Goal: Task Accomplishment & Management: Complete application form

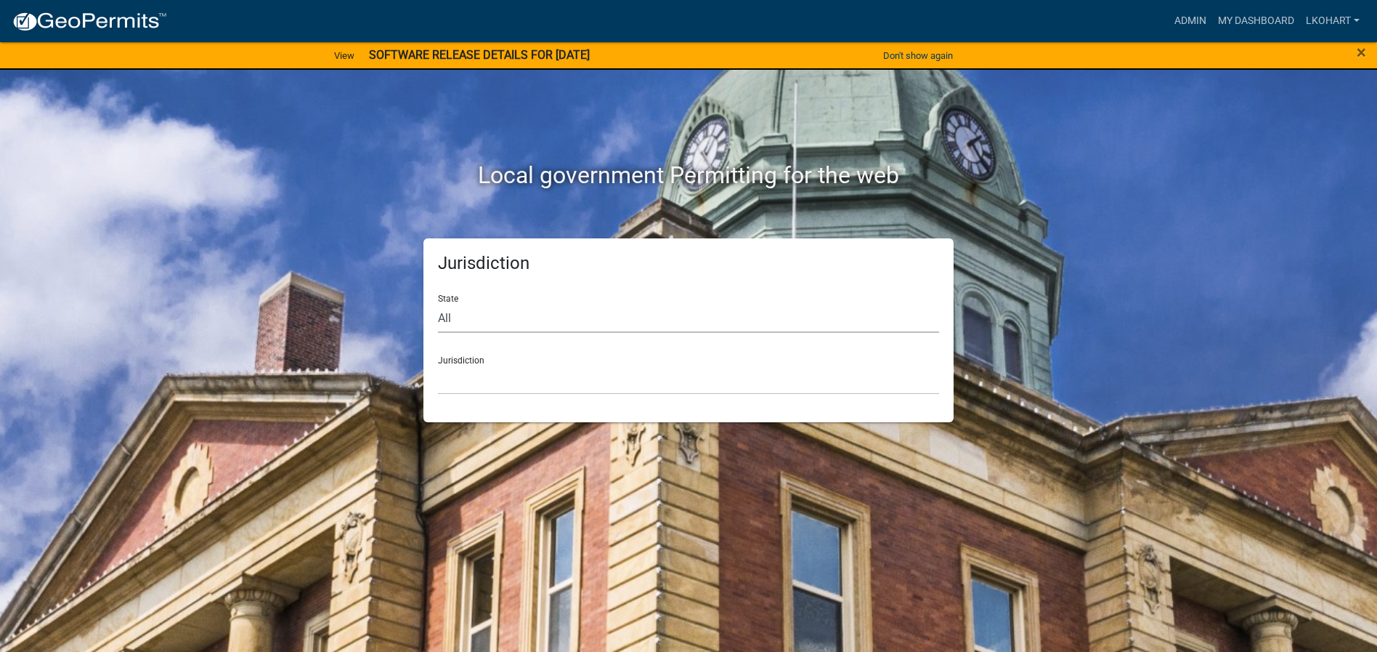
click at [479, 317] on select "All [US_STATE] [US_STATE] [US_STATE] [US_STATE] [US_STATE] [US_STATE] [US_STATE…" at bounding box center [688, 318] width 501 height 30
select select "[US_STATE]"
click at [438, 303] on select "All [US_STATE] [US_STATE] [US_STATE] [US_STATE] [US_STATE] [US_STATE] [US_STATE…" at bounding box center [688, 318] width 501 height 30
click at [631, 376] on select "[GEOGRAPHIC_DATA], [US_STATE] [GEOGRAPHIC_DATA], [US_STATE] [GEOGRAPHIC_DATA], …" at bounding box center [688, 380] width 501 height 30
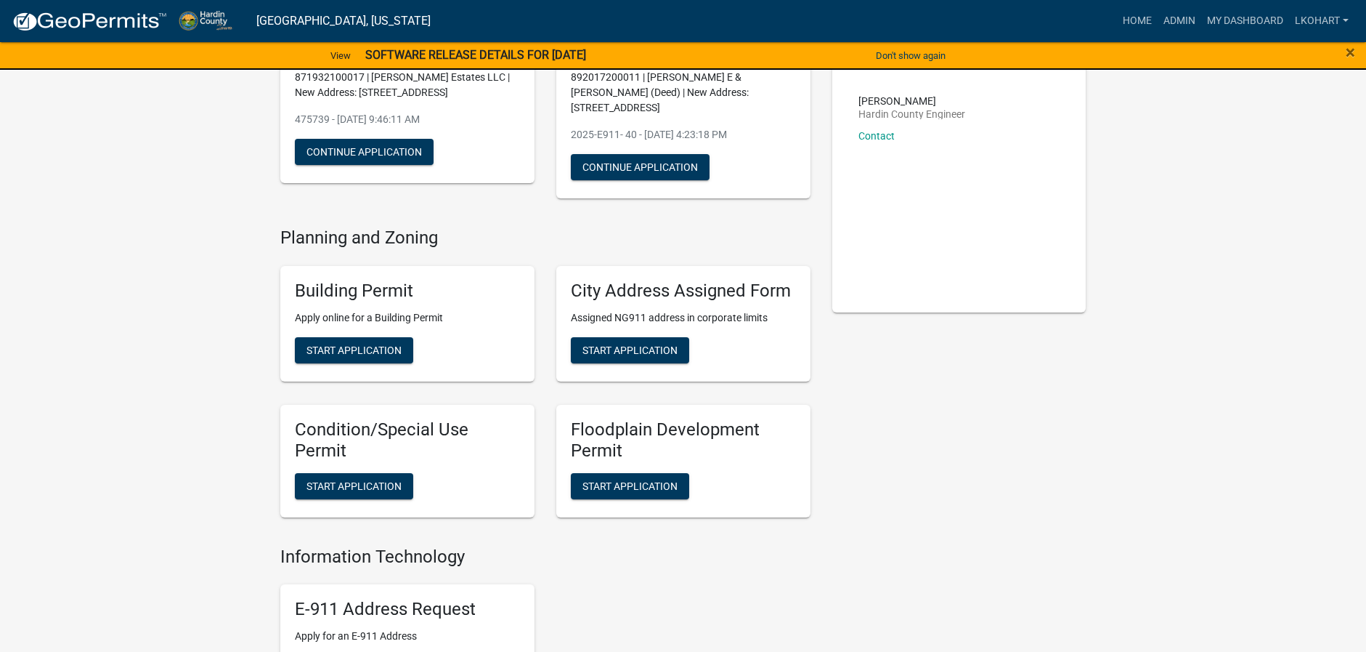
scroll to position [218, 0]
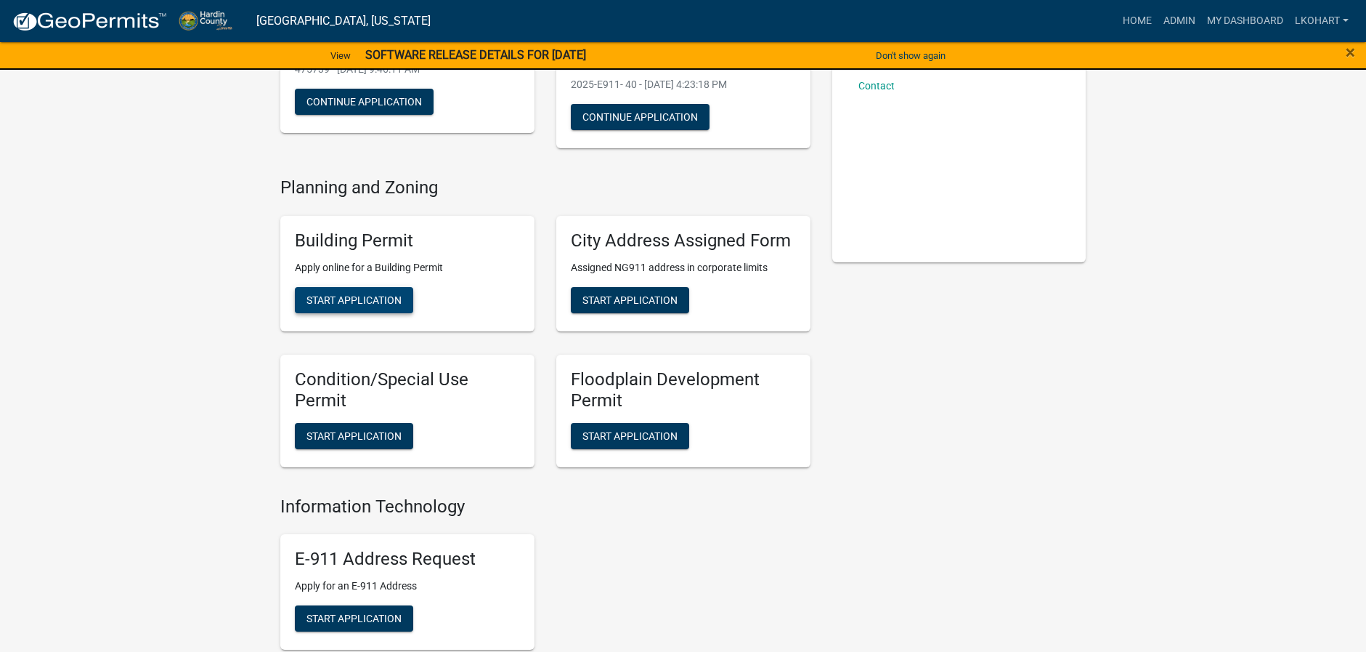
click at [349, 294] on span "Start Application" at bounding box center [354, 300] width 95 height 12
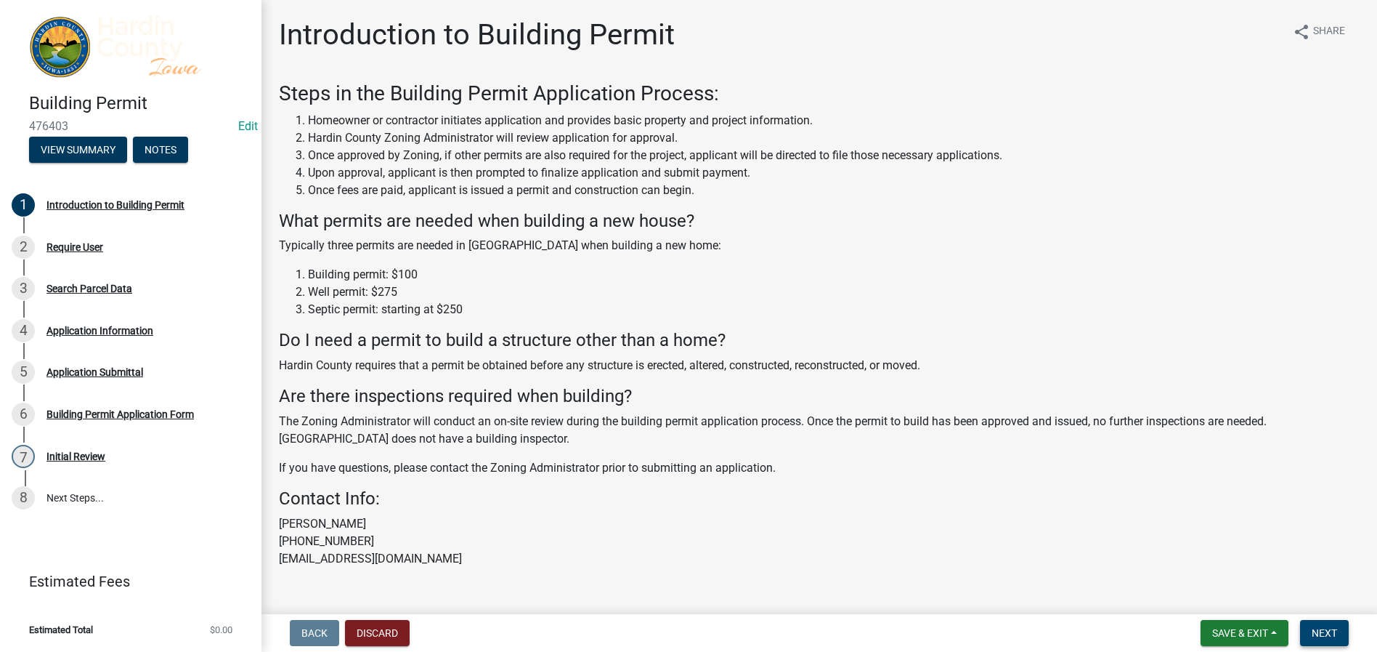
click at [1319, 633] on span "Next" at bounding box center [1324, 633] width 25 height 12
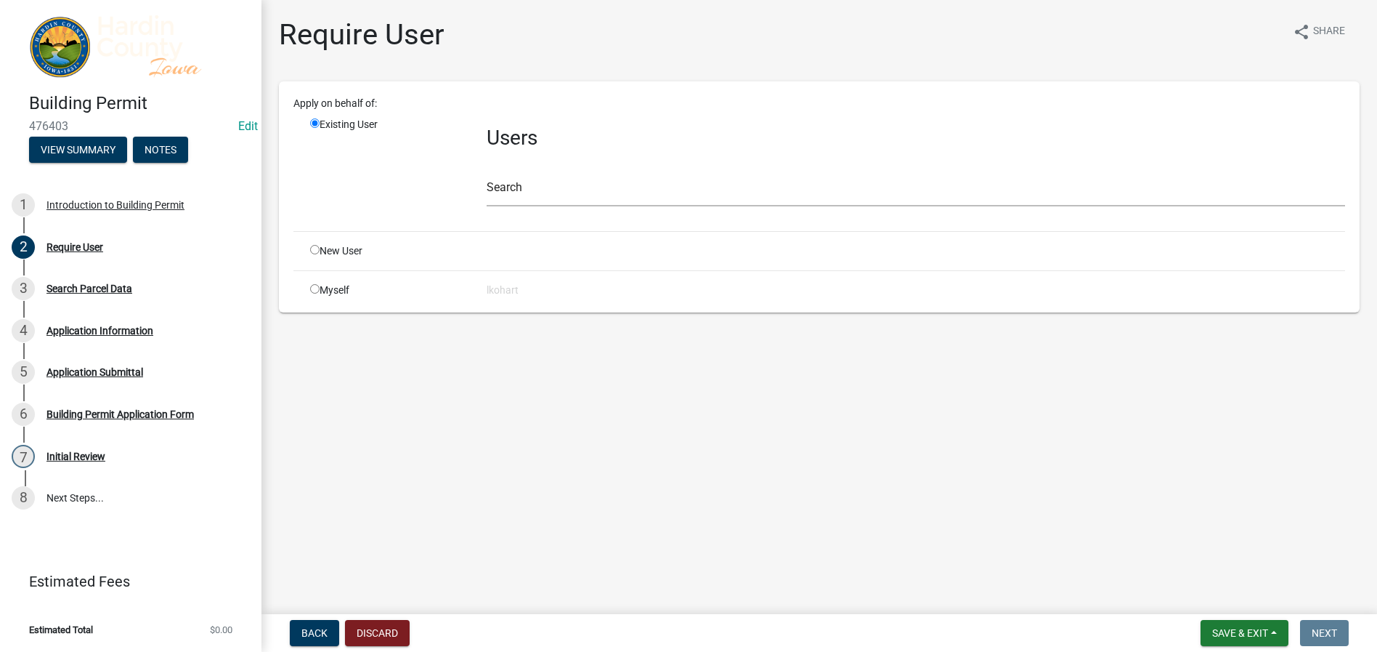
click at [315, 287] on input "radio" at bounding box center [314, 288] width 9 height 9
radio input "true"
radio input "false"
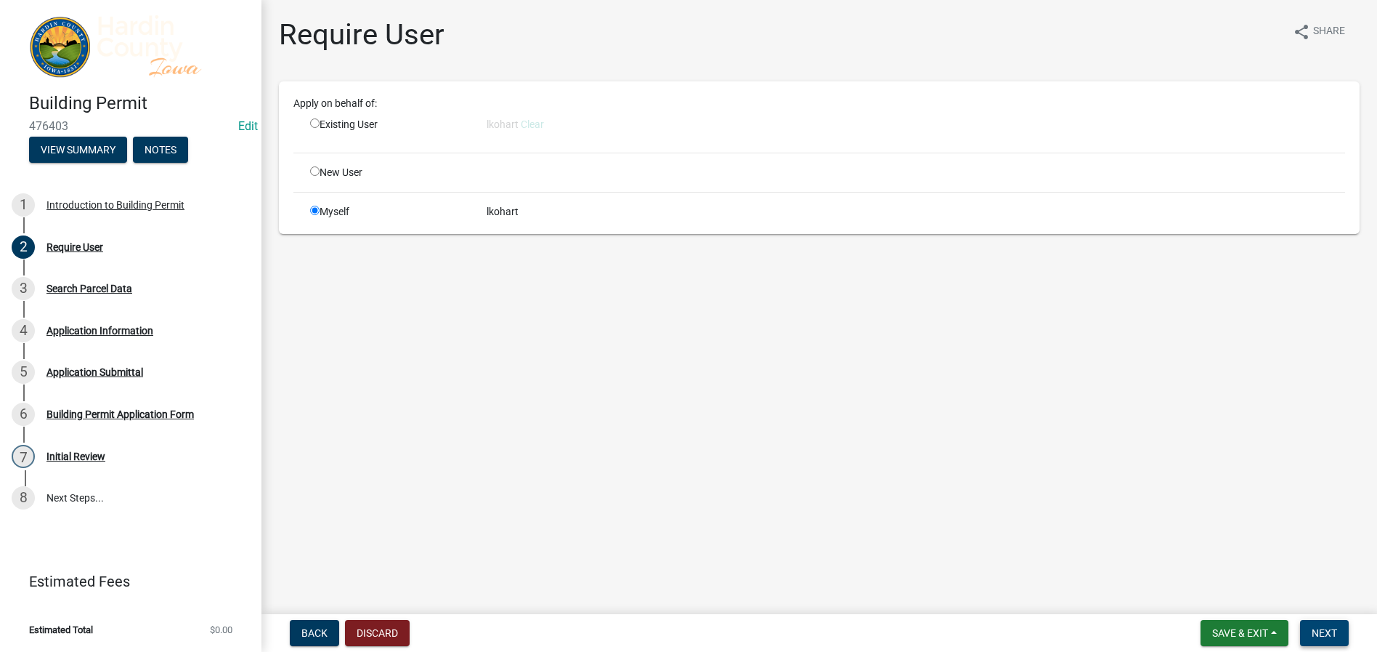
click at [1325, 632] on span "Next" at bounding box center [1324, 633] width 25 height 12
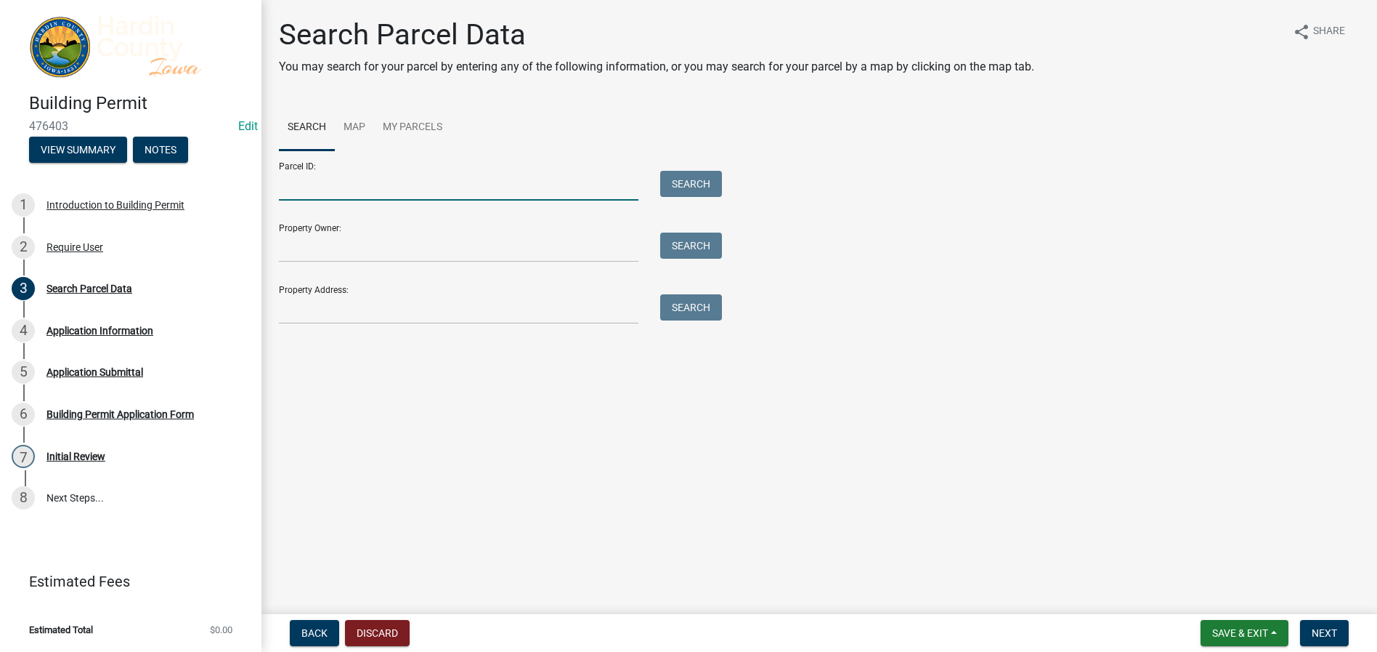
click at [299, 185] on input "Parcel ID:" at bounding box center [459, 186] width 360 height 30
click at [300, 184] on input "Parcel ID:" at bounding box center [459, 186] width 360 height 30
type input "882111200001"
click at [695, 182] on button "Search" at bounding box center [691, 184] width 62 height 26
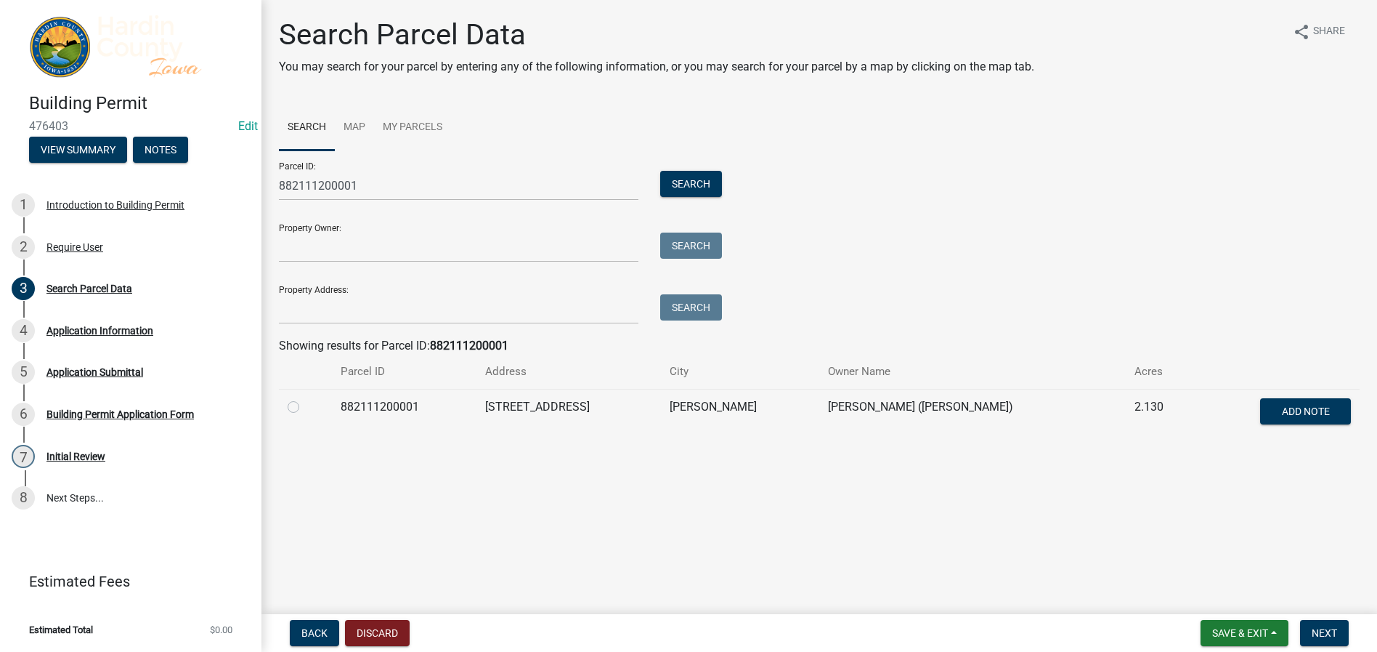
click at [305, 398] on label at bounding box center [305, 398] width 0 height 0
click at [305, 405] on input "radio" at bounding box center [309, 402] width 9 height 9
radio input "true"
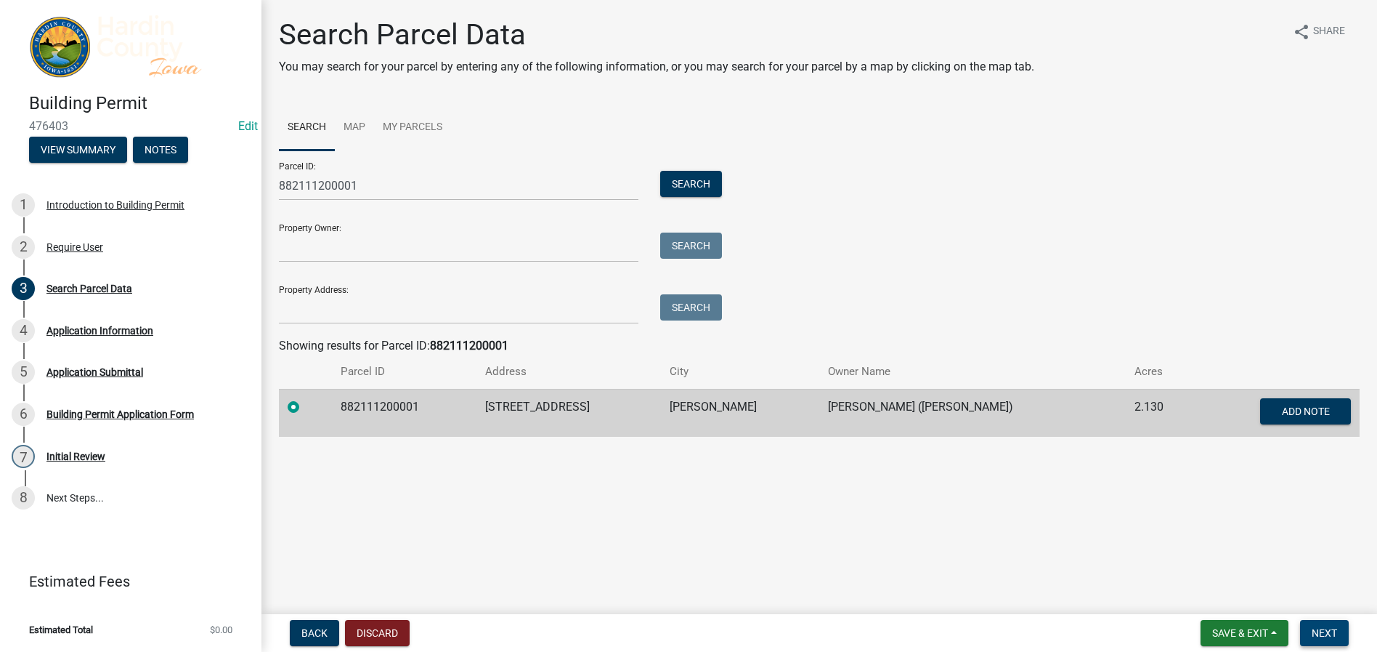
click at [1328, 632] on span "Next" at bounding box center [1324, 633] width 25 height 12
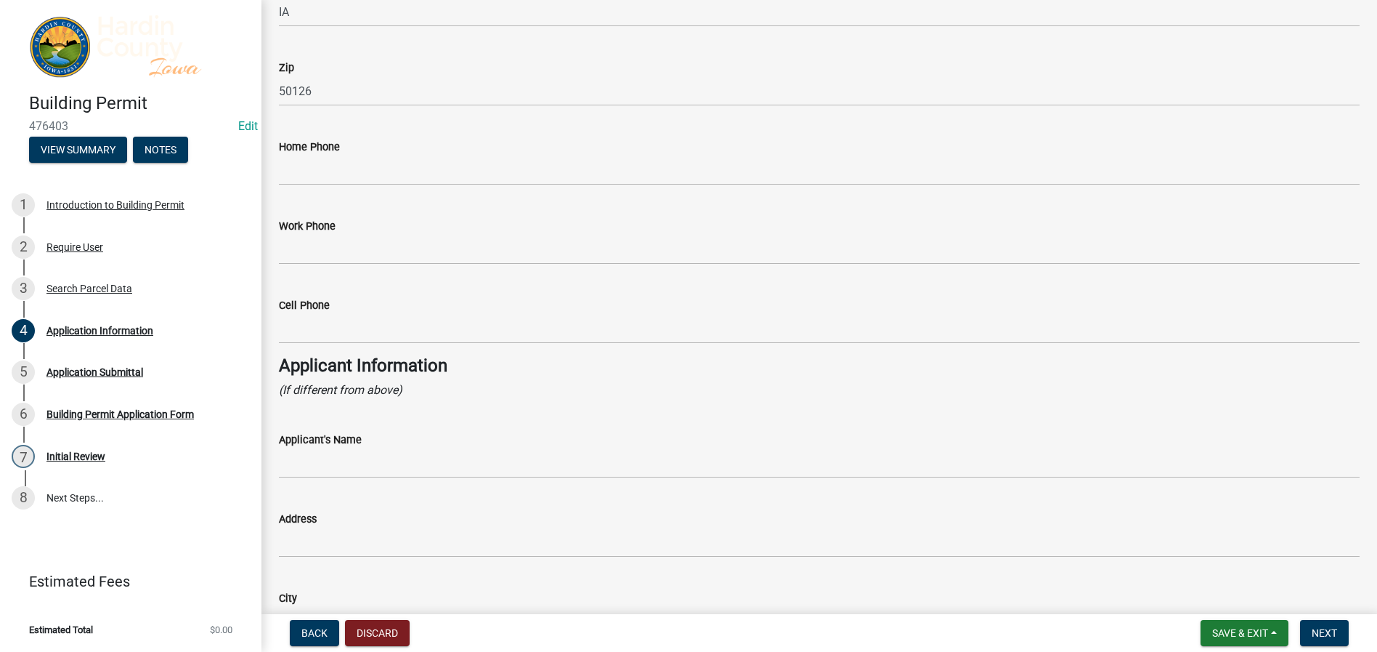
scroll to position [944, 0]
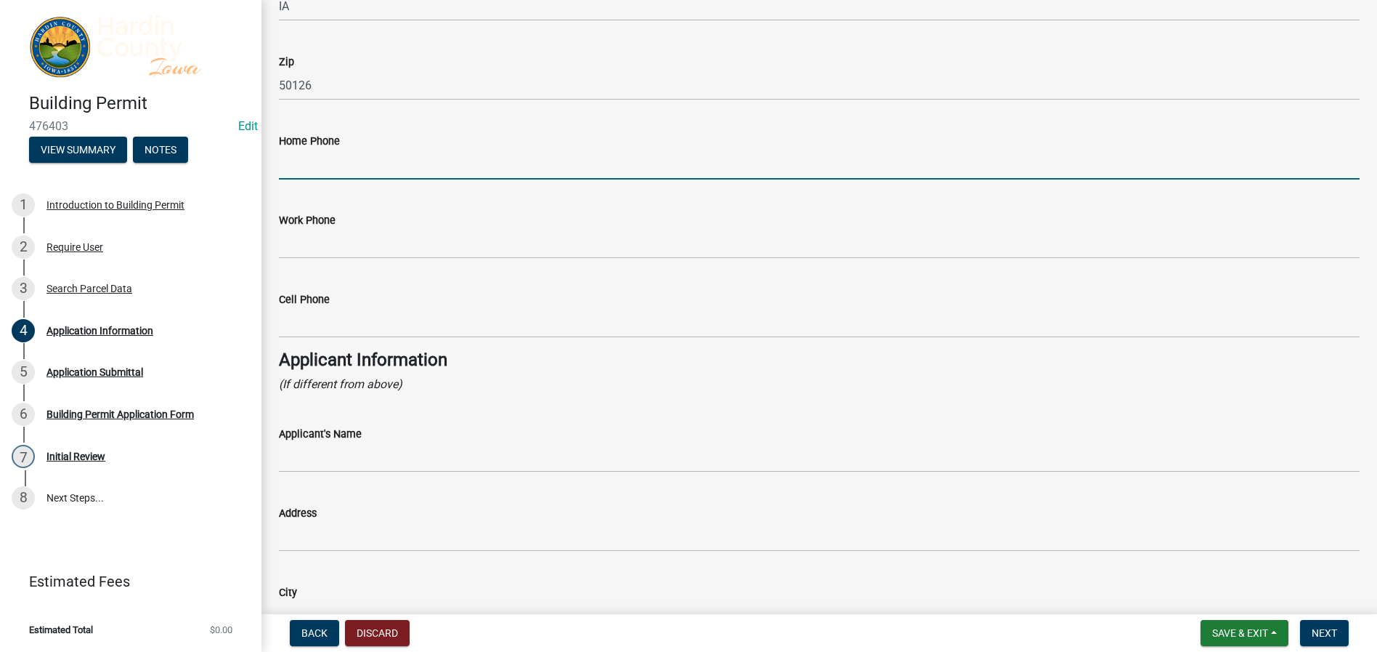
click at [295, 160] on input "Home Phone" at bounding box center [819, 165] width 1081 height 30
type input "[PHONE_NUMBER]"
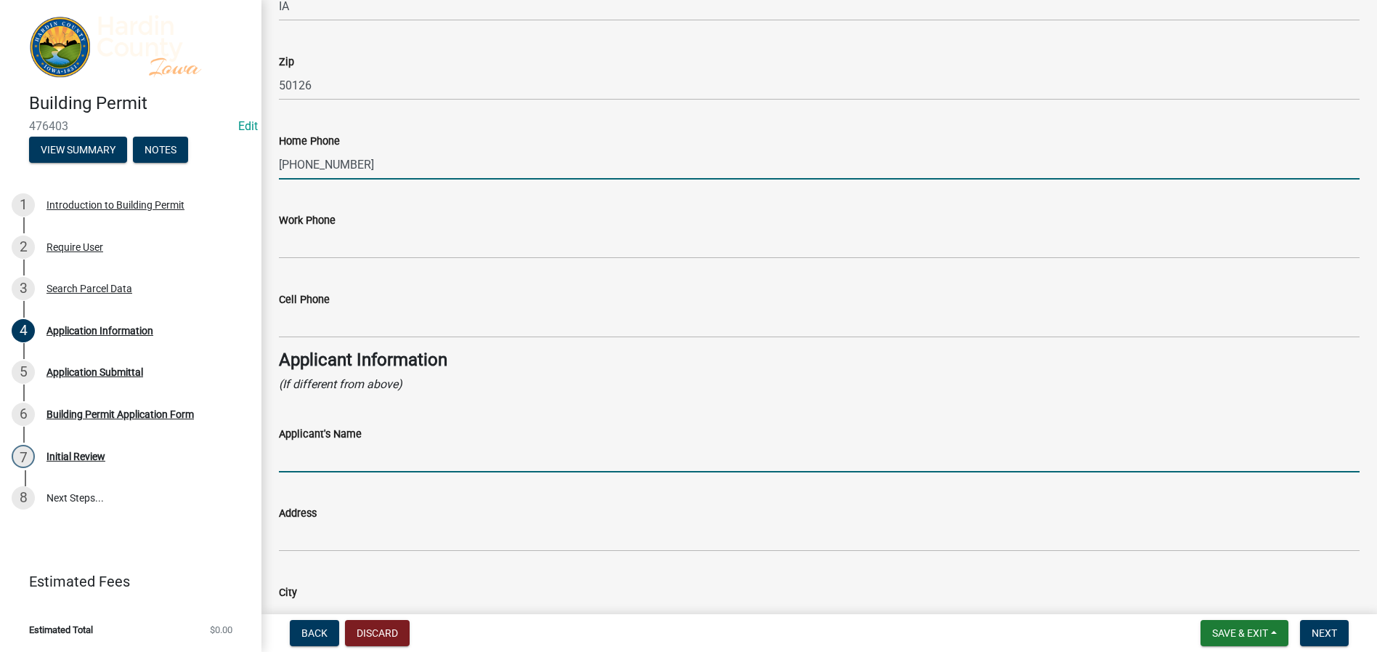
click at [323, 455] on input "Applicant's Name" at bounding box center [819, 457] width 1081 height 30
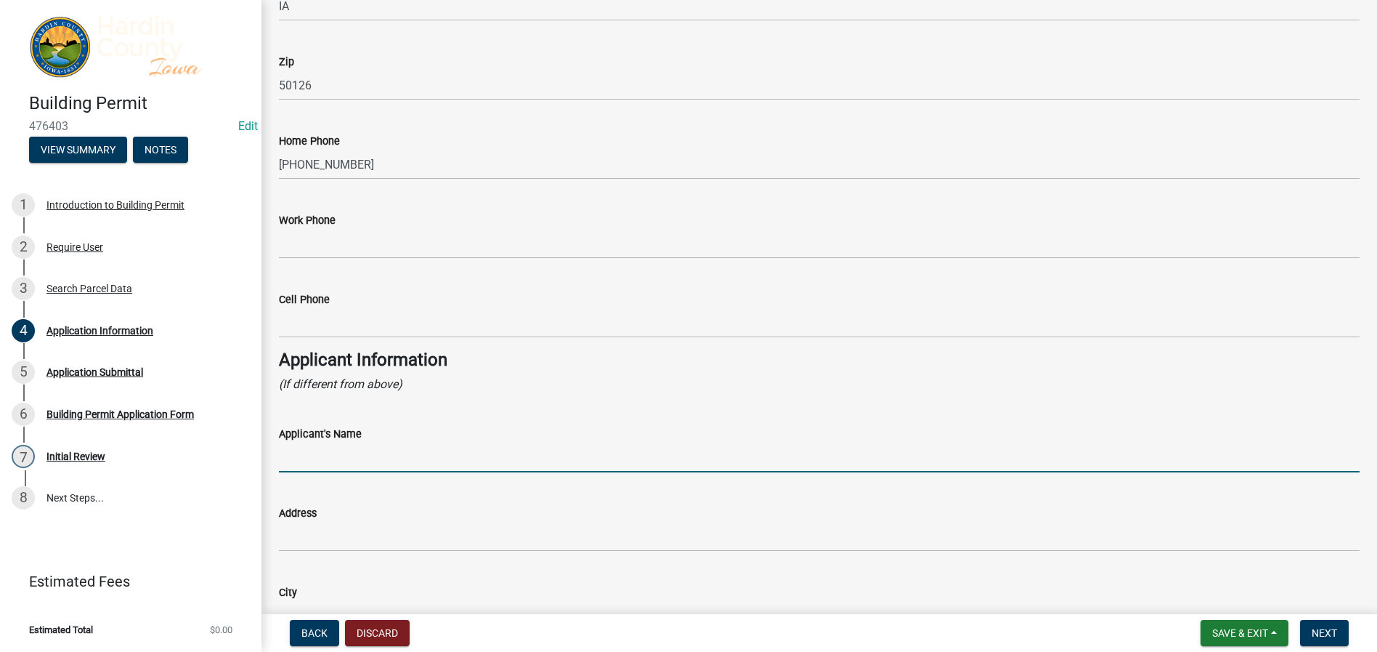
click at [694, 453] on input "Applicant's Name" at bounding box center [819, 457] width 1081 height 30
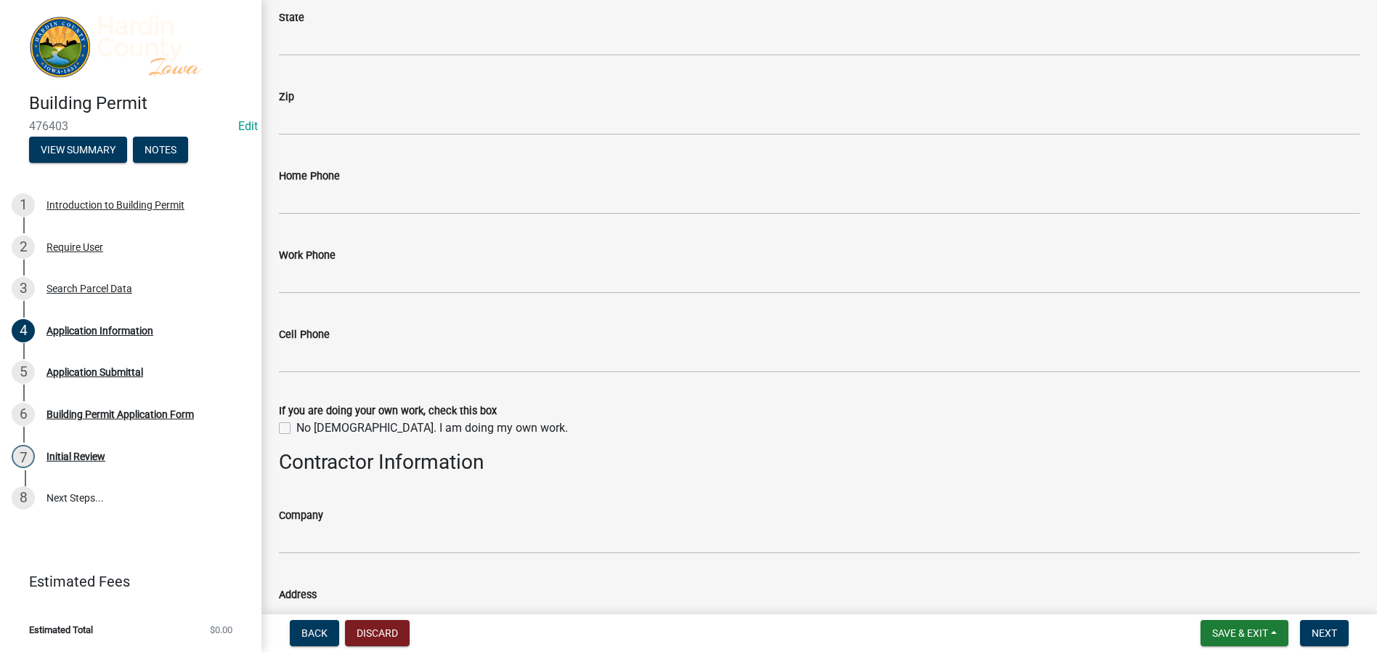
scroll to position [1743, 0]
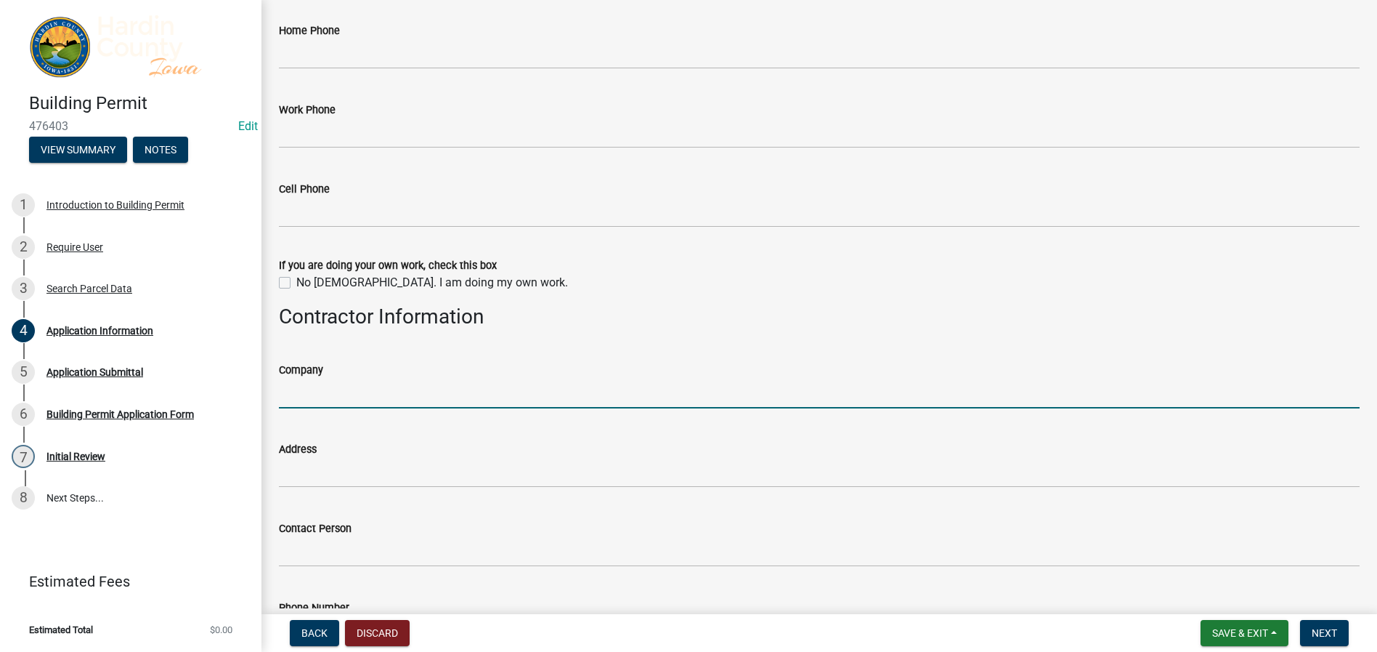
click at [302, 390] on input "Company" at bounding box center [819, 393] width 1081 height 30
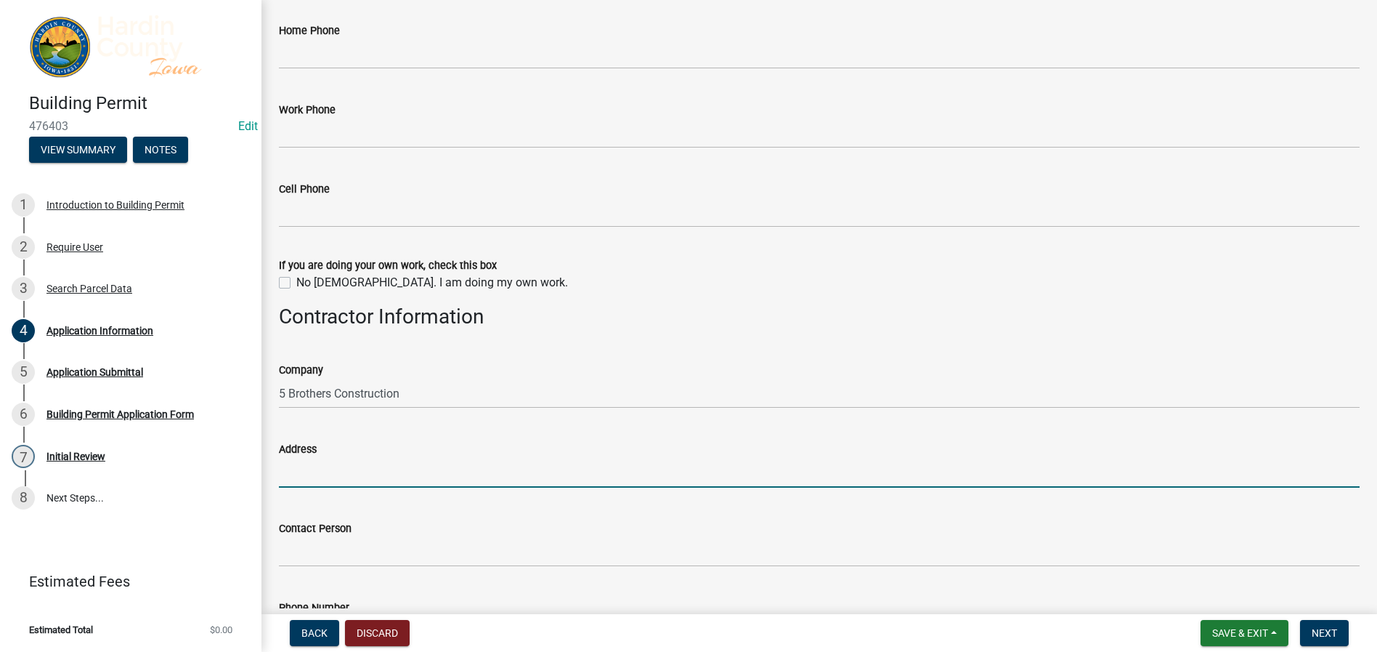
click at [306, 470] on input "Address" at bounding box center [819, 473] width 1081 height 30
click at [280, 474] on input "Address" at bounding box center [819, 473] width 1081 height 30
click at [671, 343] on div "Company 5 Brothers Construction" at bounding box center [819, 375] width 1081 height 68
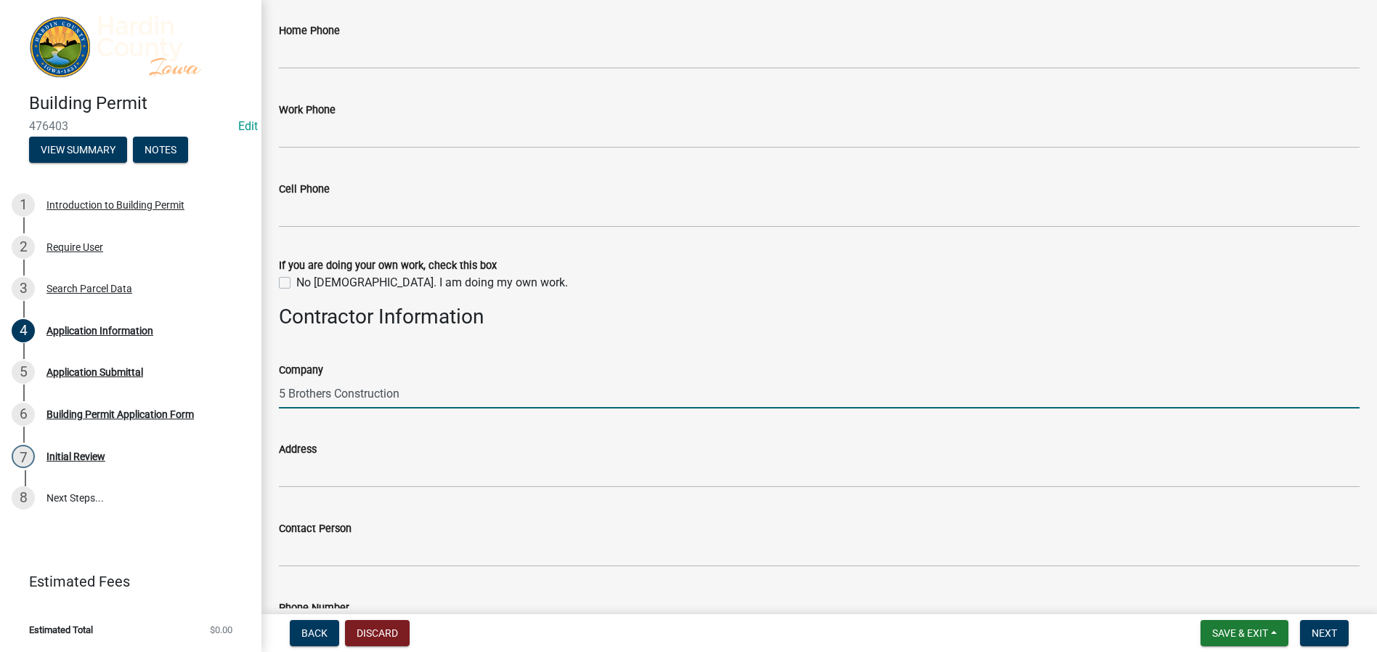
click at [405, 393] on input "5 Brothers Construction" at bounding box center [819, 393] width 1081 height 30
type input "5 Brothers Construction, LLC"
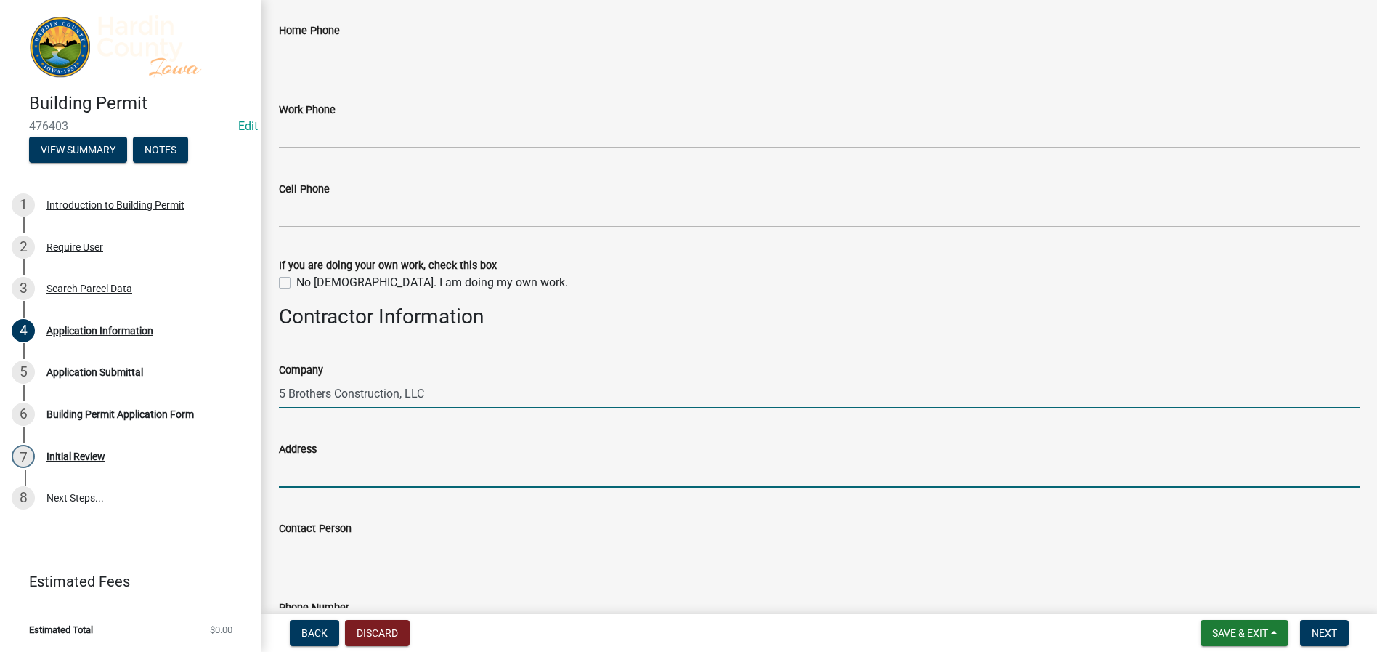
click at [296, 475] on input "Address" at bounding box center [819, 473] width 1081 height 30
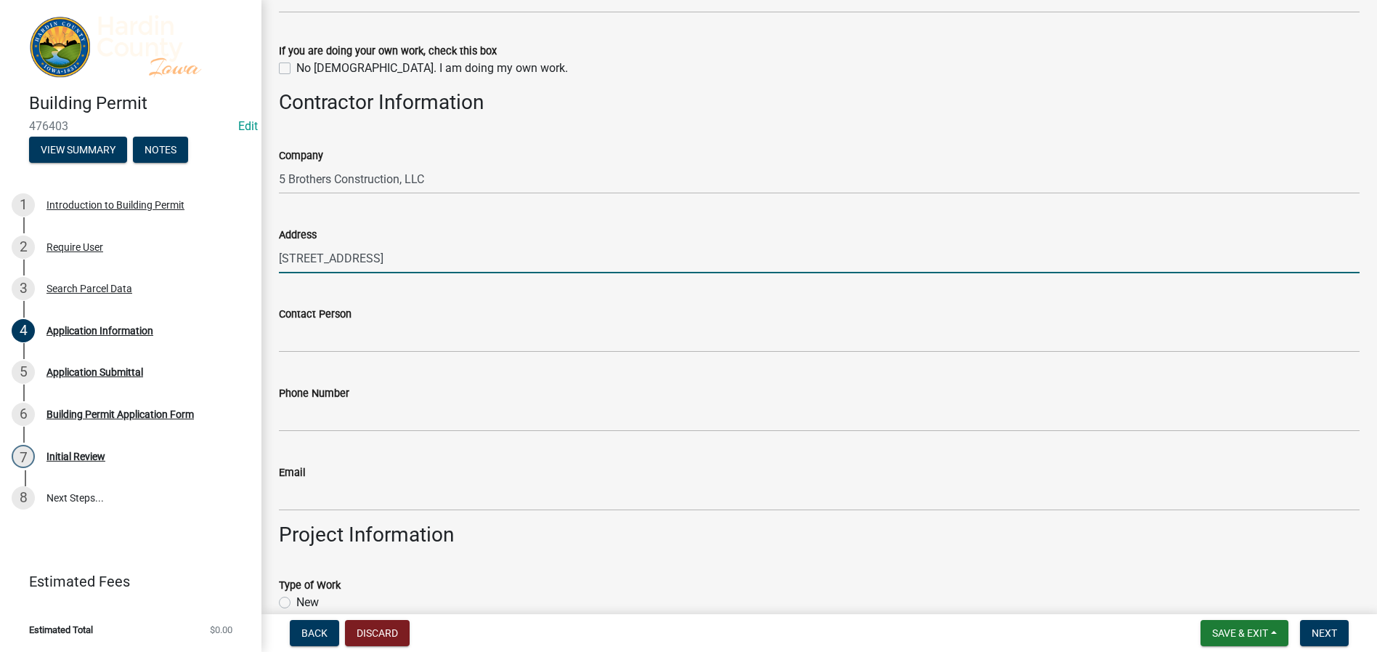
scroll to position [1961, 0]
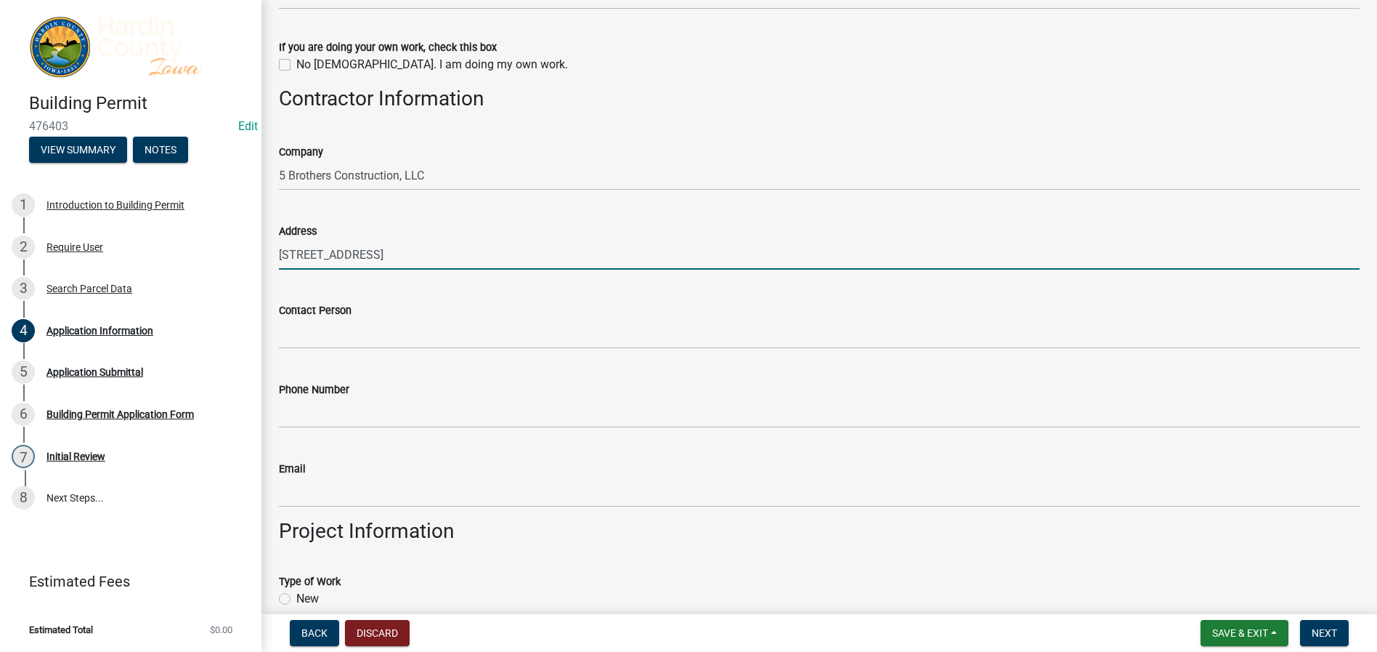
type input "[STREET_ADDRESS]"
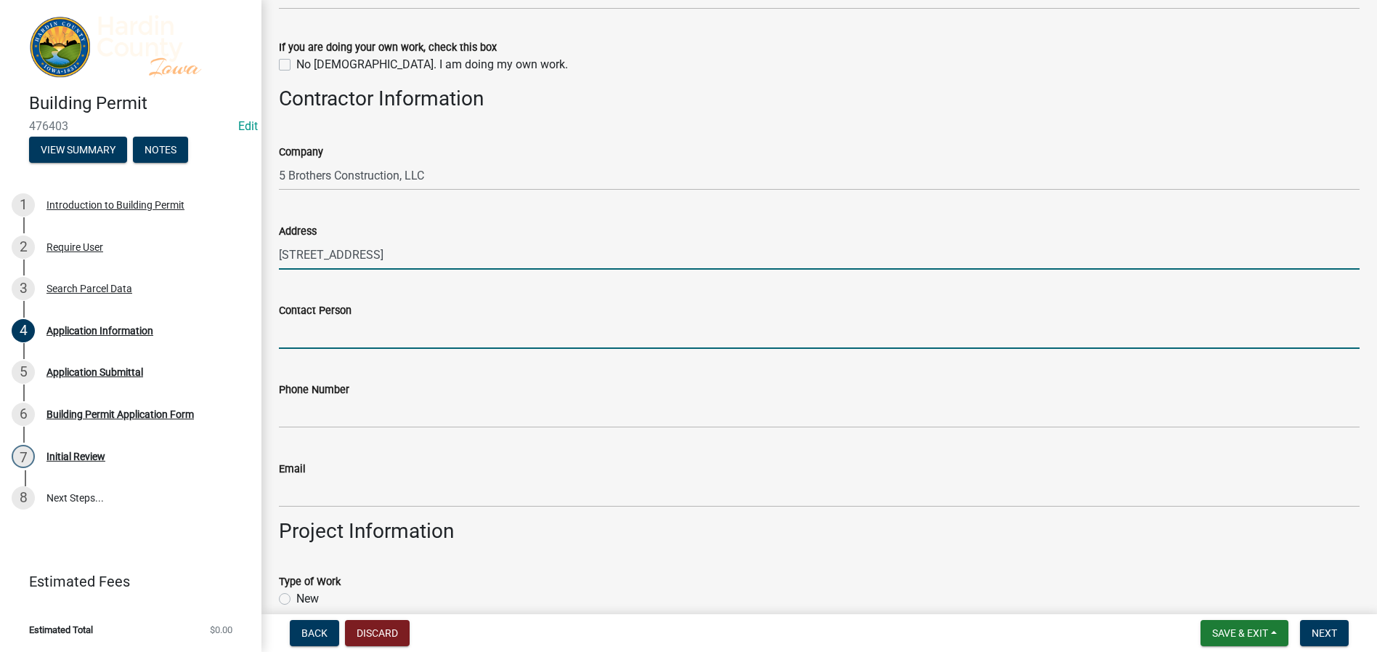
click at [307, 323] on input "Contact Person" at bounding box center [819, 334] width 1081 height 30
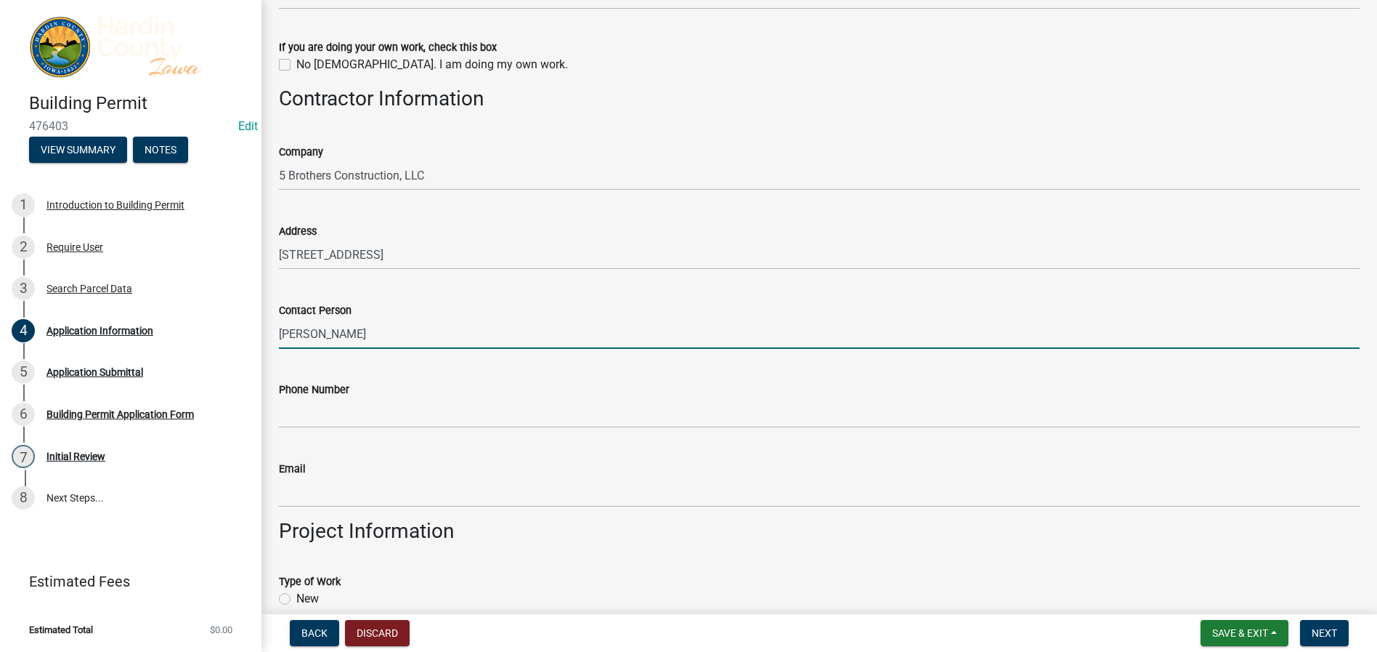
type input "[PERSON_NAME]"
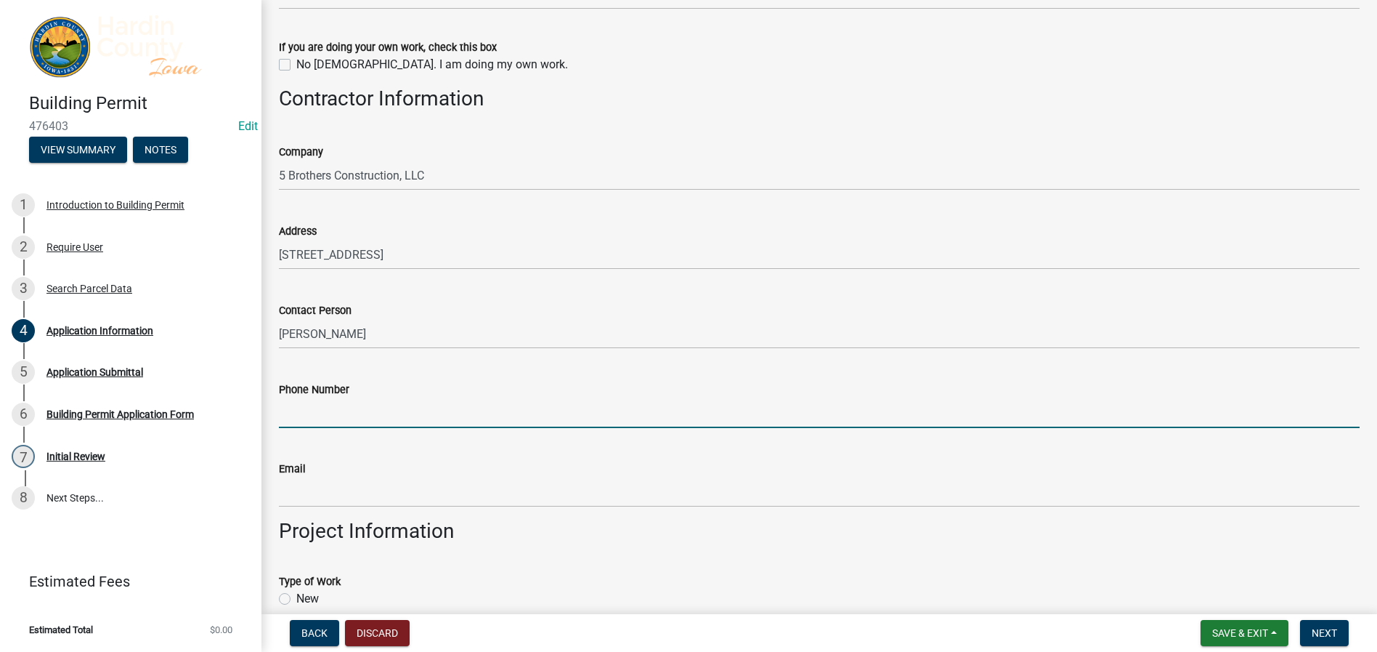
click at [301, 409] on input "Phone Number" at bounding box center [819, 413] width 1081 height 30
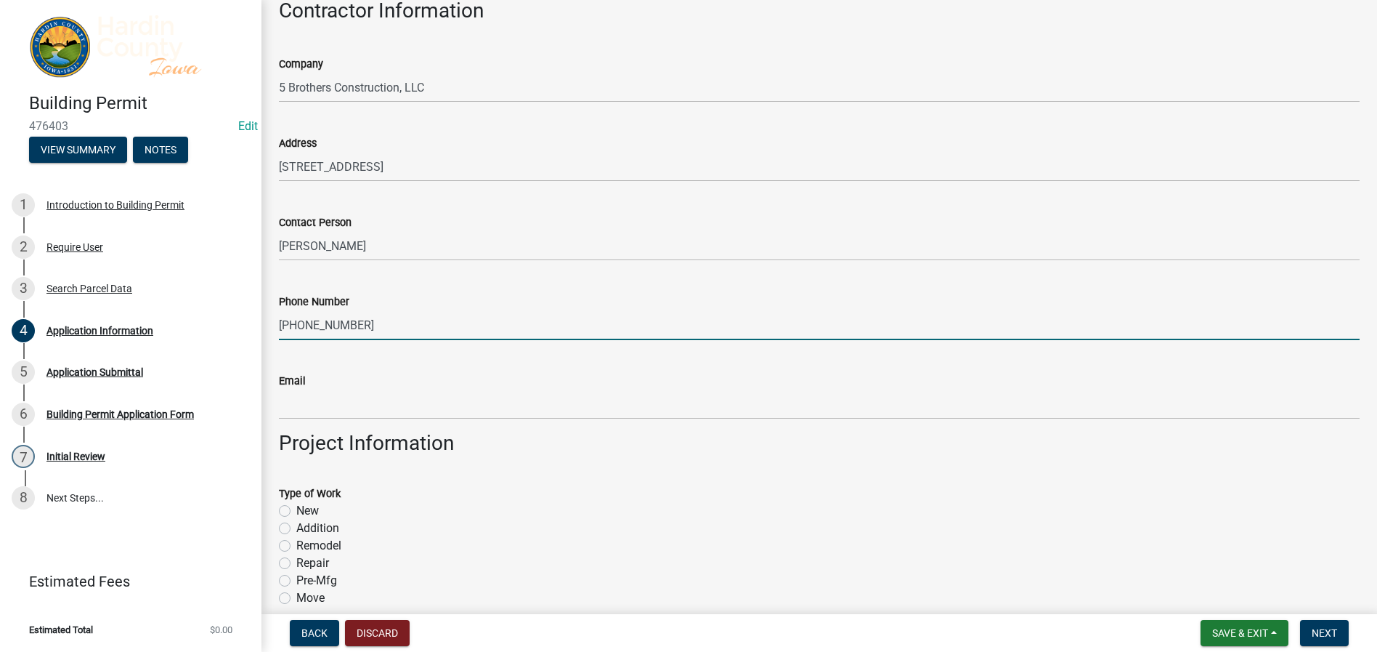
scroll to position [2179, 0]
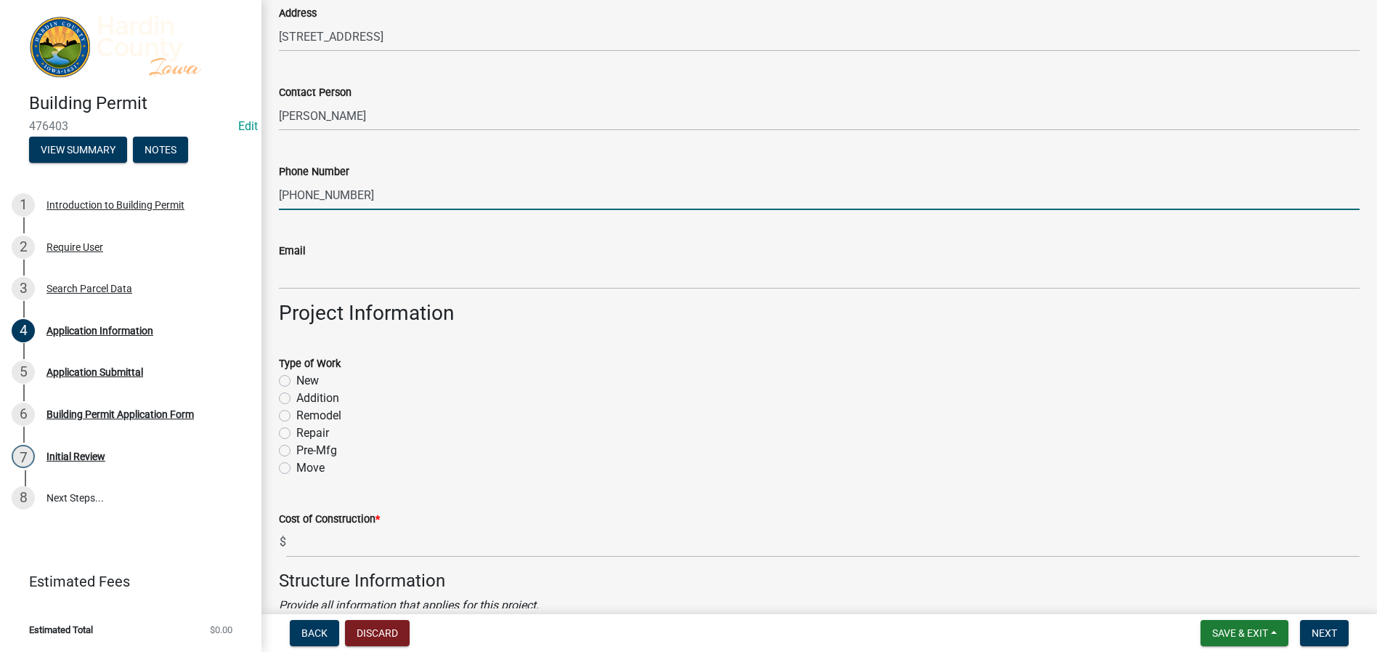
type input "[PHONE_NUMBER]"
click at [296, 379] on label "New" at bounding box center [307, 380] width 23 height 17
click at [296, 379] on input "New" at bounding box center [300, 376] width 9 height 9
radio input "true"
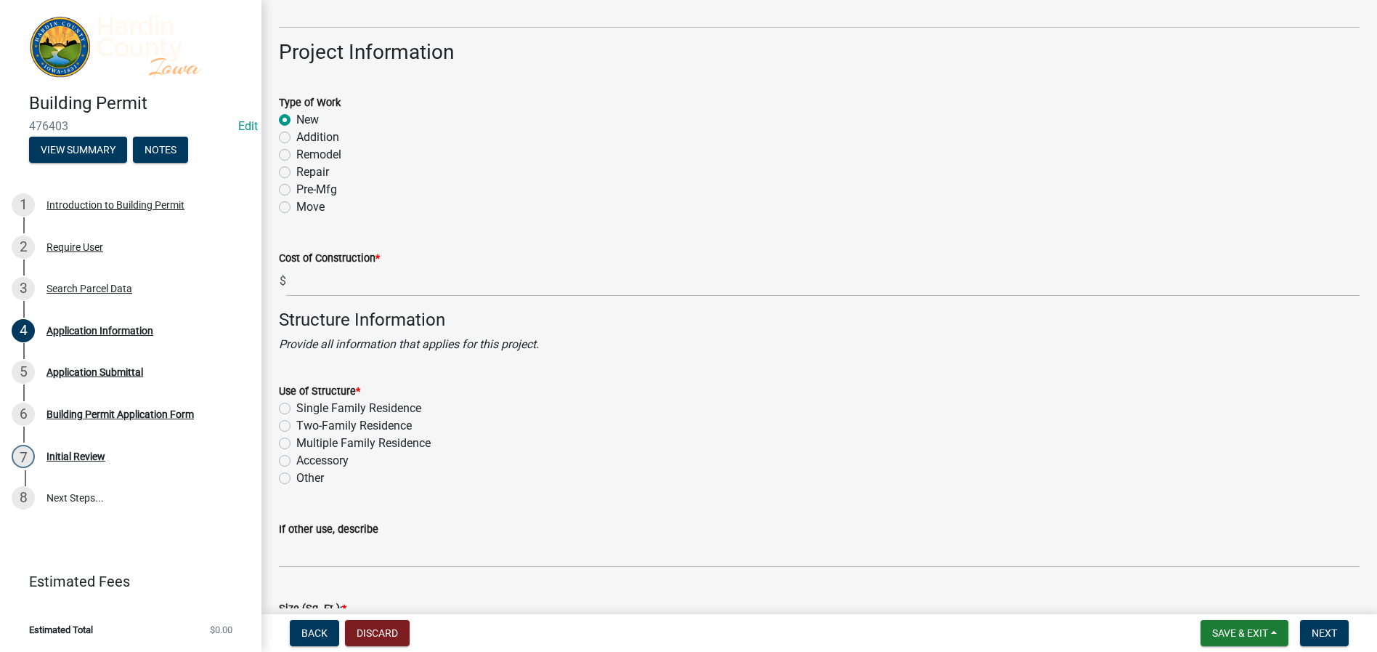
scroll to position [2470, 0]
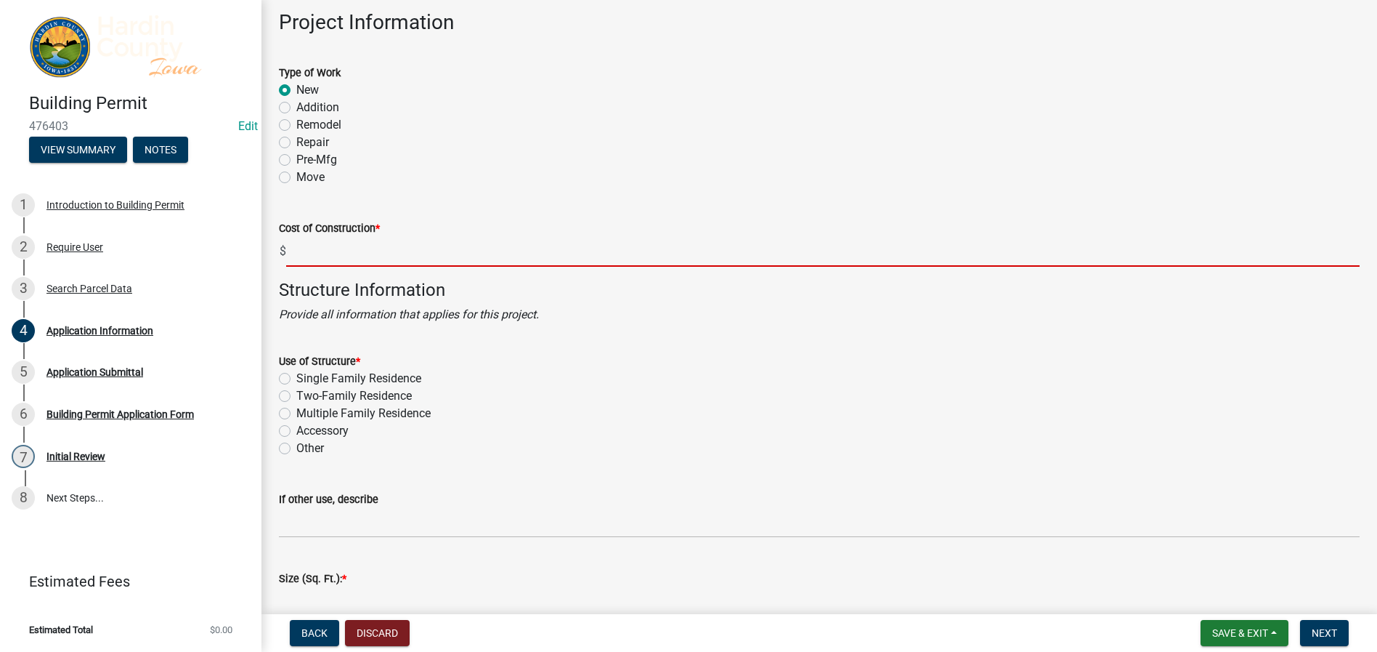
click at [301, 256] on input "text" at bounding box center [823, 252] width 1074 height 30
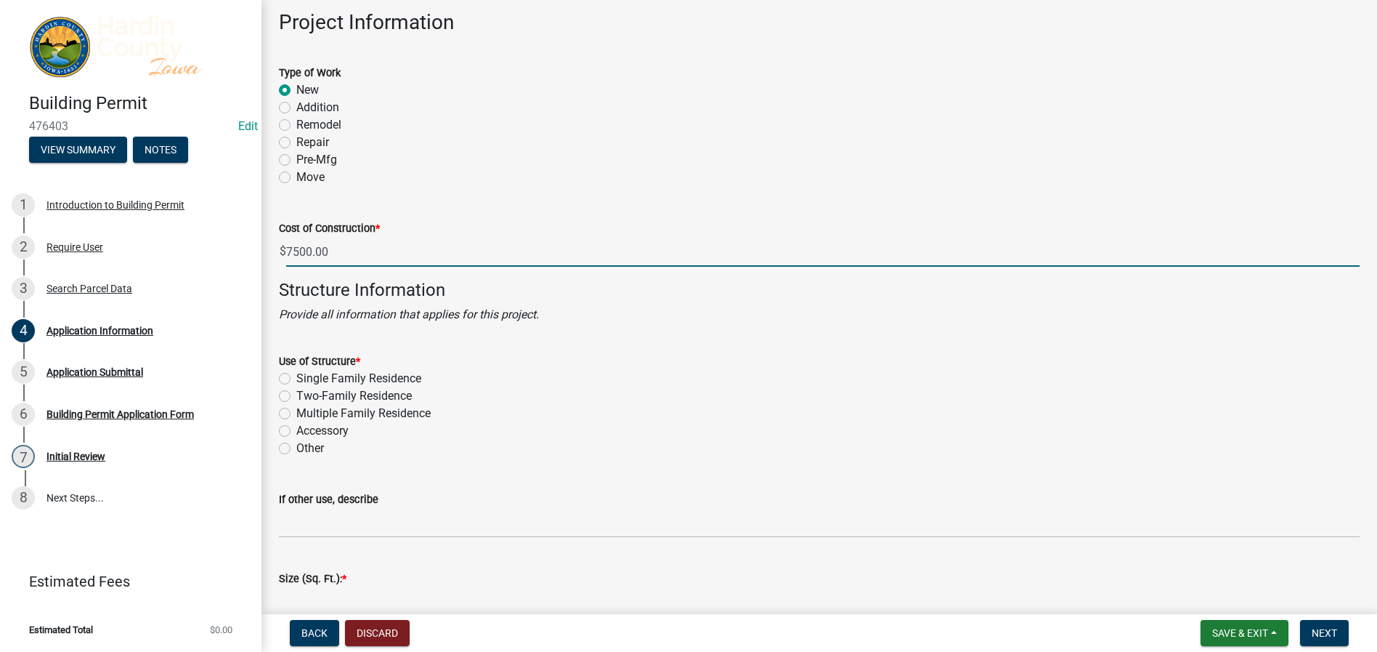
click at [311, 254] on input "7500.00" at bounding box center [823, 252] width 1074 height 30
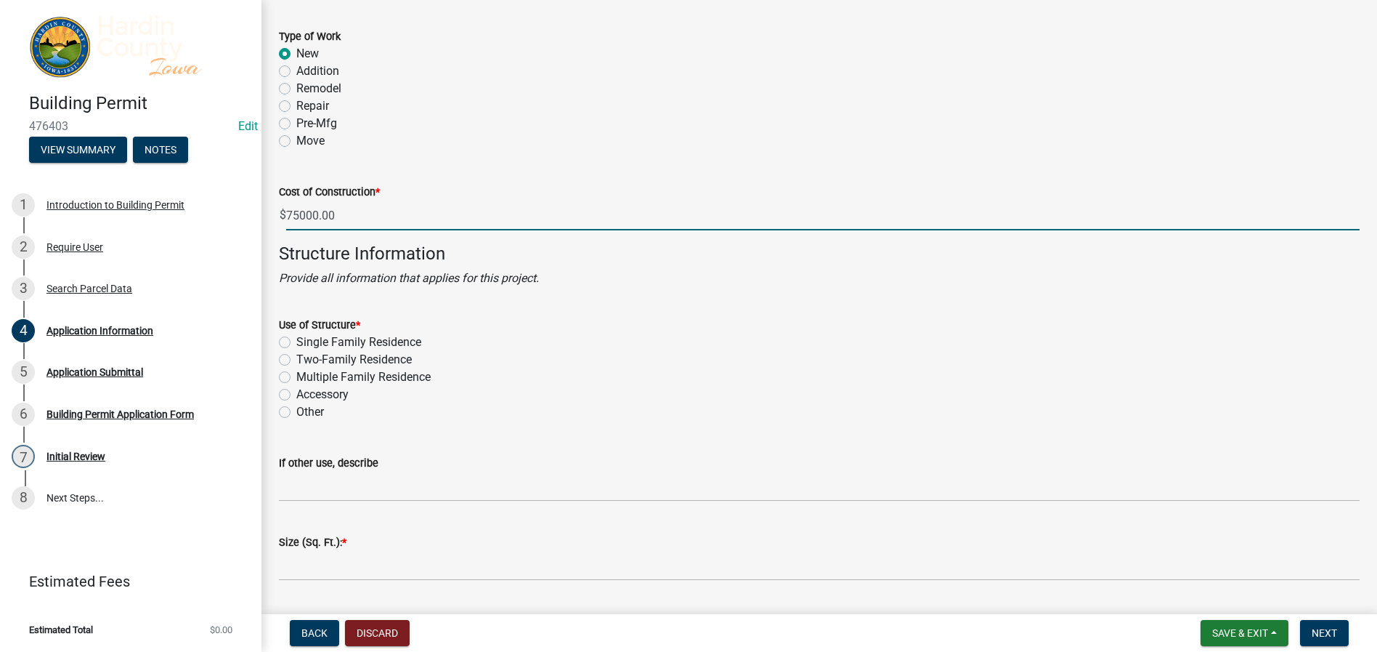
scroll to position [2542, 0]
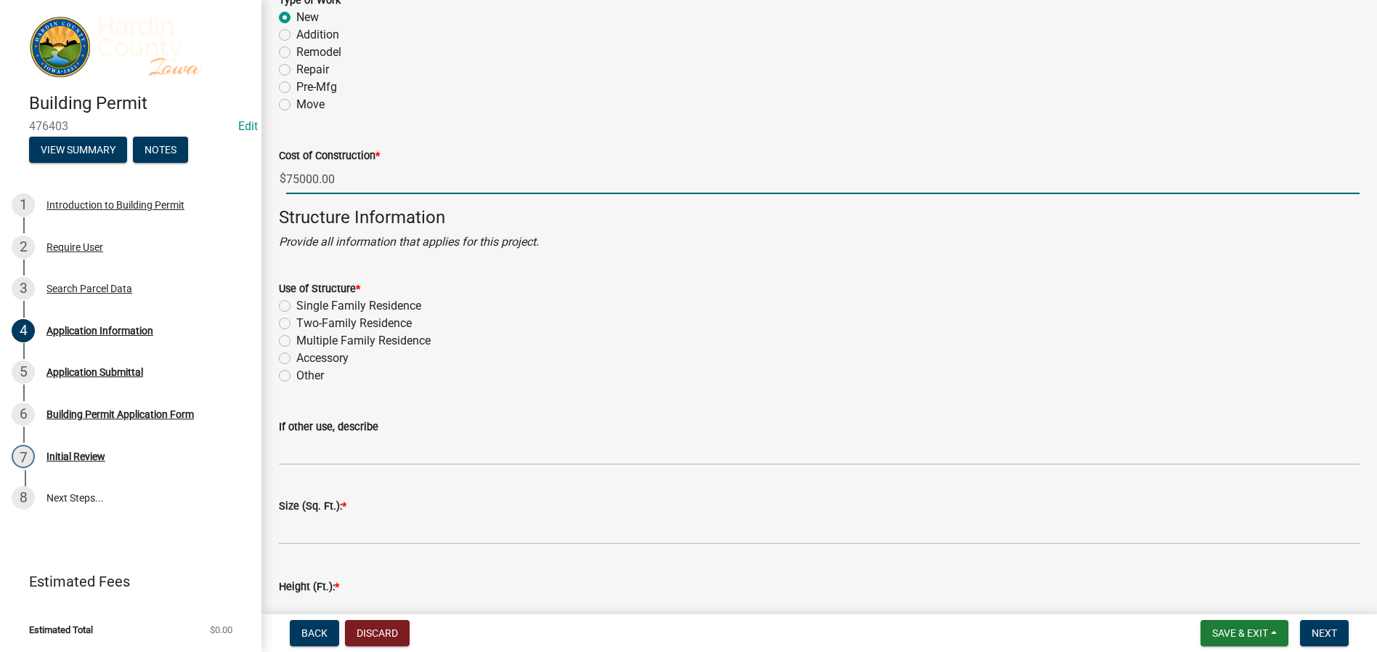
type input "75000"
click at [296, 372] on label "Other" at bounding box center [310, 375] width 28 height 17
click at [296, 372] on input "Other" at bounding box center [300, 371] width 9 height 9
radio input "true"
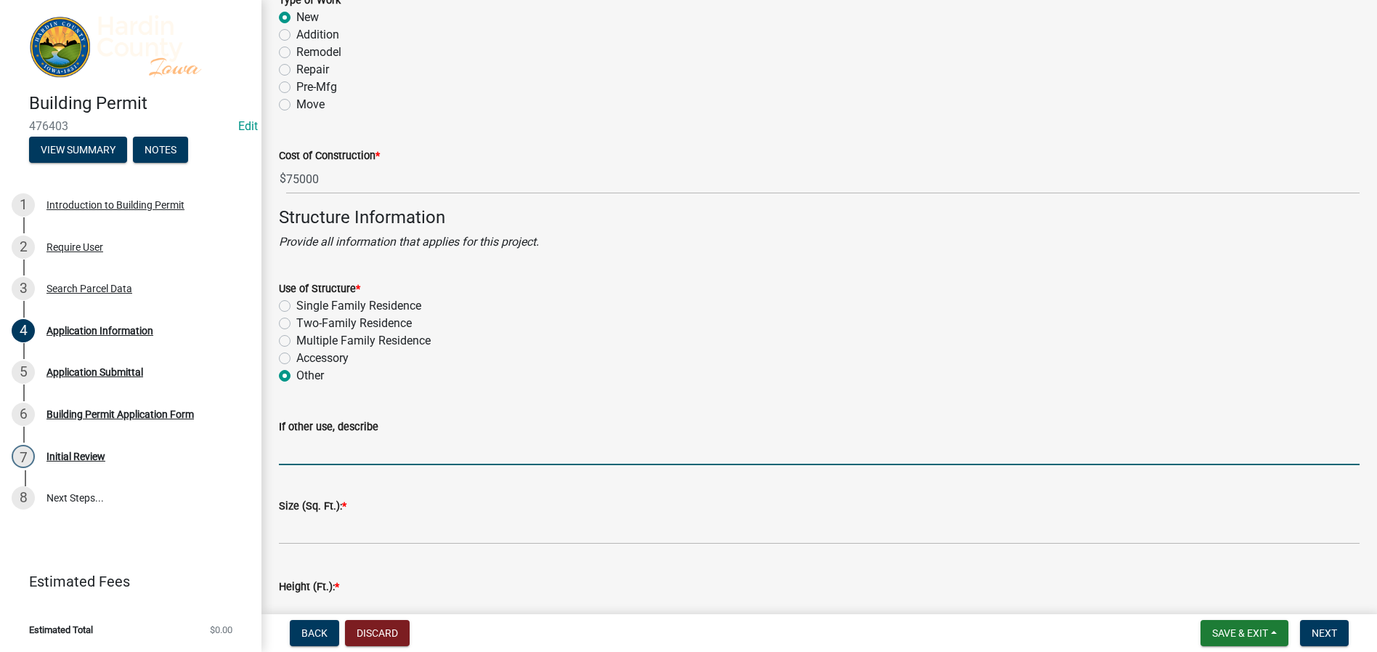
drag, startPoint x: 300, startPoint y: 453, endPoint x: 323, endPoint y: 451, distance: 22.6
click at [300, 453] on input "If other use, describe" at bounding box center [819, 450] width 1081 height 30
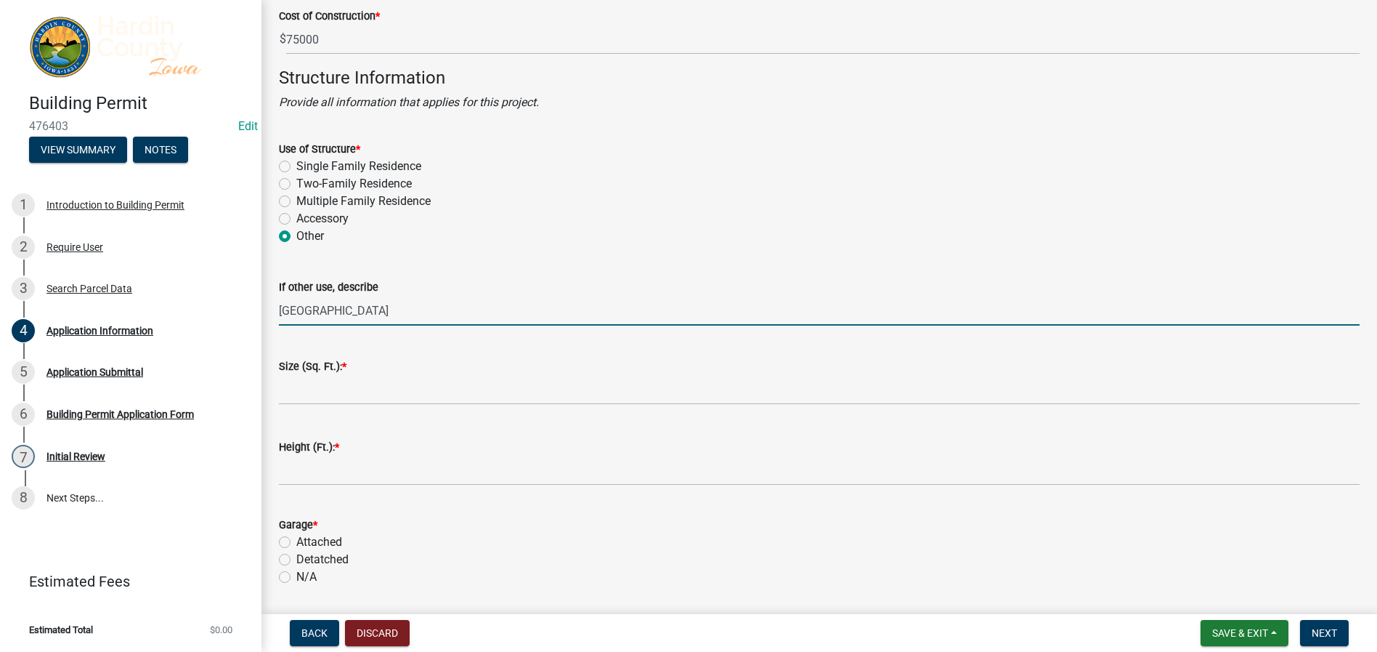
scroll to position [2688, 0]
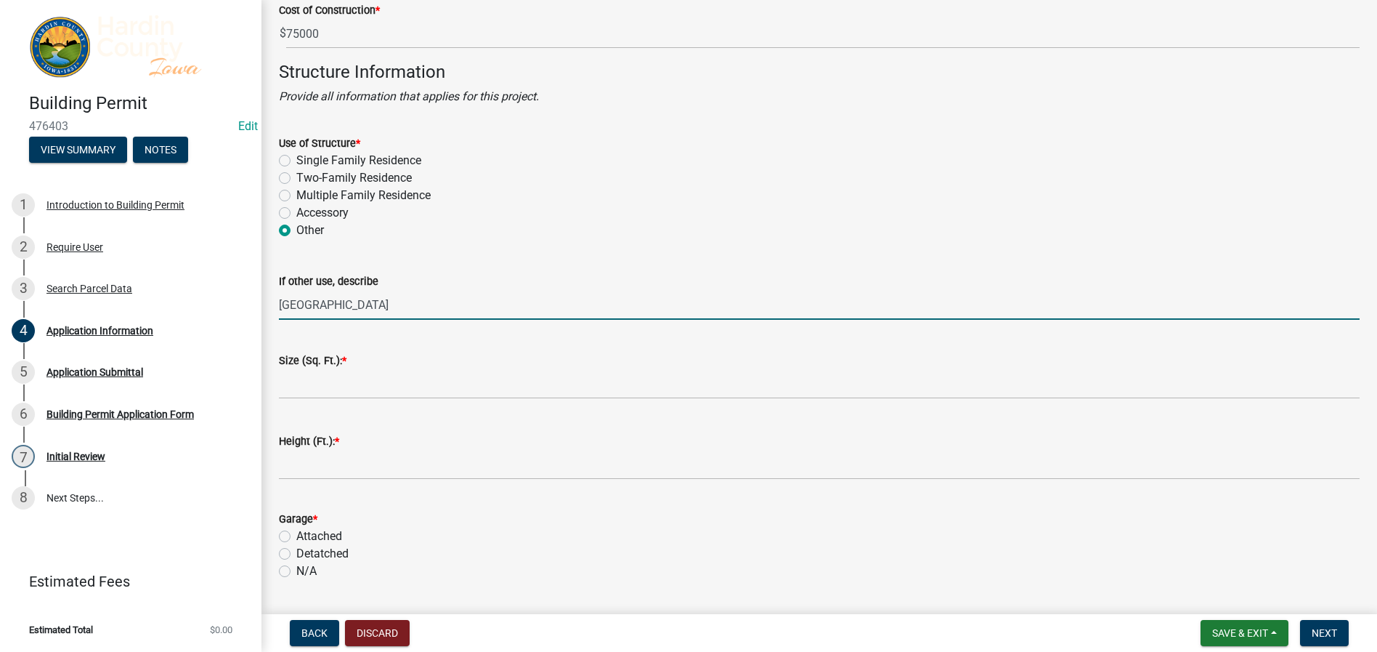
type input "[GEOGRAPHIC_DATA]"
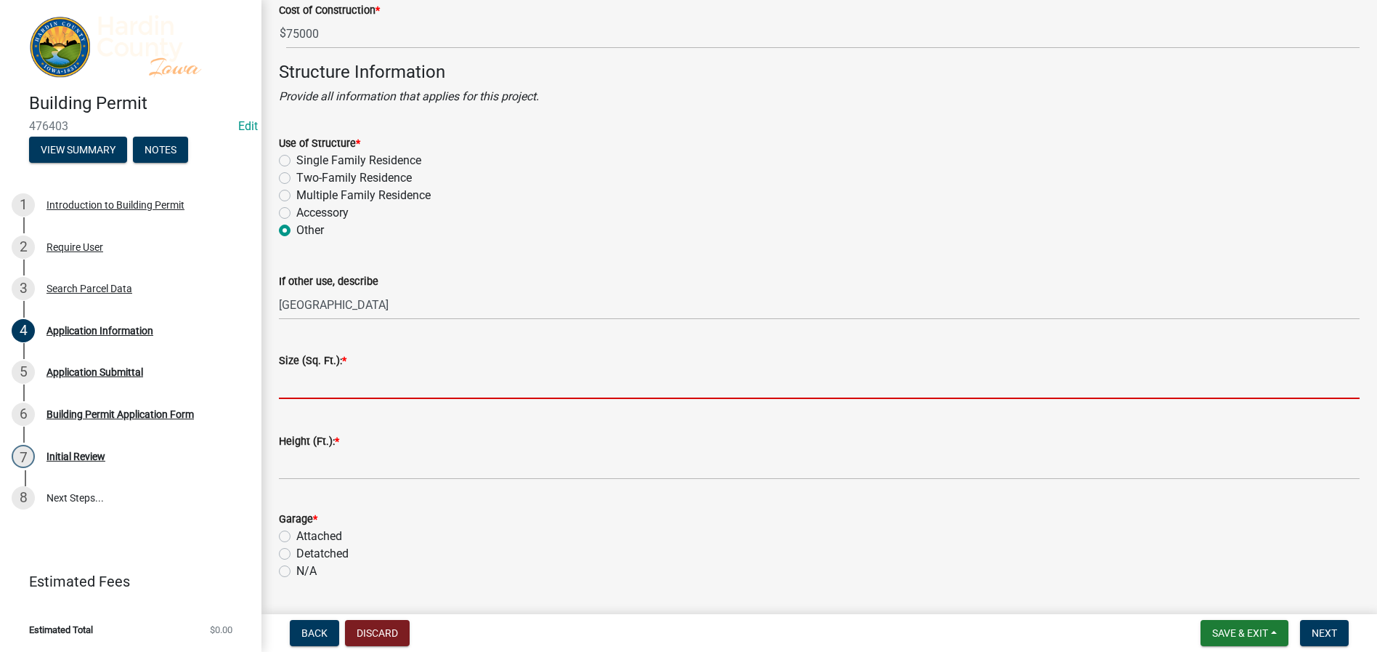
click at [299, 383] on input "text" at bounding box center [819, 384] width 1081 height 30
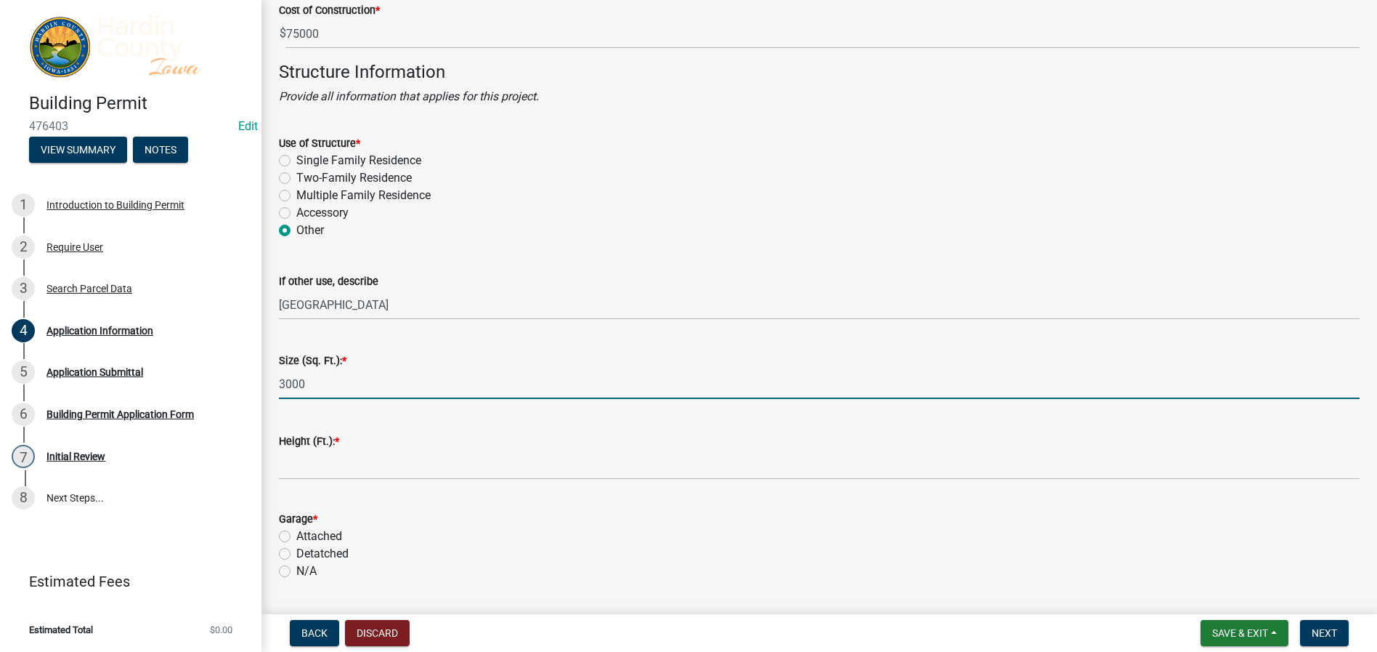
type input "3000"
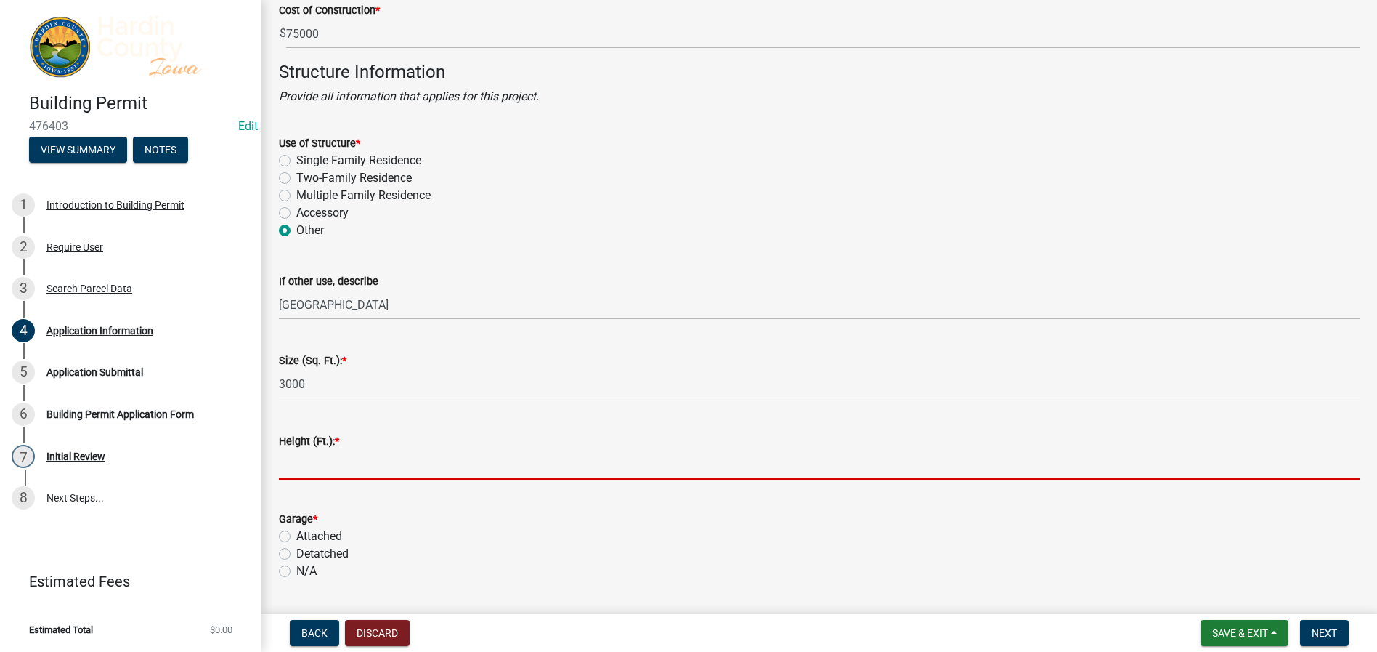
click at [297, 462] on input "text" at bounding box center [819, 465] width 1081 height 30
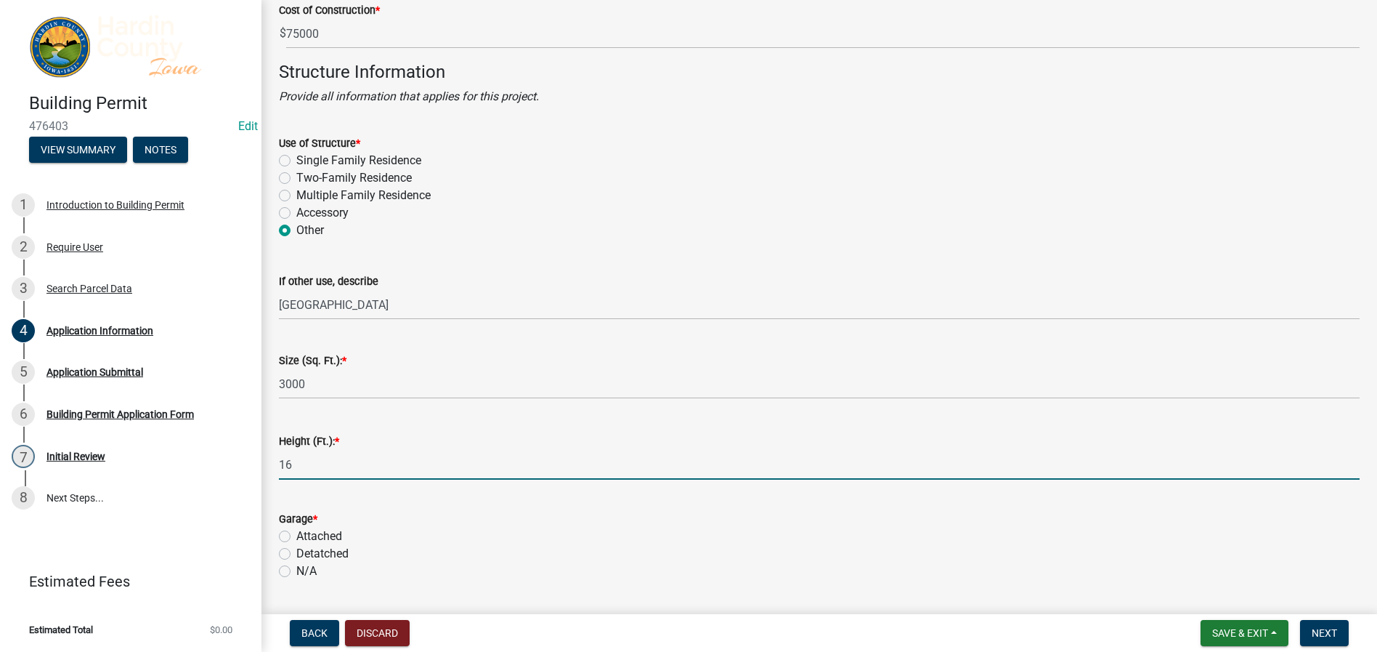
type input "16"
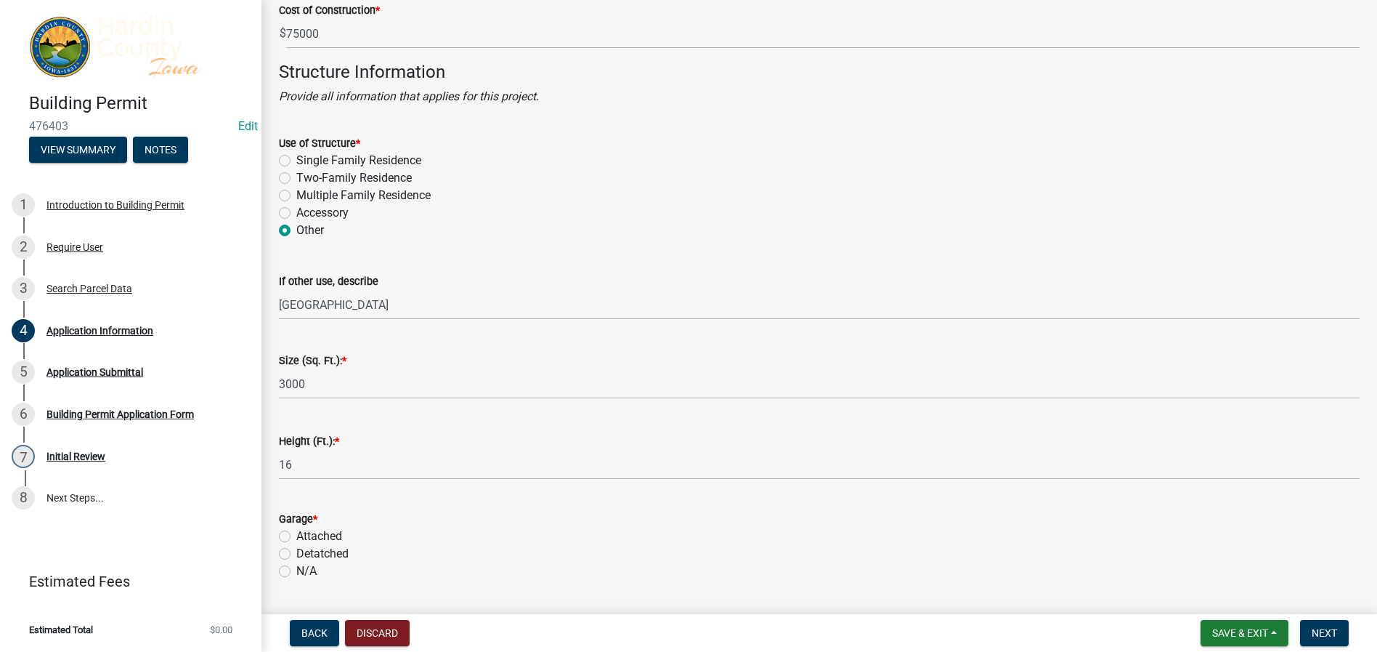
click at [296, 570] on label "N/A" at bounding box center [306, 570] width 20 height 17
click at [296, 570] on input "N/A" at bounding box center [300, 566] width 9 height 9
radio input "true"
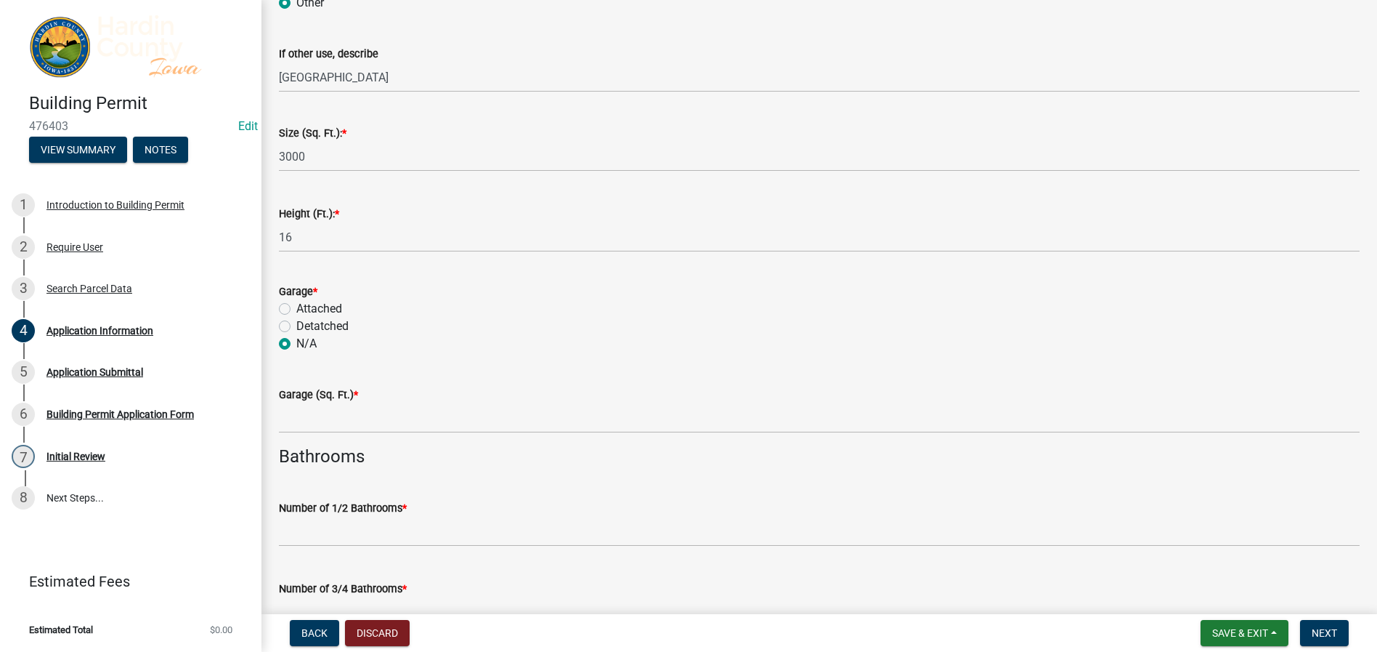
scroll to position [2978, 0]
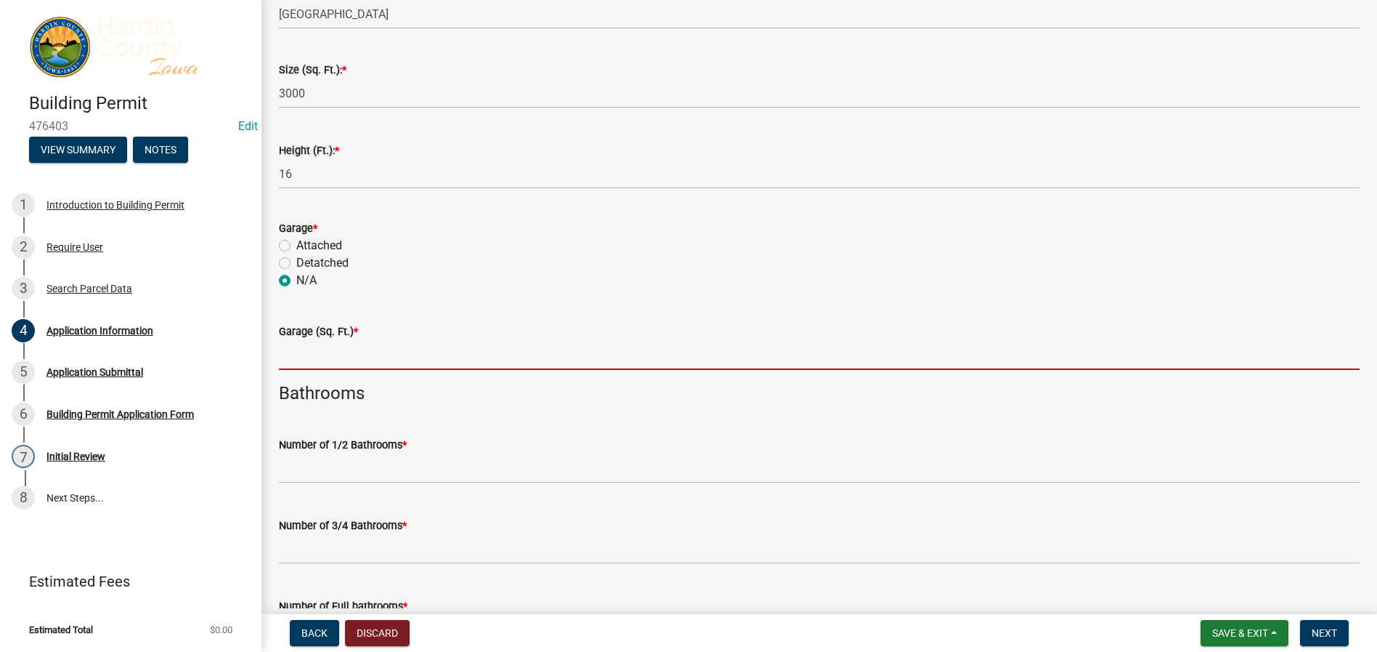
click at [293, 350] on input "text" at bounding box center [819, 355] width 1081 height 30
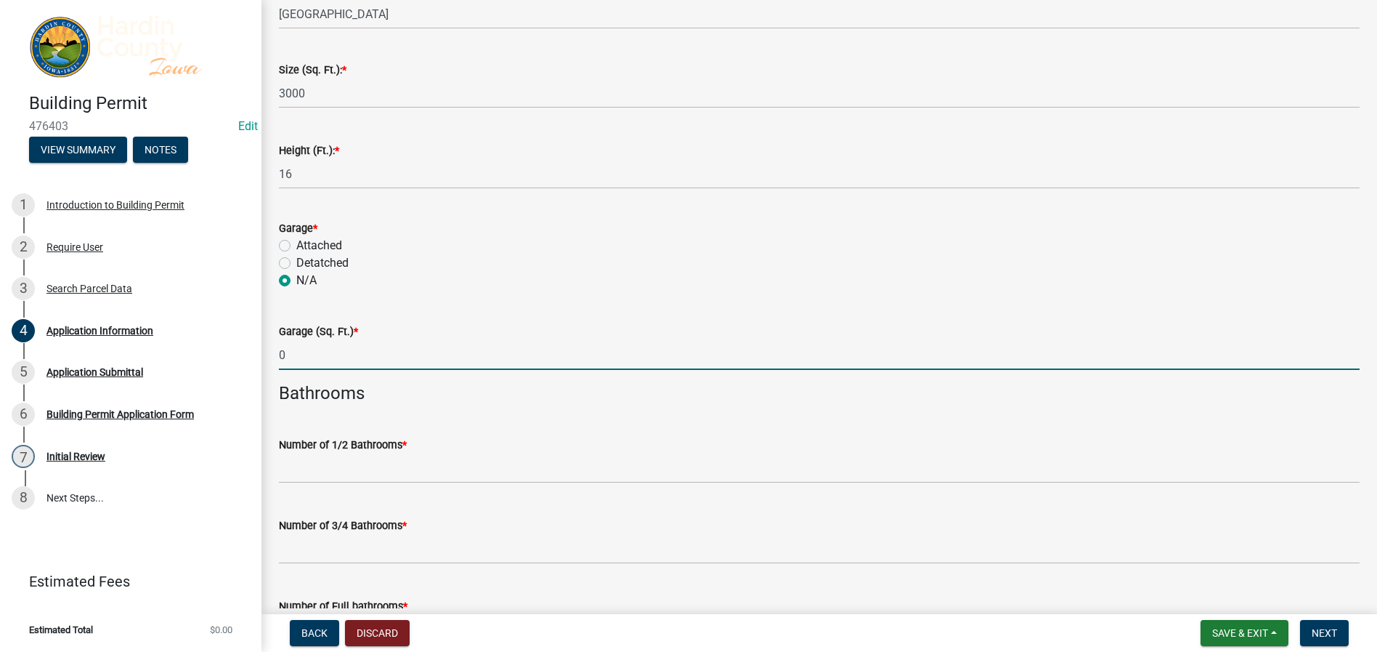
type input "0"
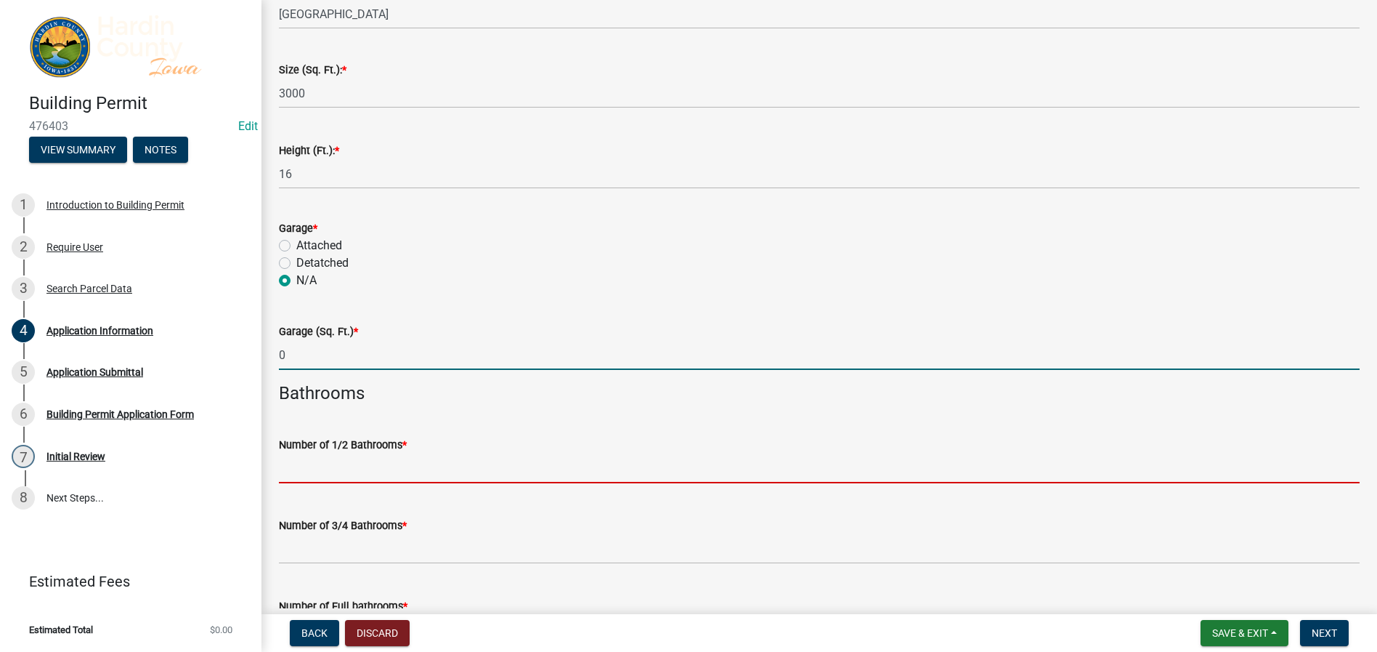
click at [294, 472] on input "text" at bounding box center [819, 468] width 1081 height 30
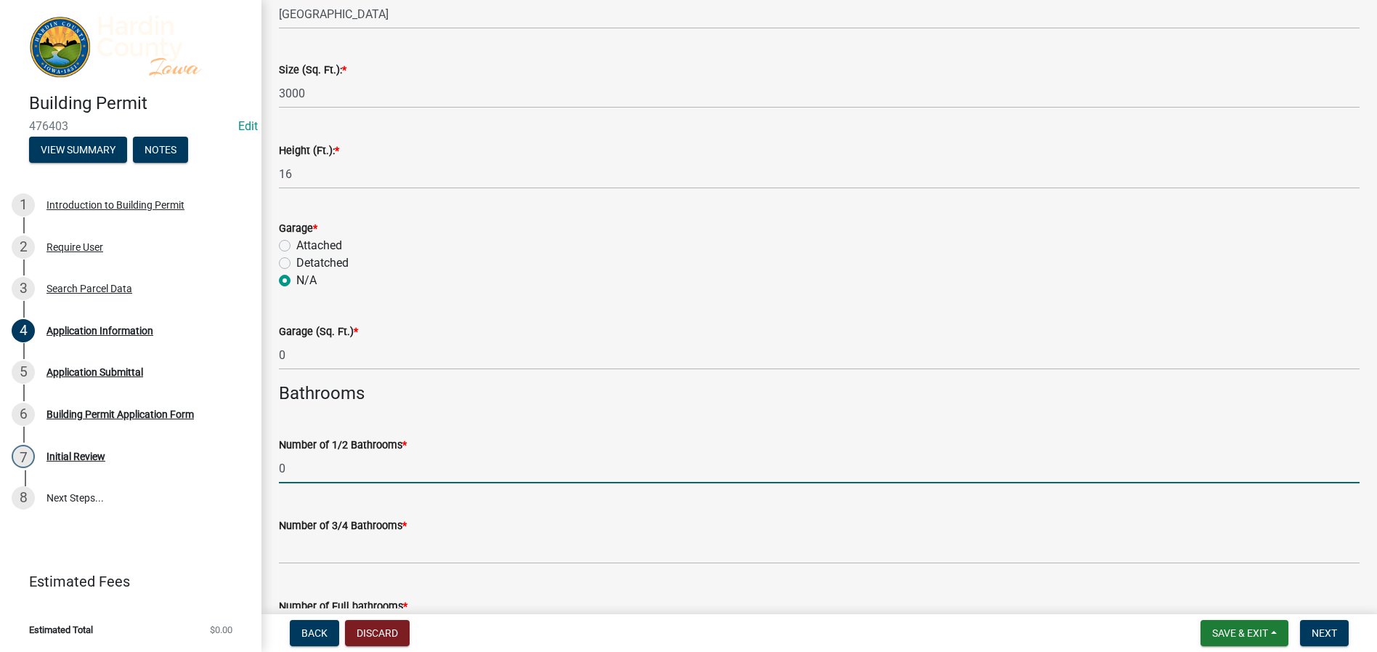
type input "0"
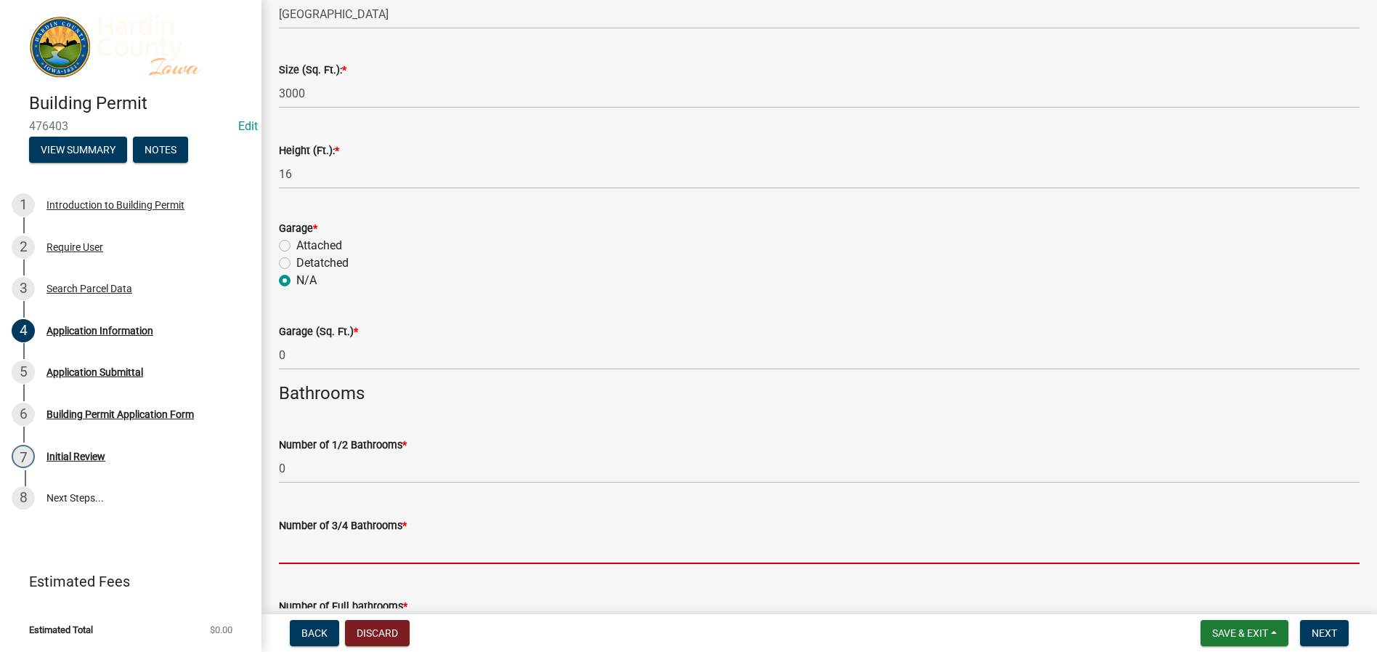
click at [299, 535] on input "text" at bounding box center [819, 549] width 1081 height 30
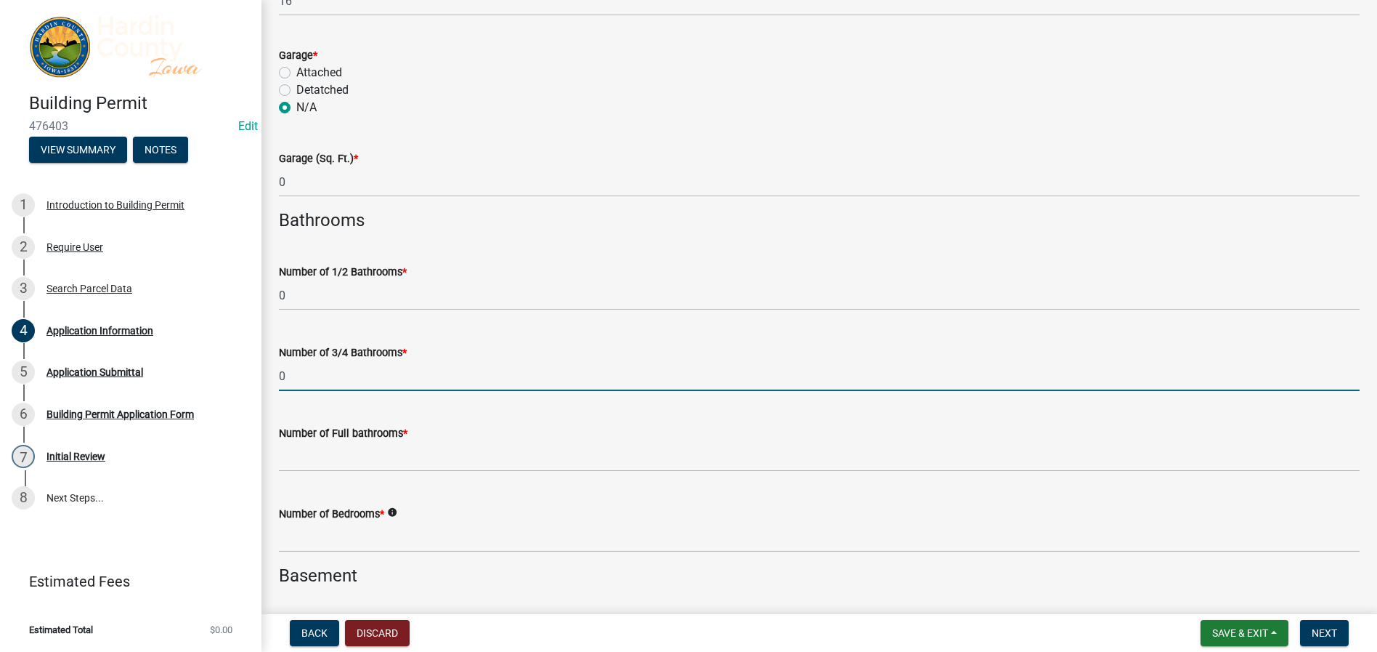
scroll to position [3196, 0]
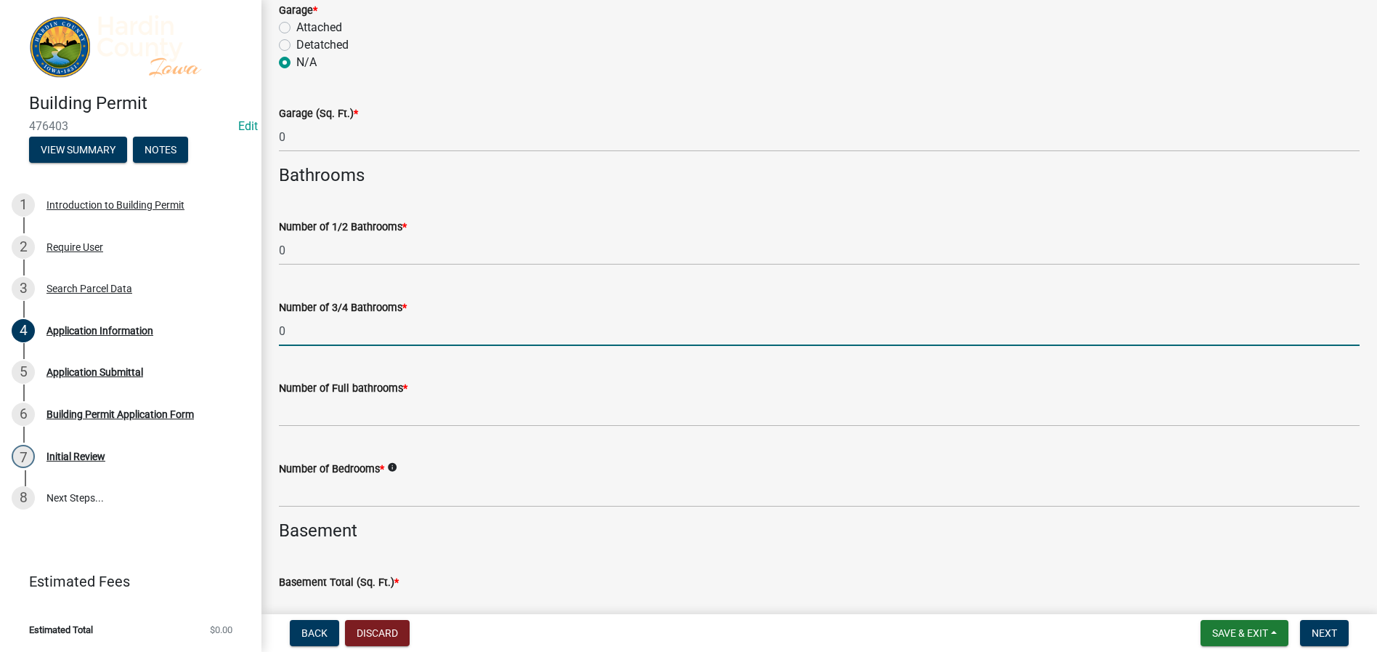
type input "0"
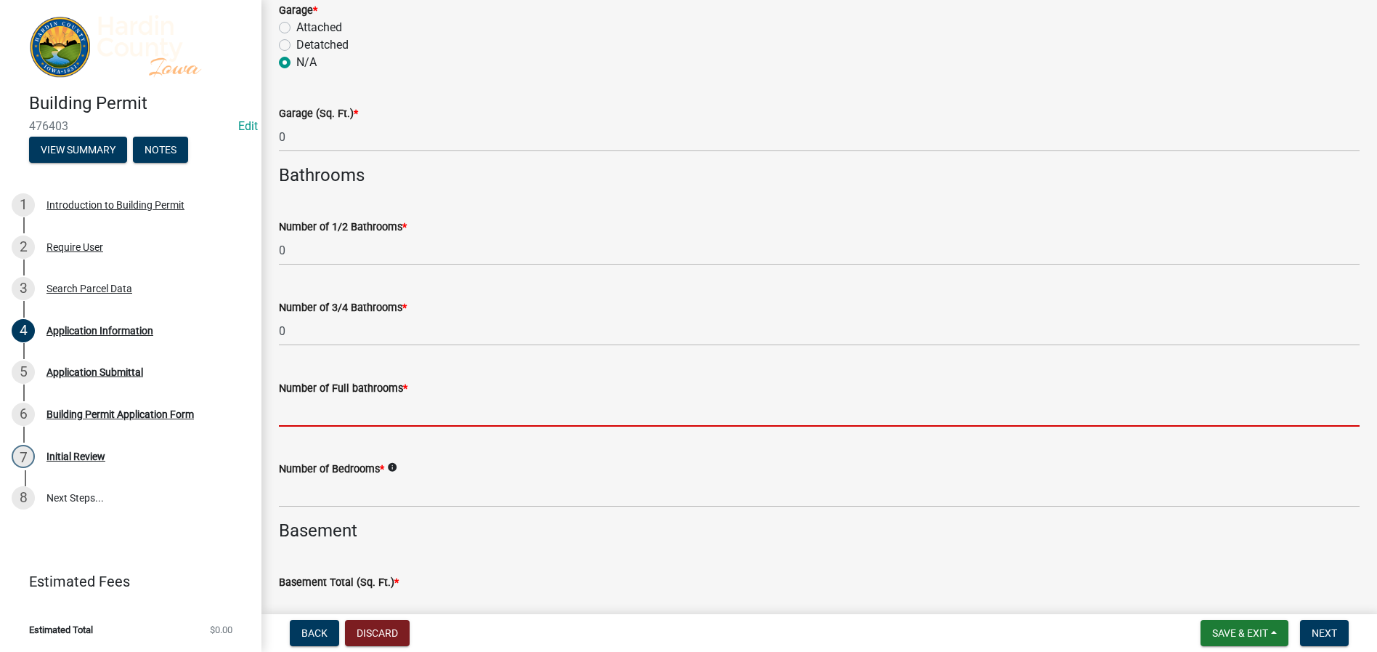
click at [289, 412] on input "text" at bounding box center [819, 412] width 1081 height 30
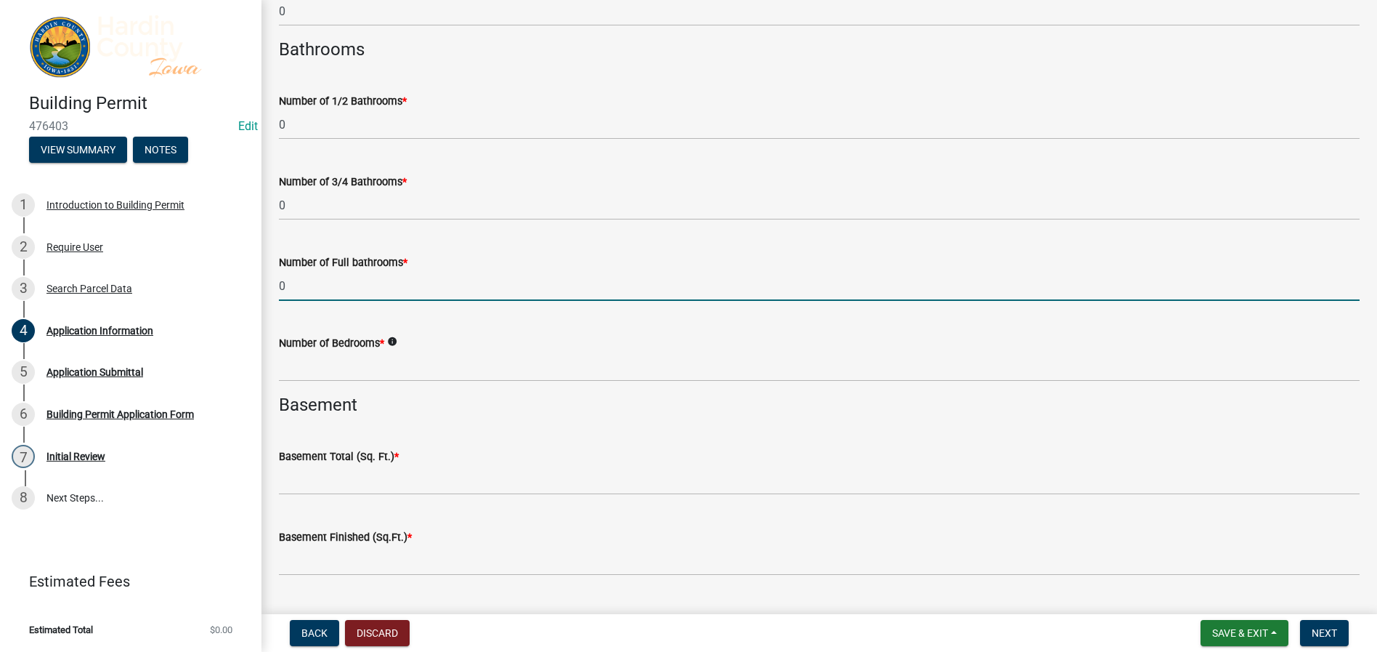
scroll to position [3342, 0]
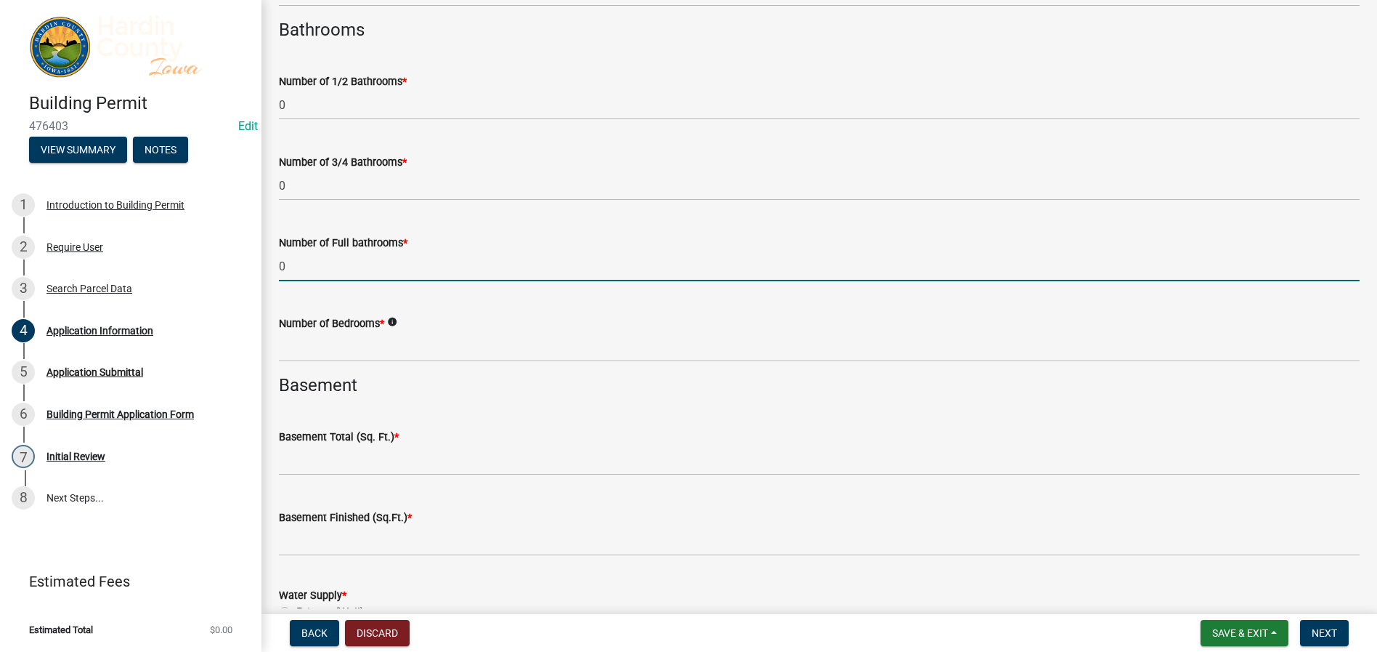
type input "0"
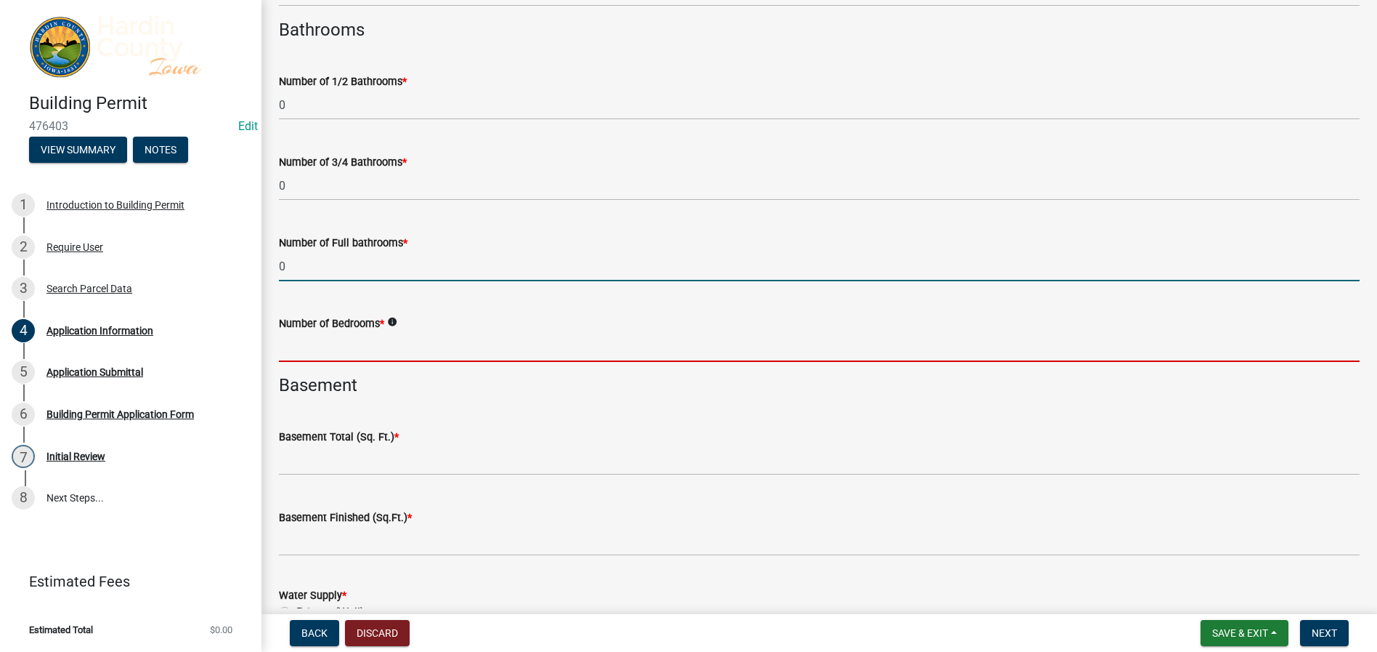
click at [288, 350] on input "text" at bounding box center [819, 347] width 1081 height 30
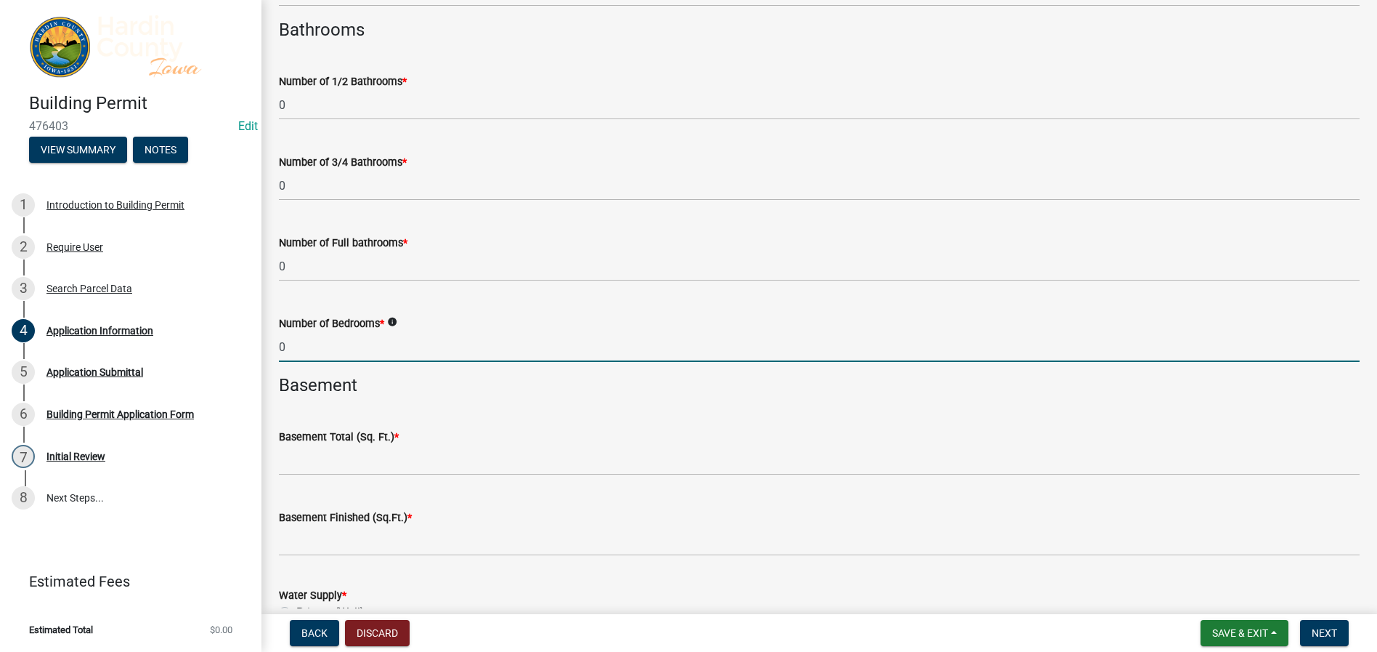
type input "0"
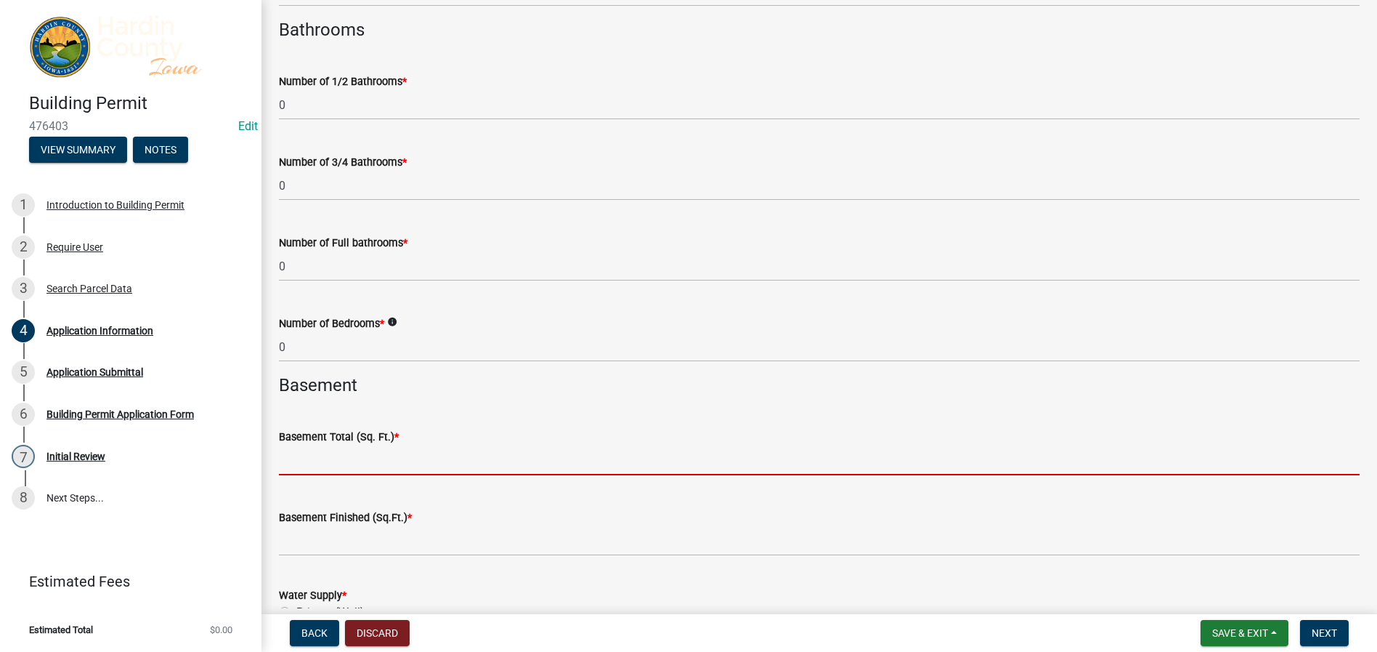
click at [299, 453] on input "text" at bounding box center [819, 460] width 1081 height 30
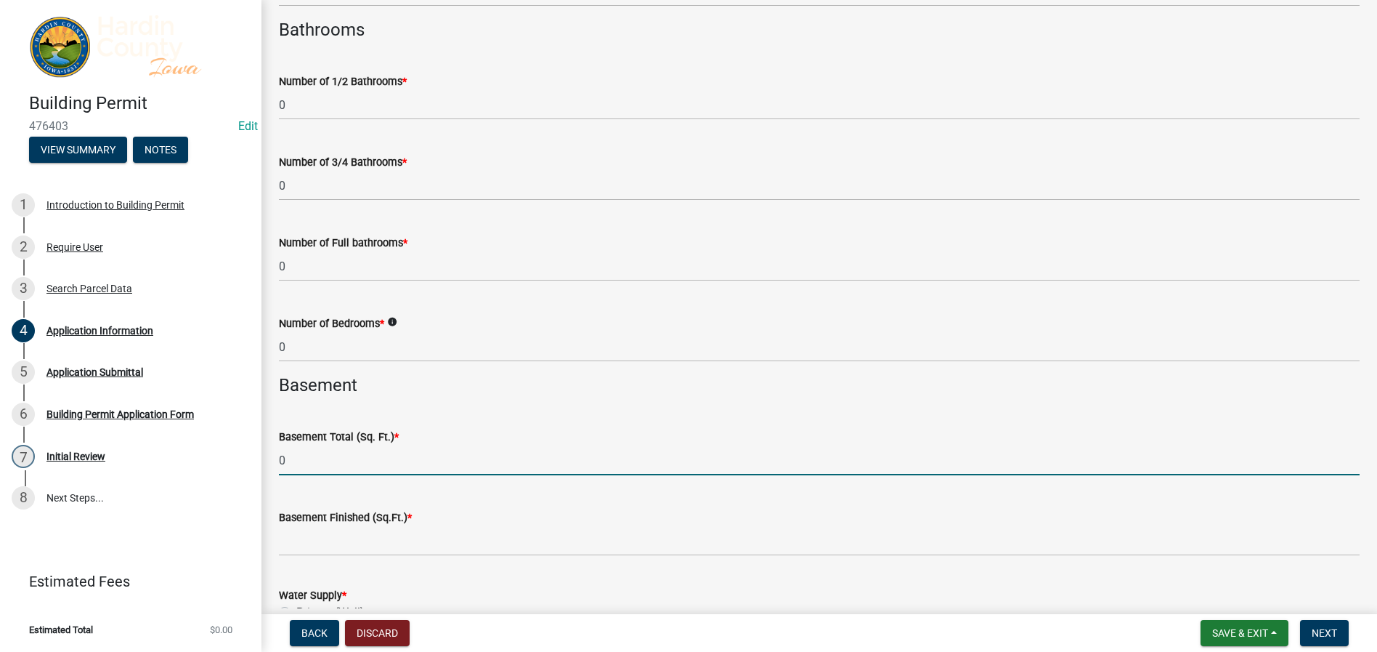
type input "0"
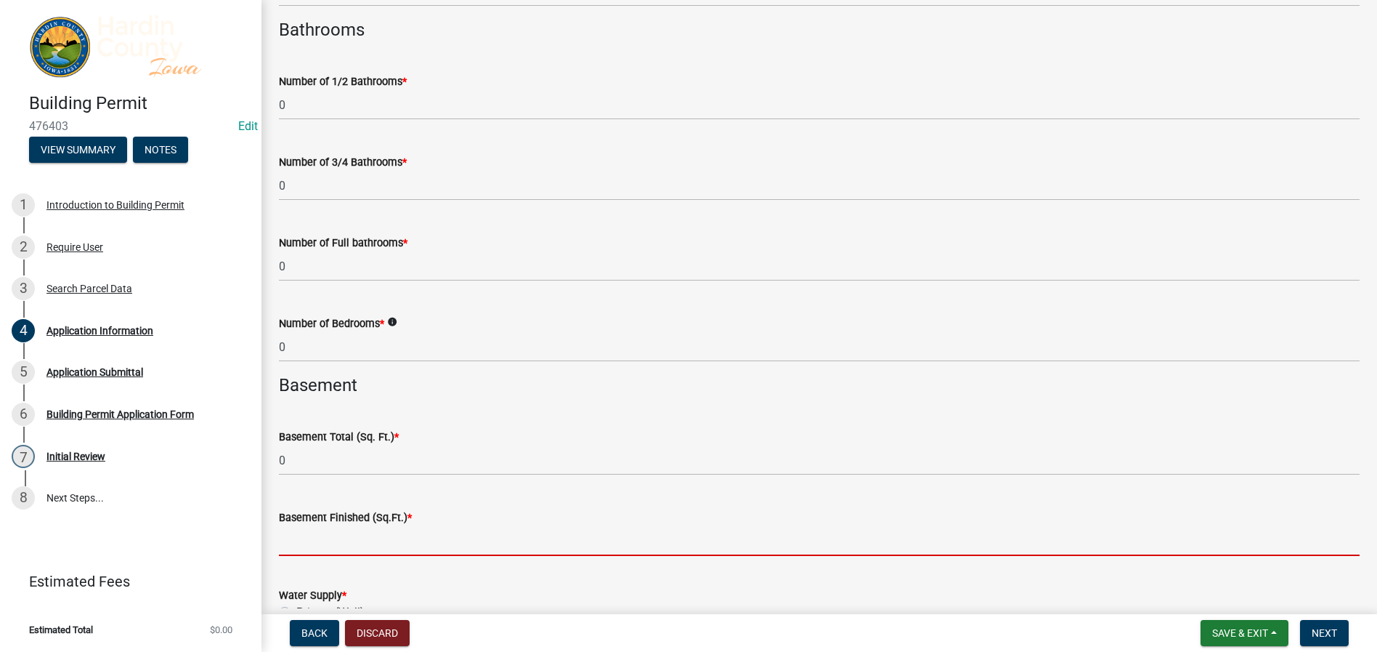
click at [300, 535] on input "text" at bounding box center [819, 541] width 1081 height 30
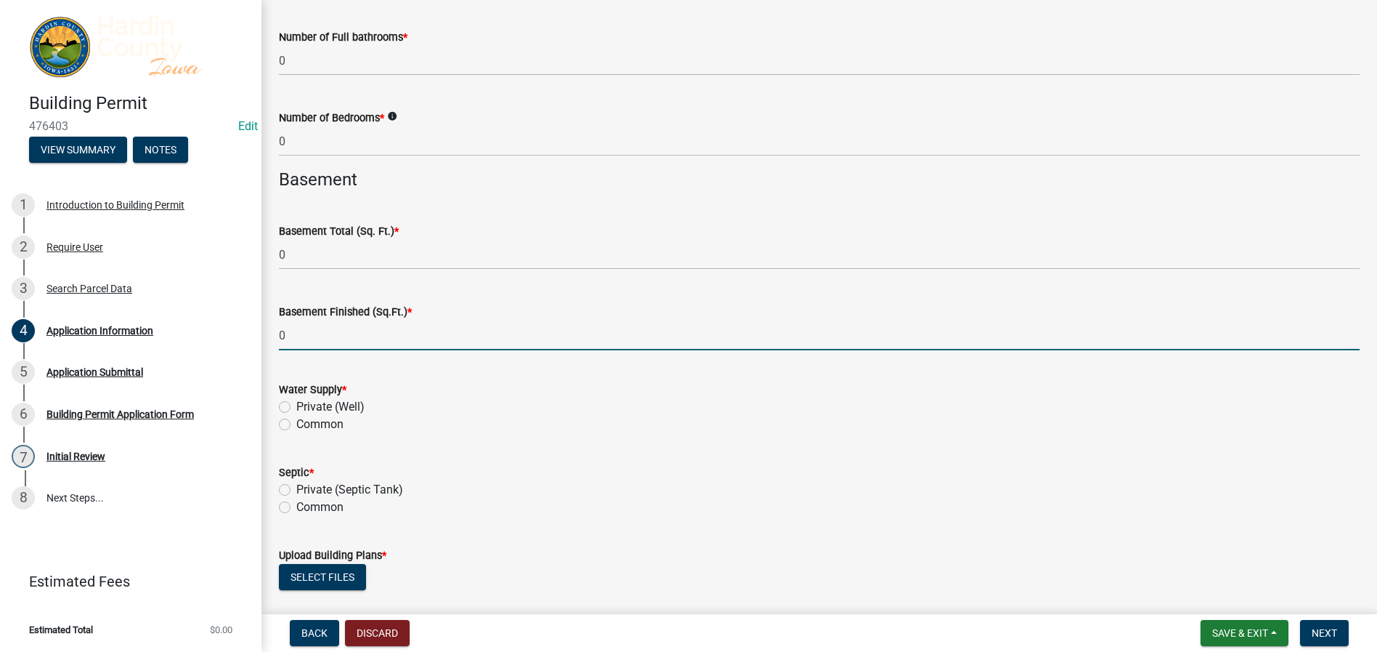
scroll to position [3559, 0]
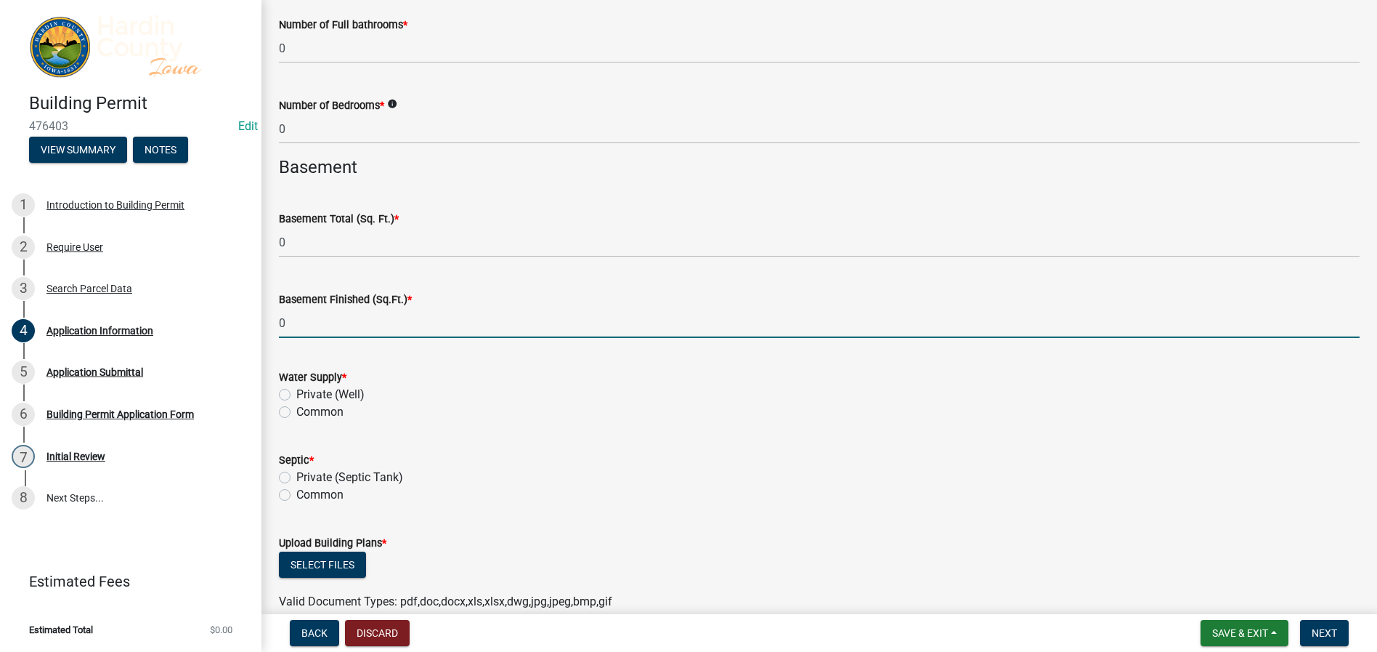
type input "0"
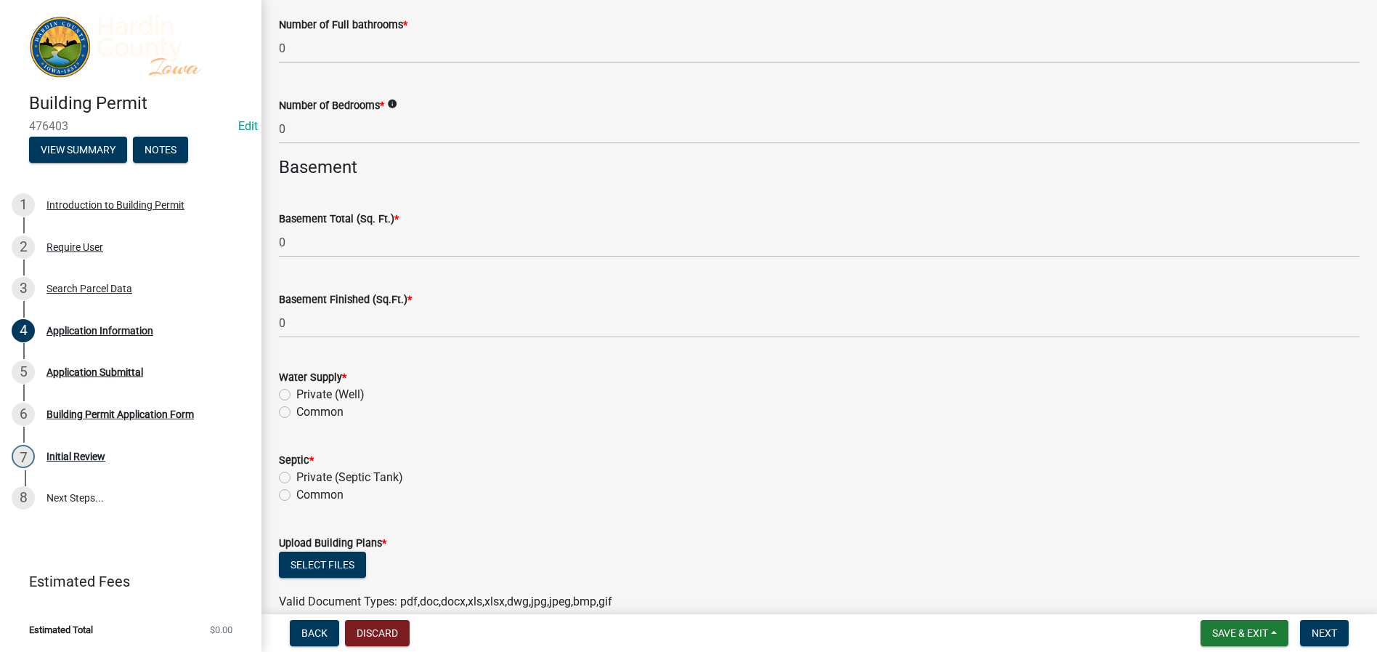
click at [296, 394] on label "Private (Well)" at bounding box center [330, 394] width 68 height 17
click at [296, 394] on input "Private (Well)" at bounding box center [300, 390] width 9 height 9
radio input "true"
click at [296, 479] on label "Private (Septic Tank)" at bounding box center [349, 477] width 107 height 17
click at [296, 478] on input "Private (Septic Tank)" at bounding box center [300, 473] width 9 height 9
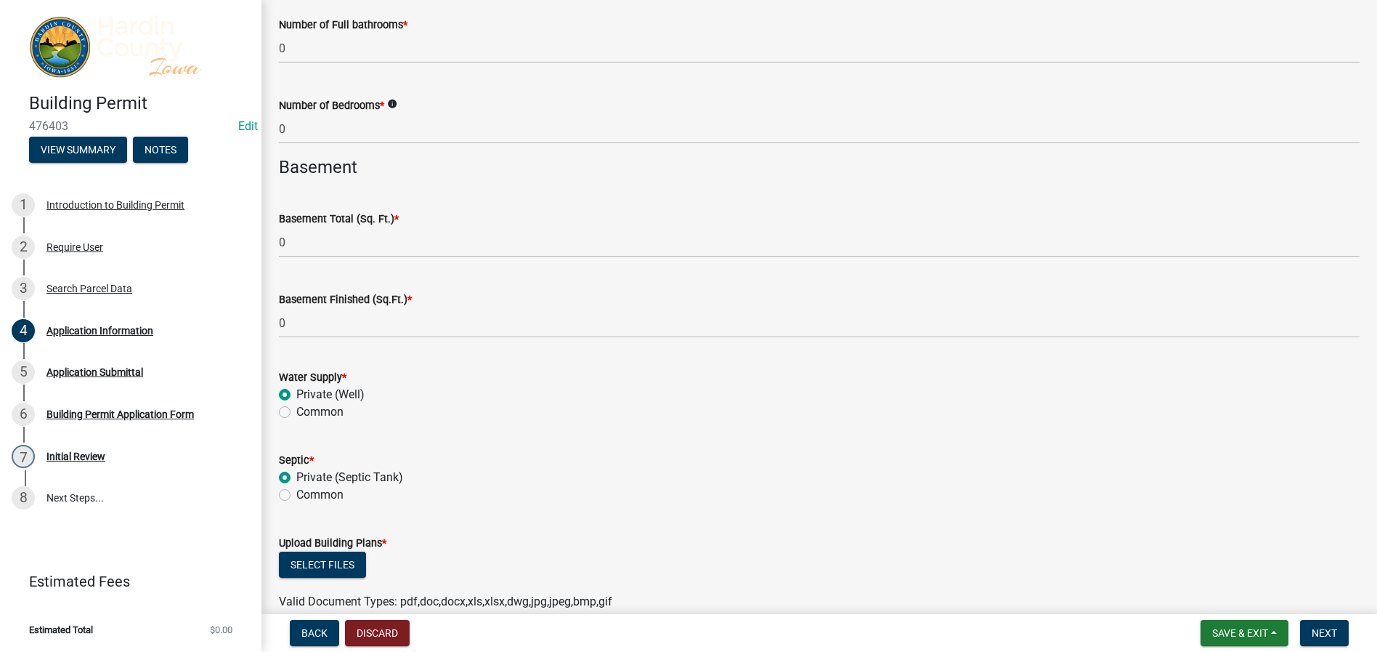
radio input "true"
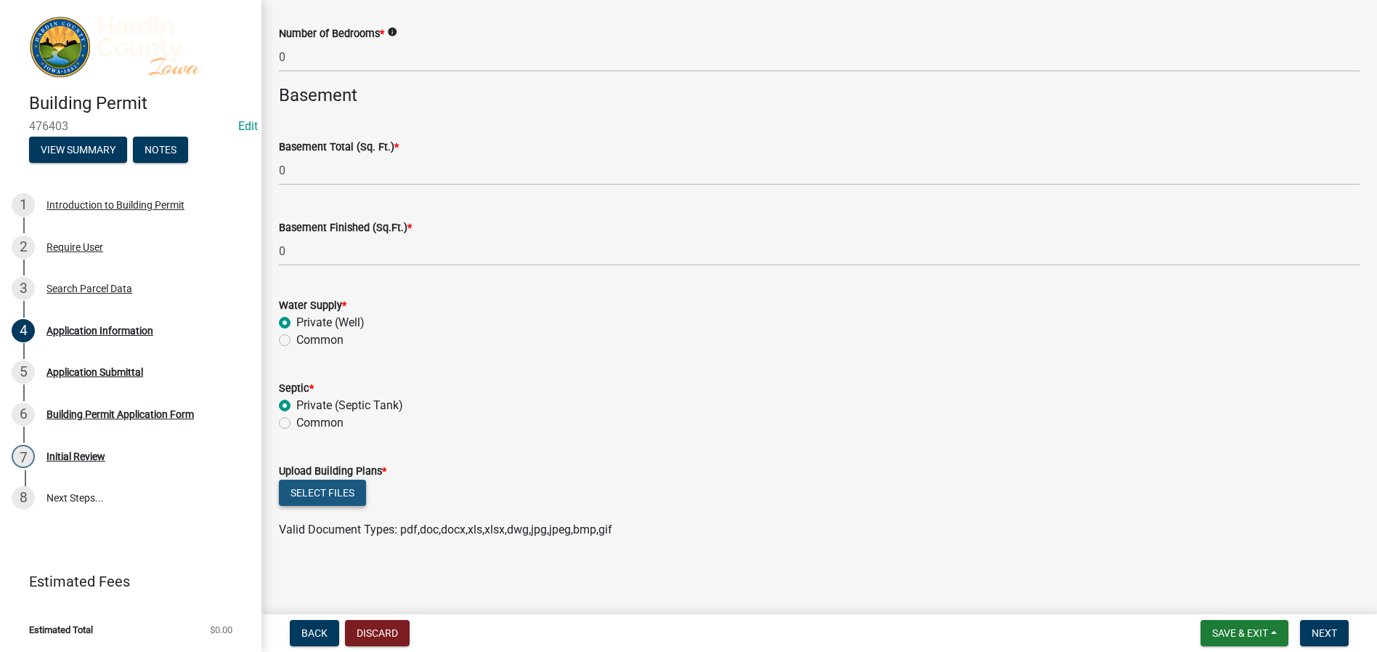
click at [336, 490] on button "Select files" at bounding box center [322, 492] width 87 height 26
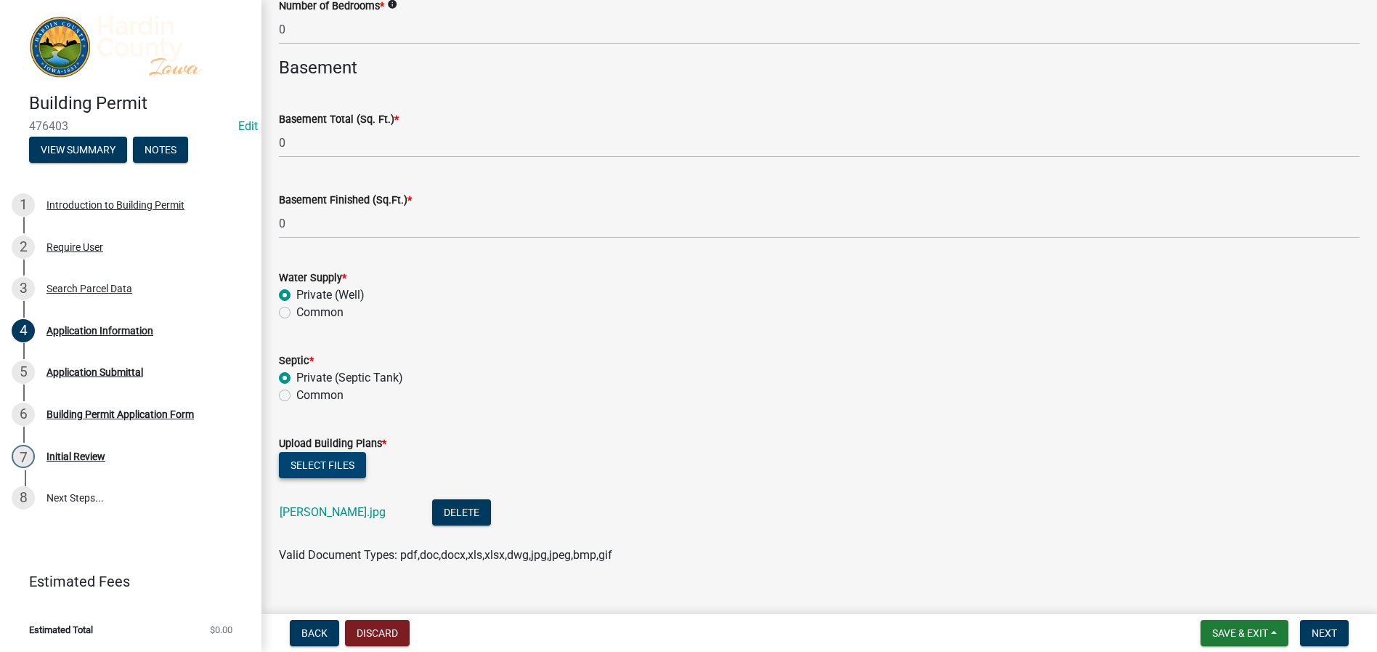
scroll to position [3684, 0]
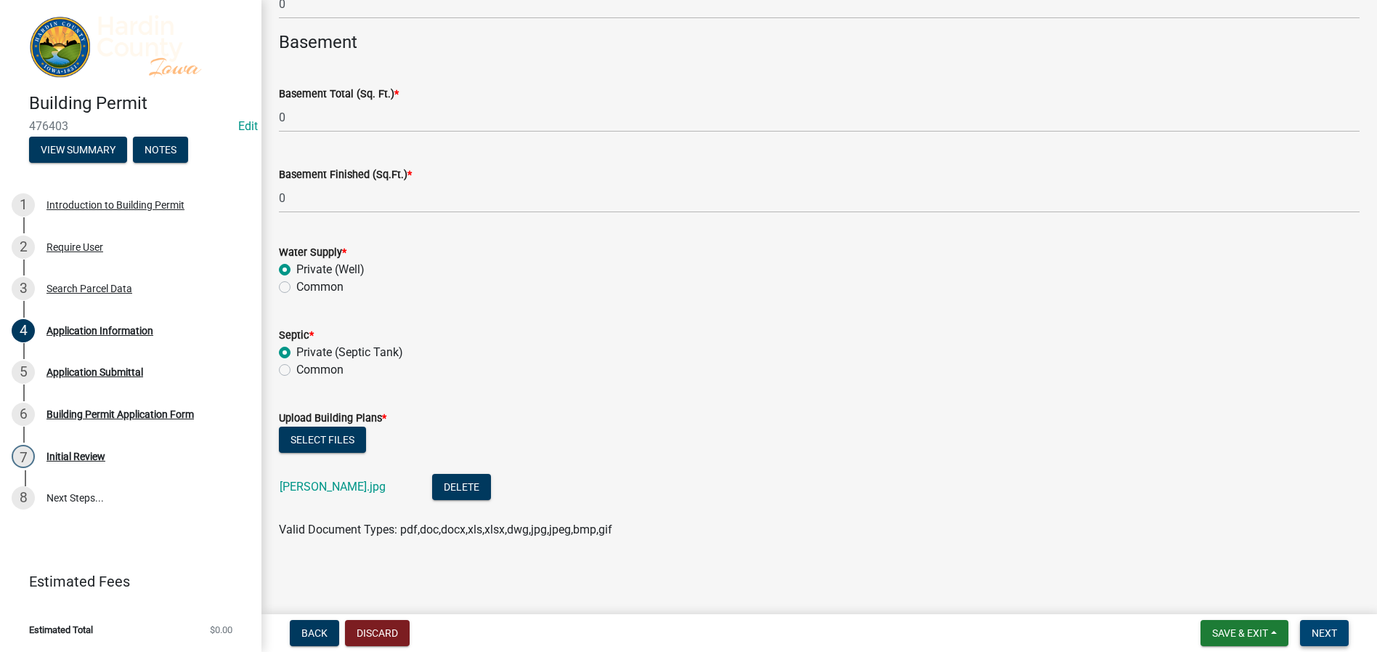
click at [1328, 633] on span "Next" at bounding box center [1324, 633] width 25 height 12
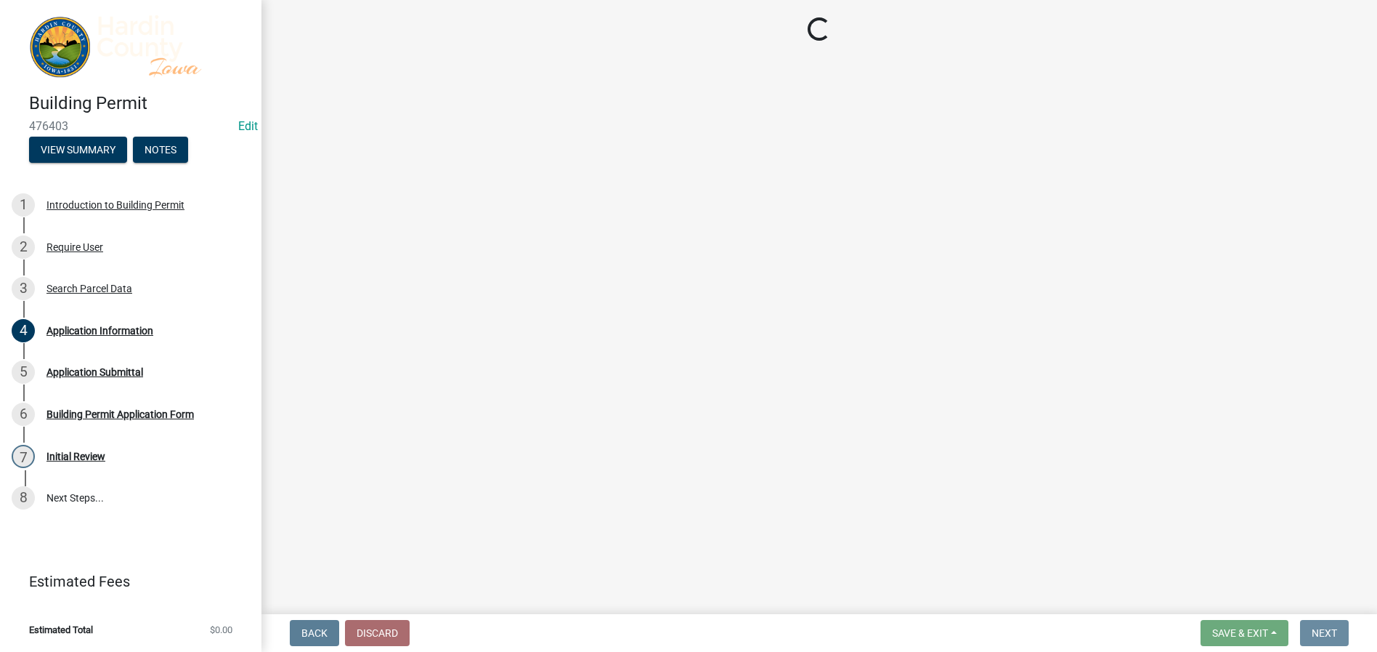
scroll to position [0, 0]
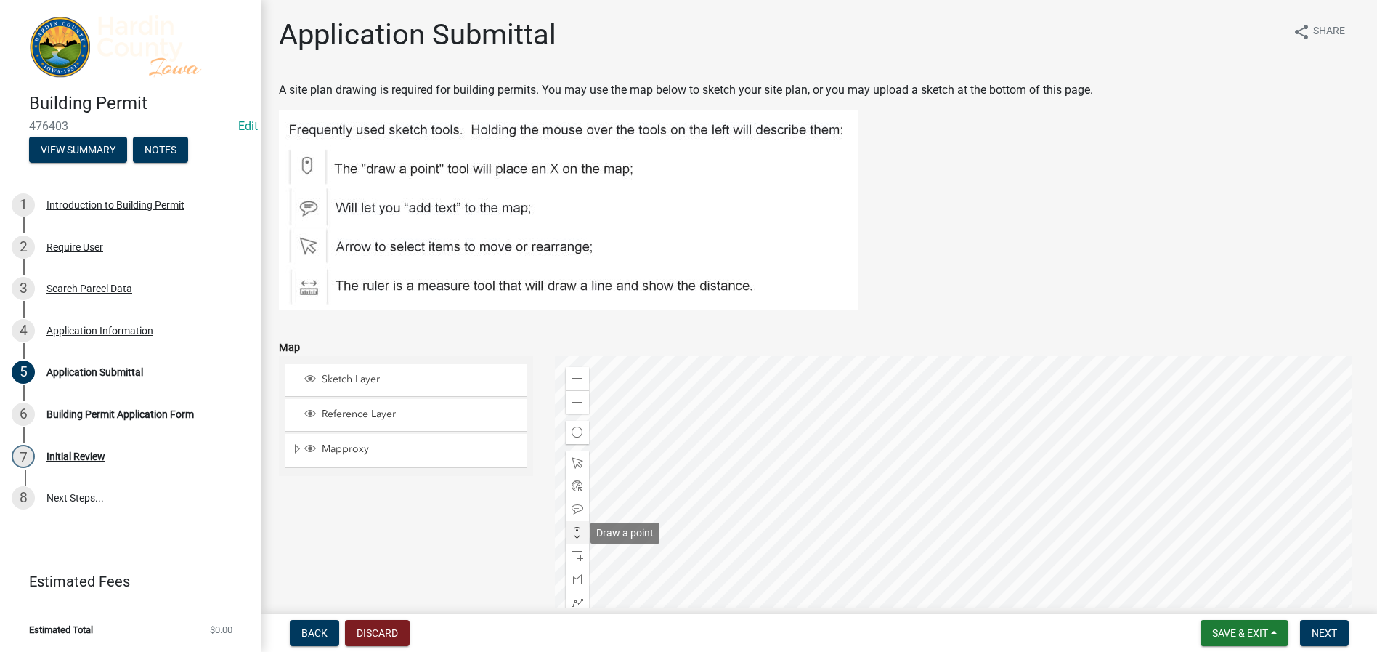
click at [572, 531] on span at bounding box center [578, 533] width 12 height 12
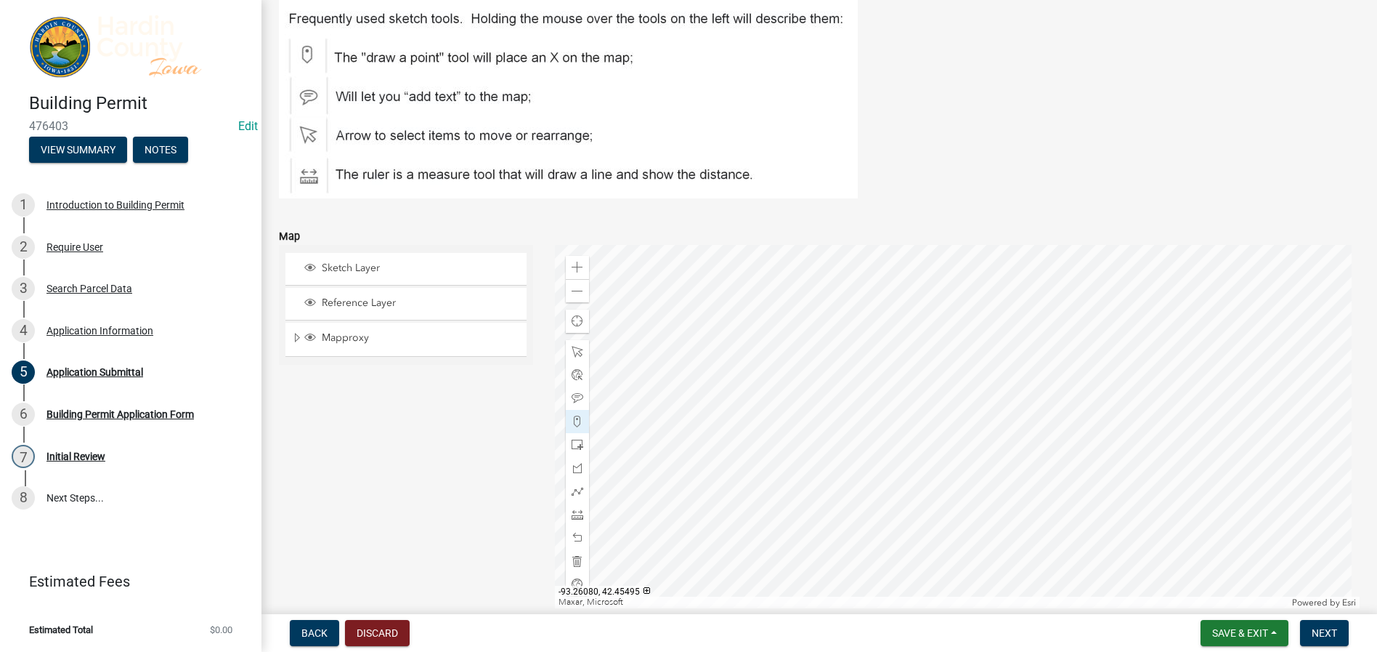
click at [907, 370] on div at bounding box center [958, 426] width 806 height 363
click at [1321, 632] on span "Next" at bounding box center [1324, 633] width 25 height 12
click at [1327, 635] on span "Next" at bounding box center [1324, 633] width 25 height 12
click at [1252, 630] on span "Save & Exit" at bounding box center [1240, 633] width 56 height 12
click at [1199, 562] on button "Save" at bounding box center [1230, 560] width 116 height 35
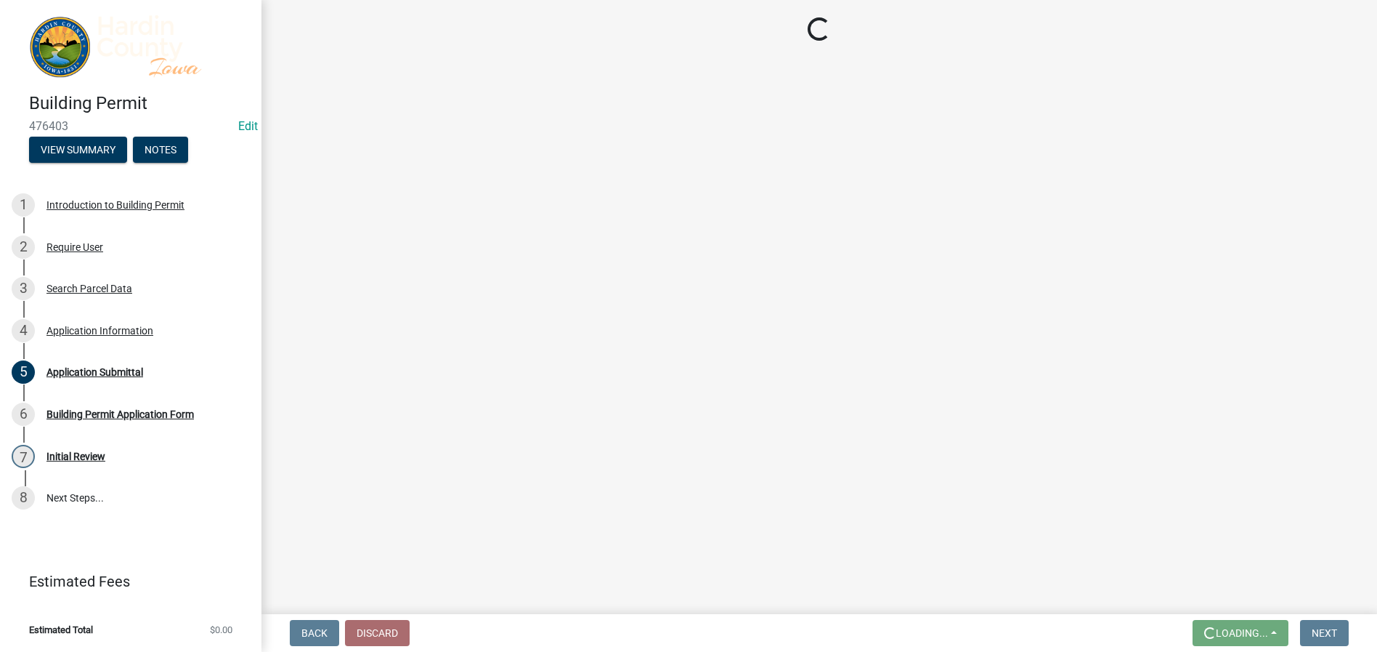
scroll to position [0, 0]
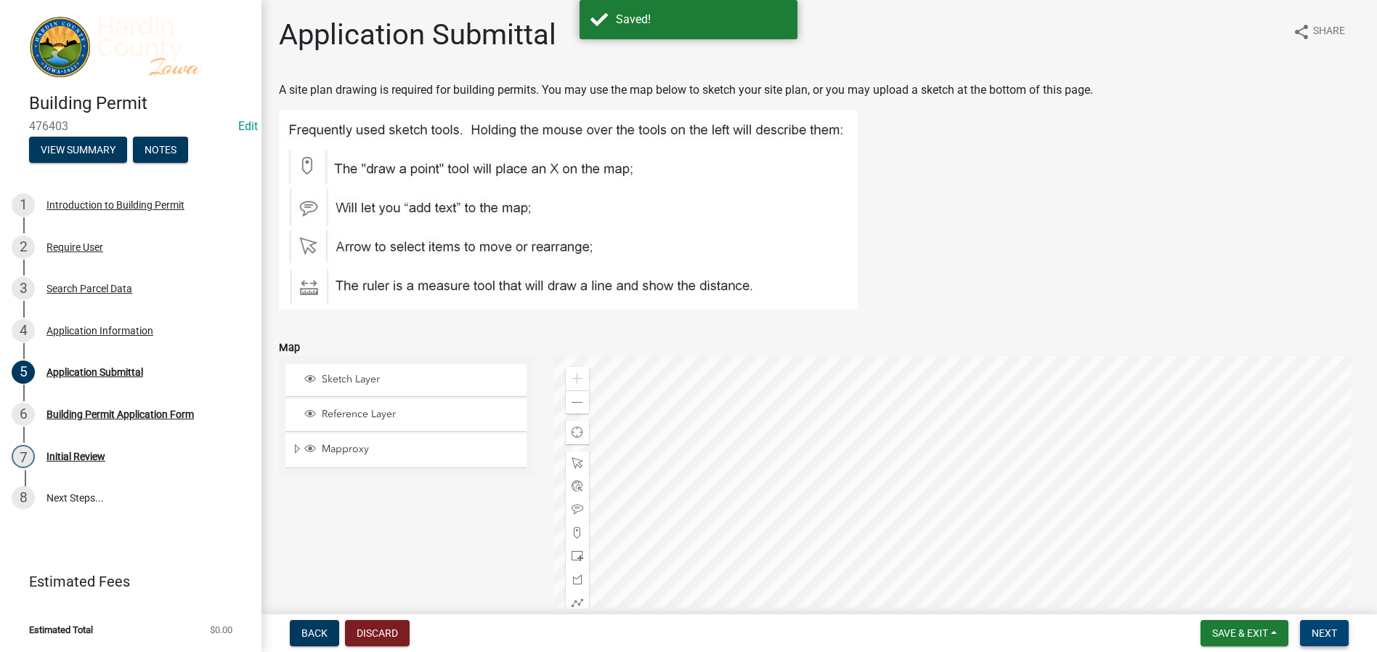
click at [1329, 633] on span "Next" at bounding box center [1324, 633] width 25 height 12
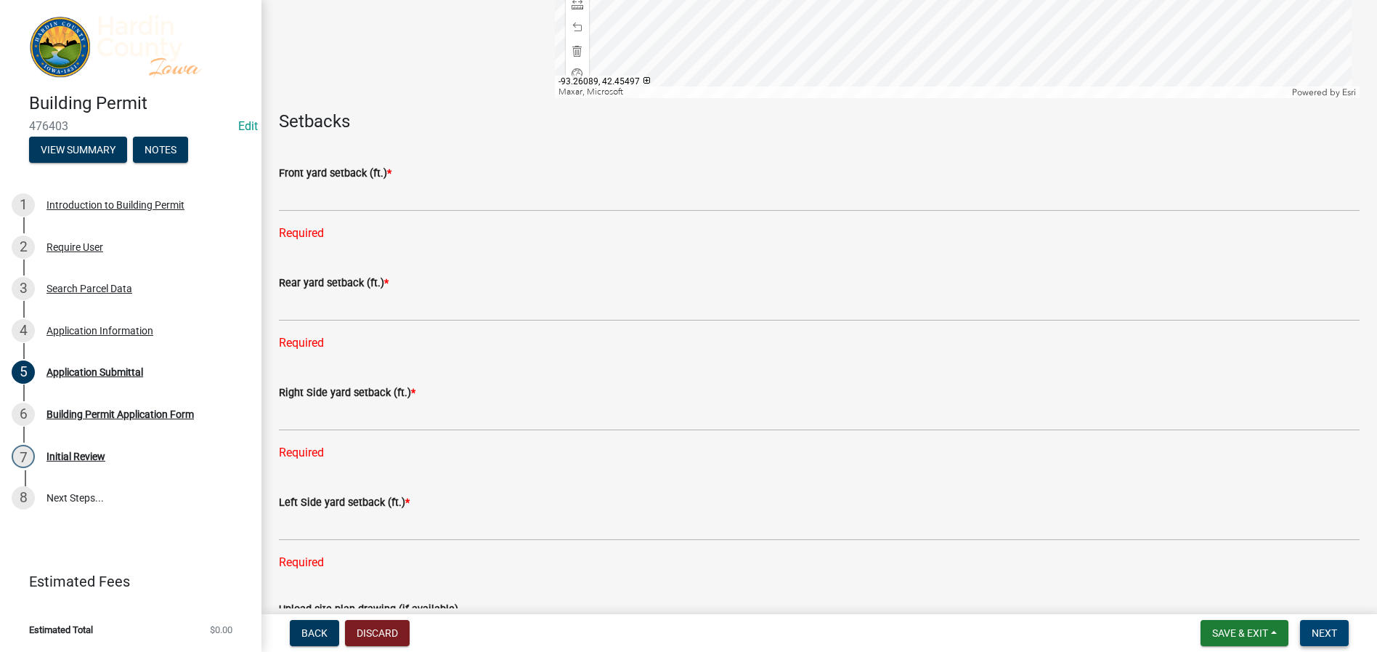
scroll to position [654, 0]
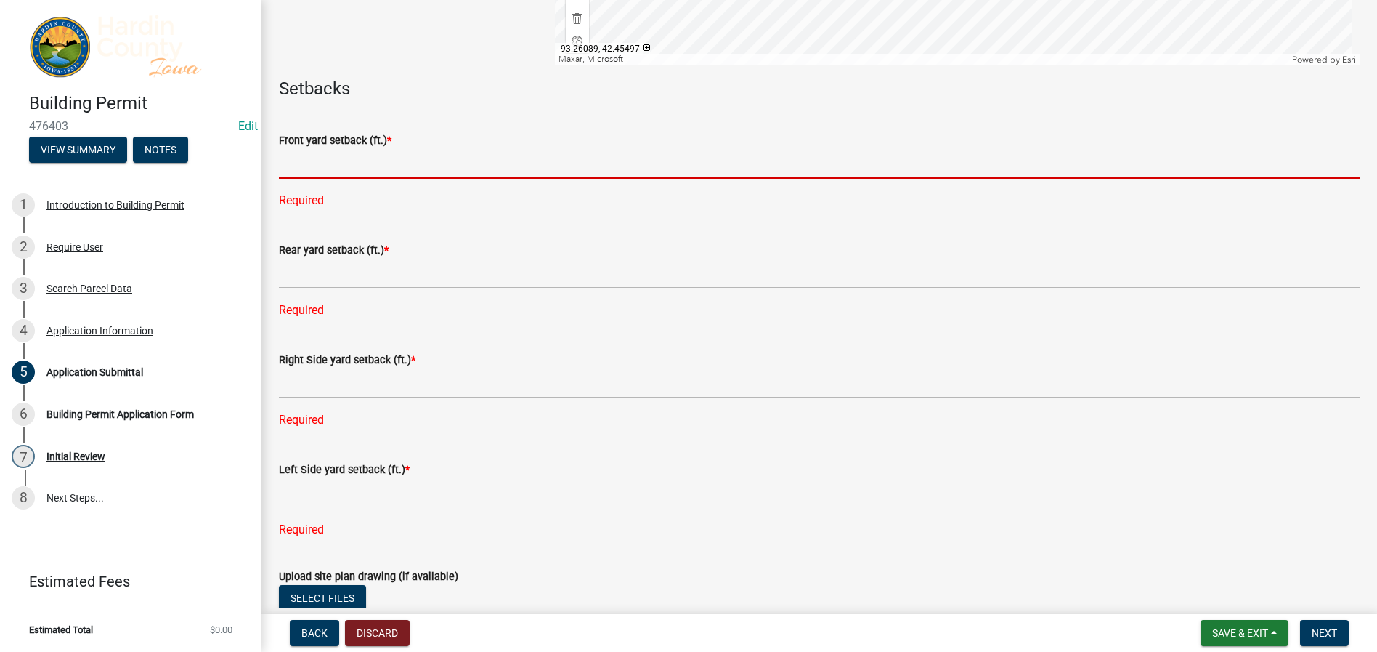
click at [306, 173] on input "text" at bounding box center [819, 164] width 1081 height 30
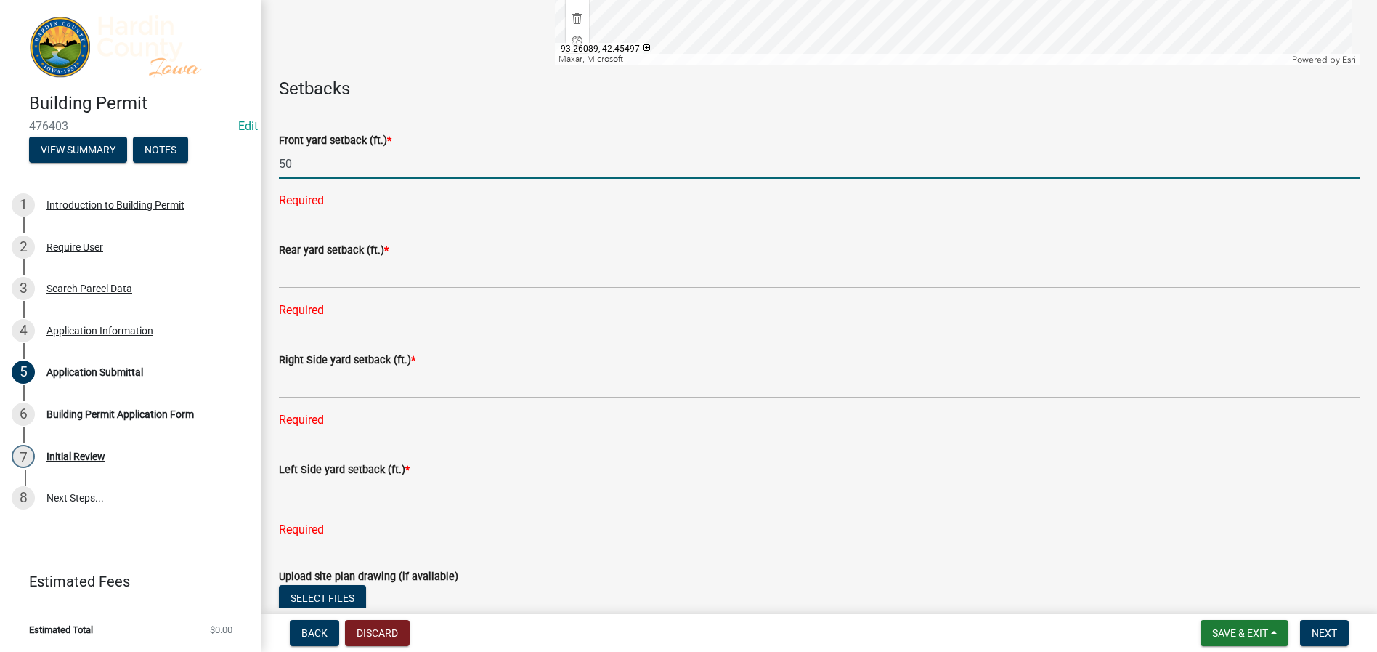
type input "50"
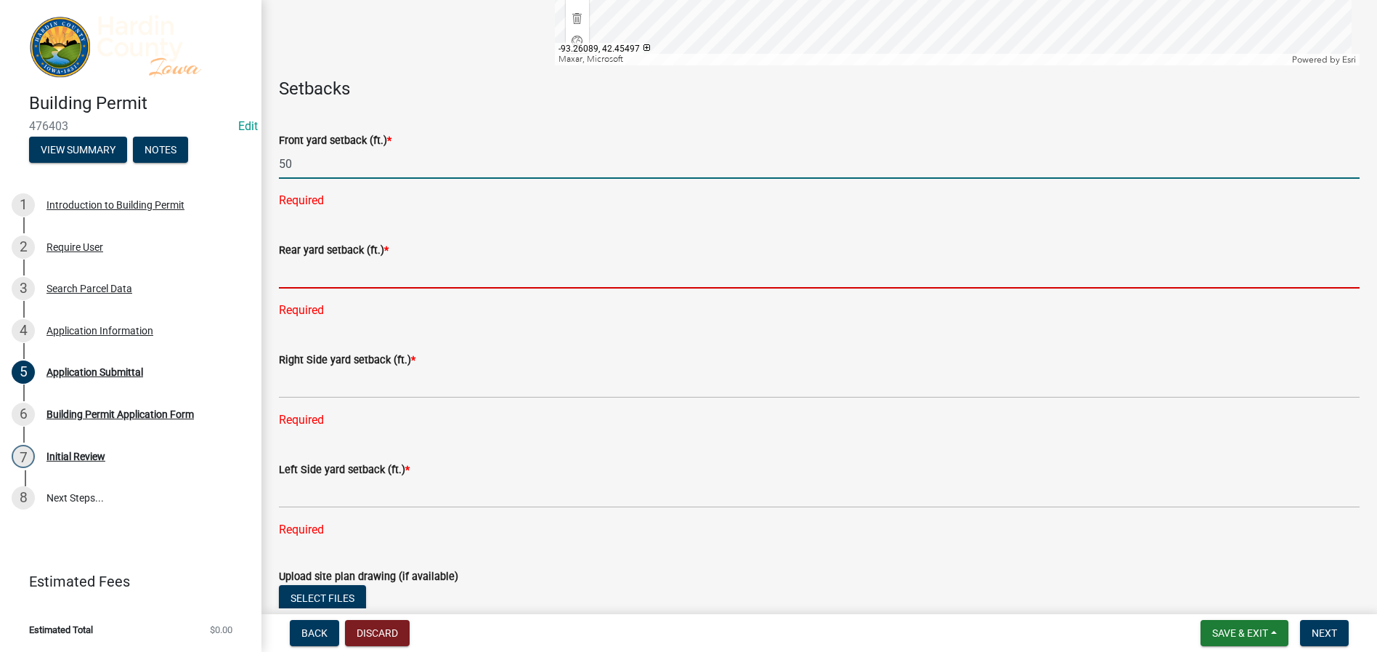
click at [320, 277] on div "Rear yard setback (ft.) * Required" at bounding box center [819, 270] width 1081 height 98
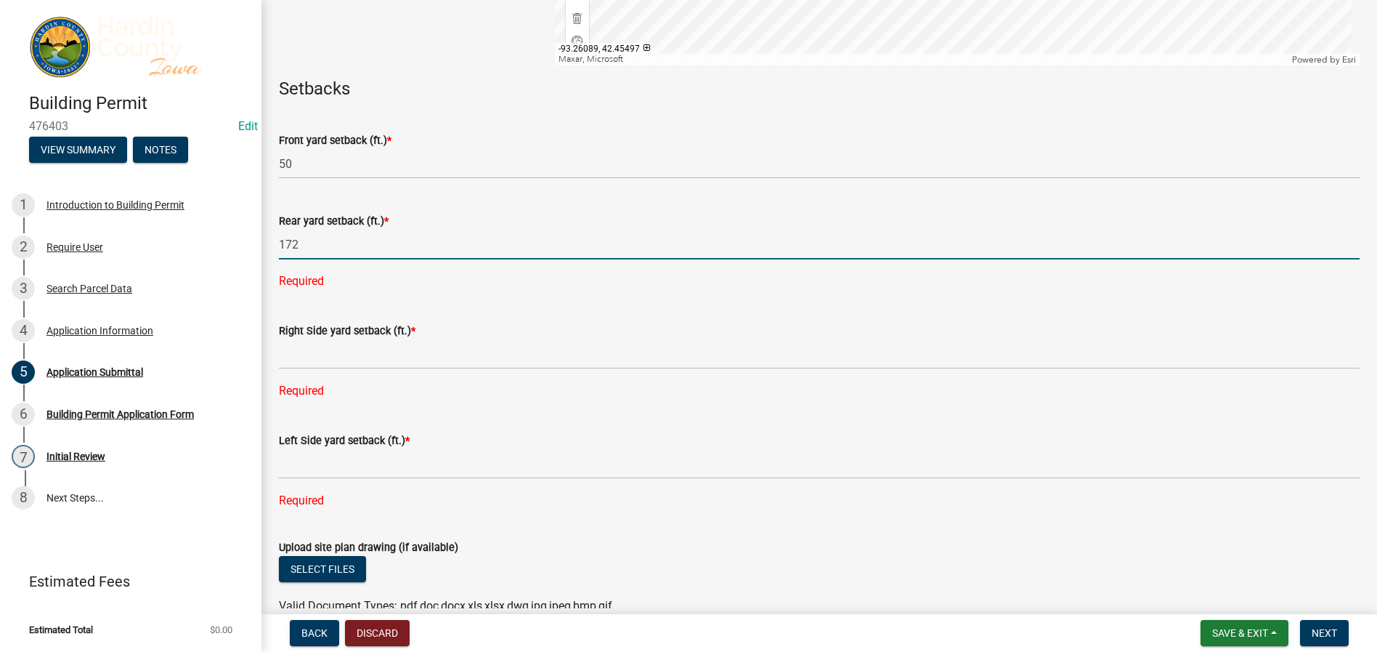
type input "172"
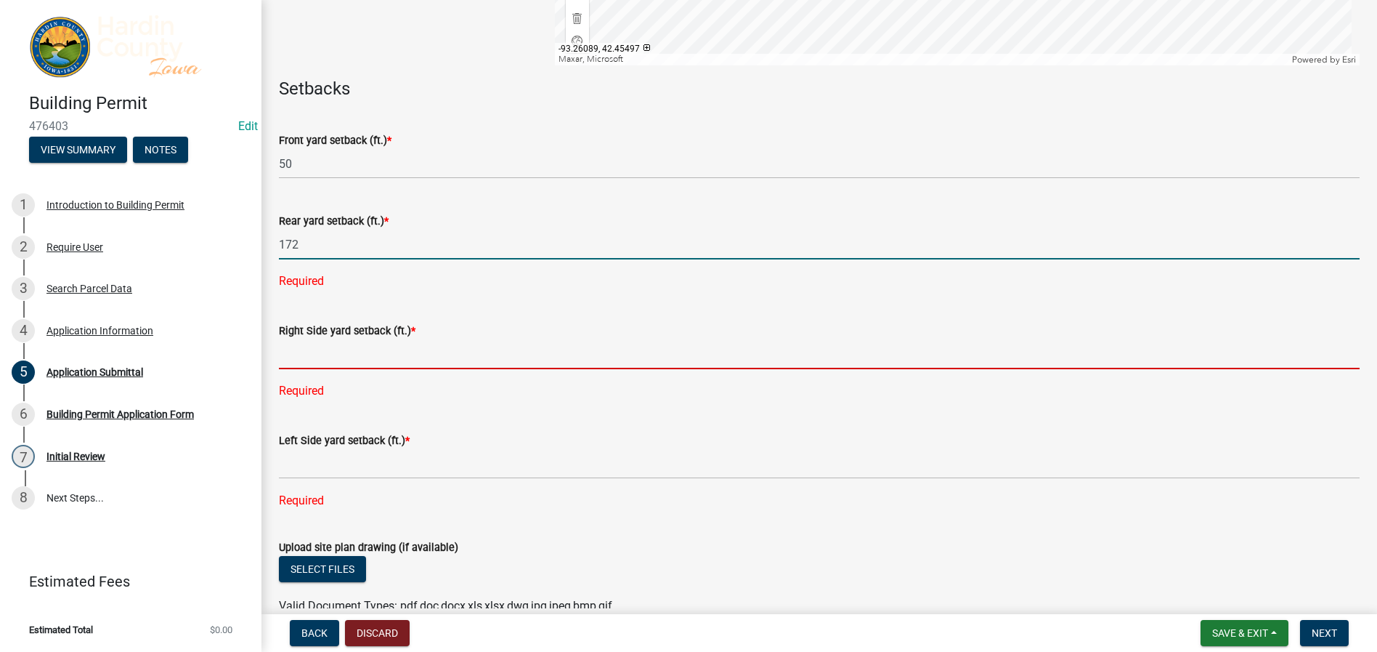
click at [332, 353] on div "Right Side yard setback (ft.) * Required" at bounding box center [819, 350] width 1081 height 98
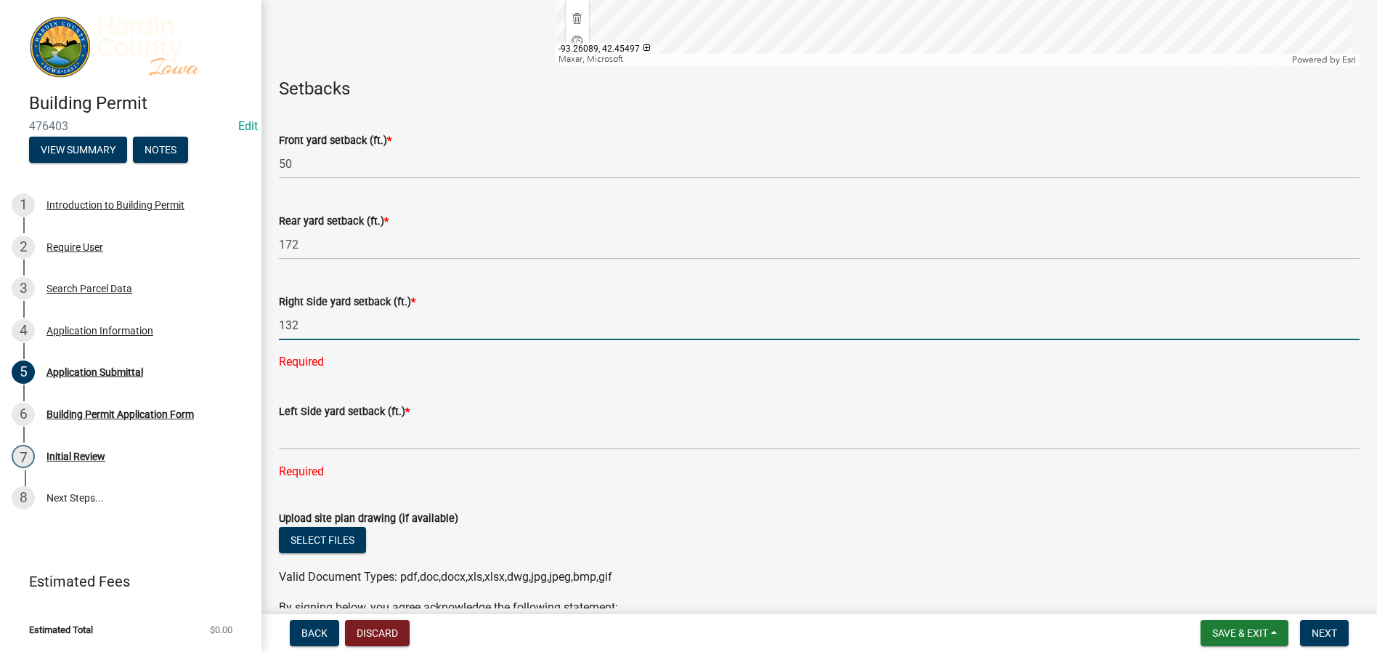
type input "132"
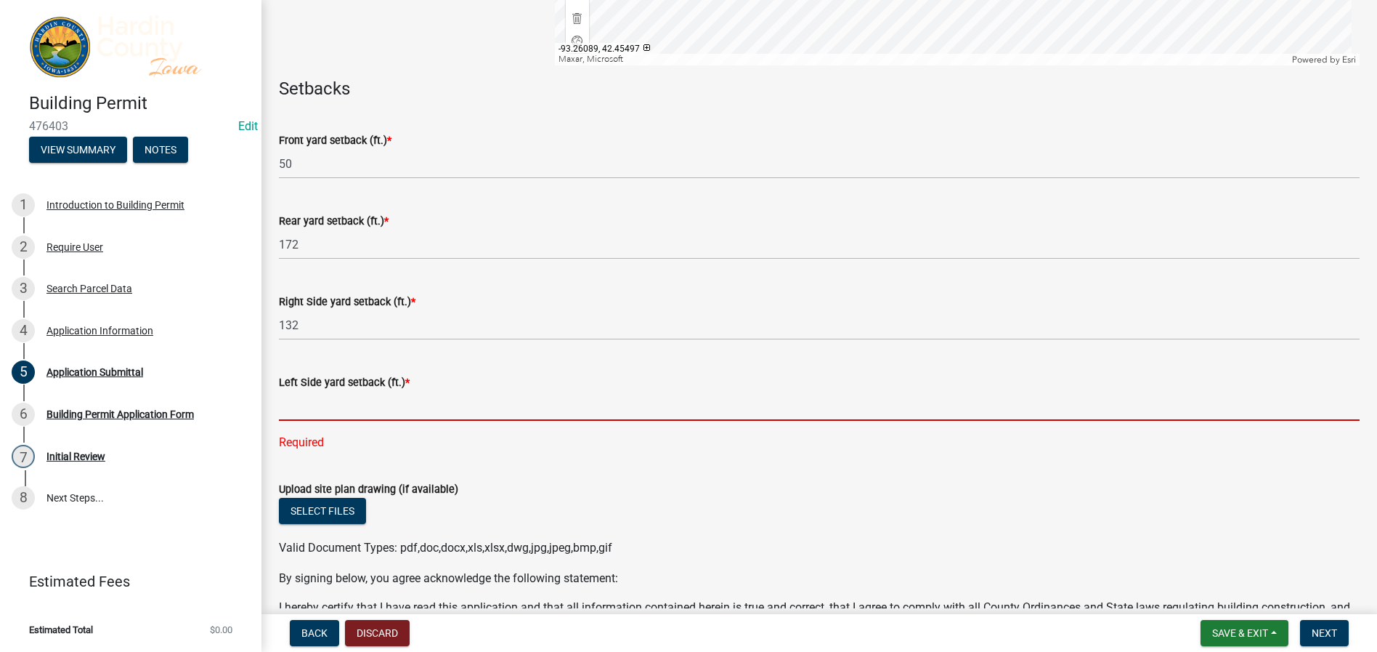
click at [307, 437] on div "Left Side yard setback (ft.) * Required" at bounding box center [819, 402] width 1081 height 98
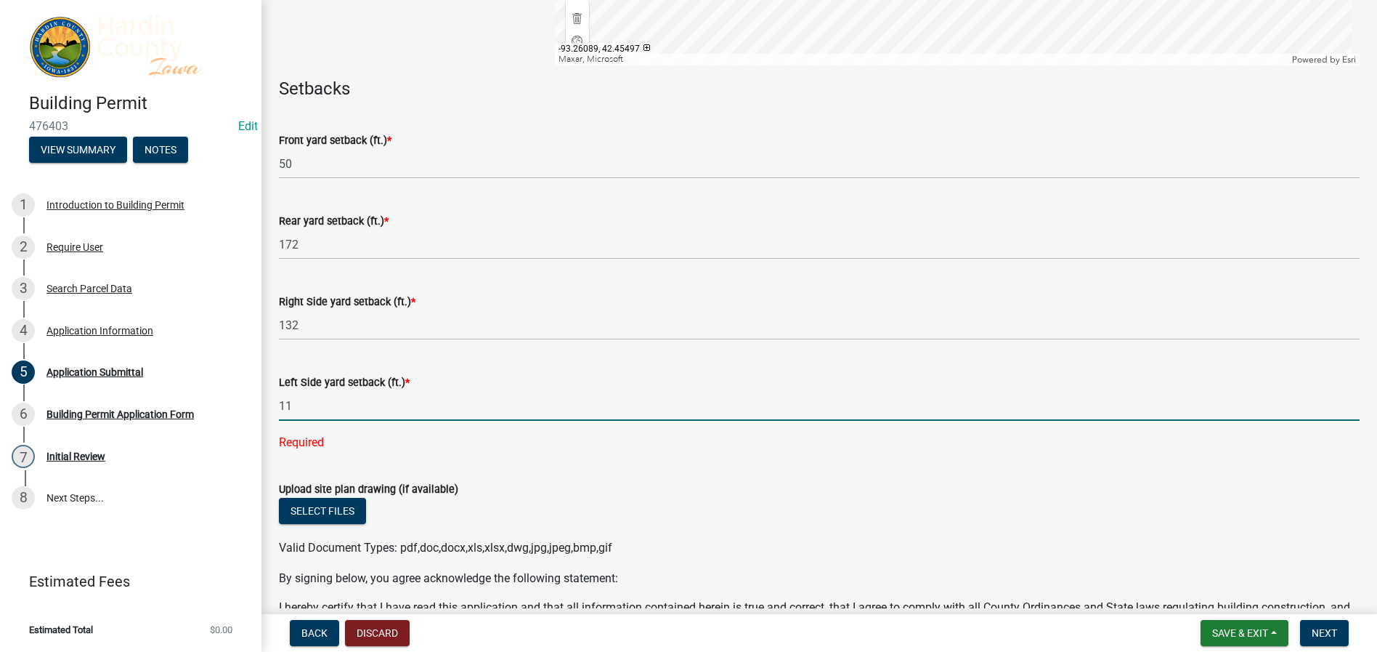
type input "118"
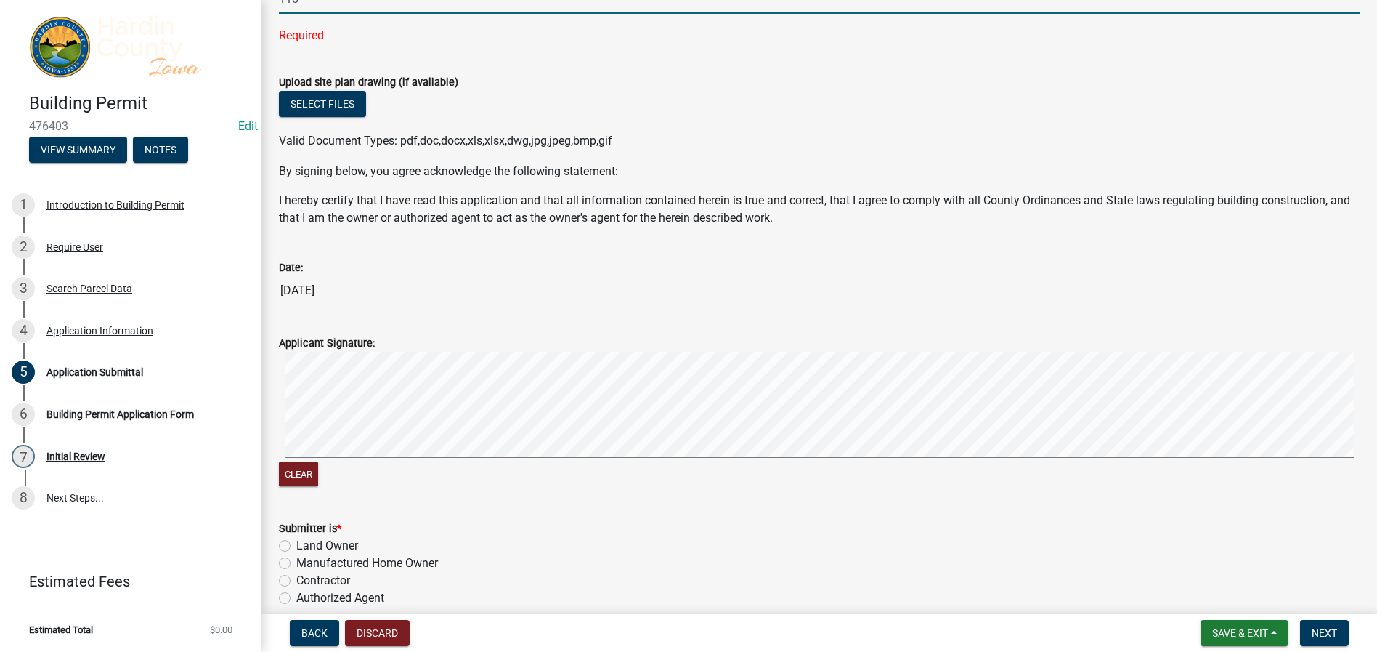
scroll to position [1090, 0]
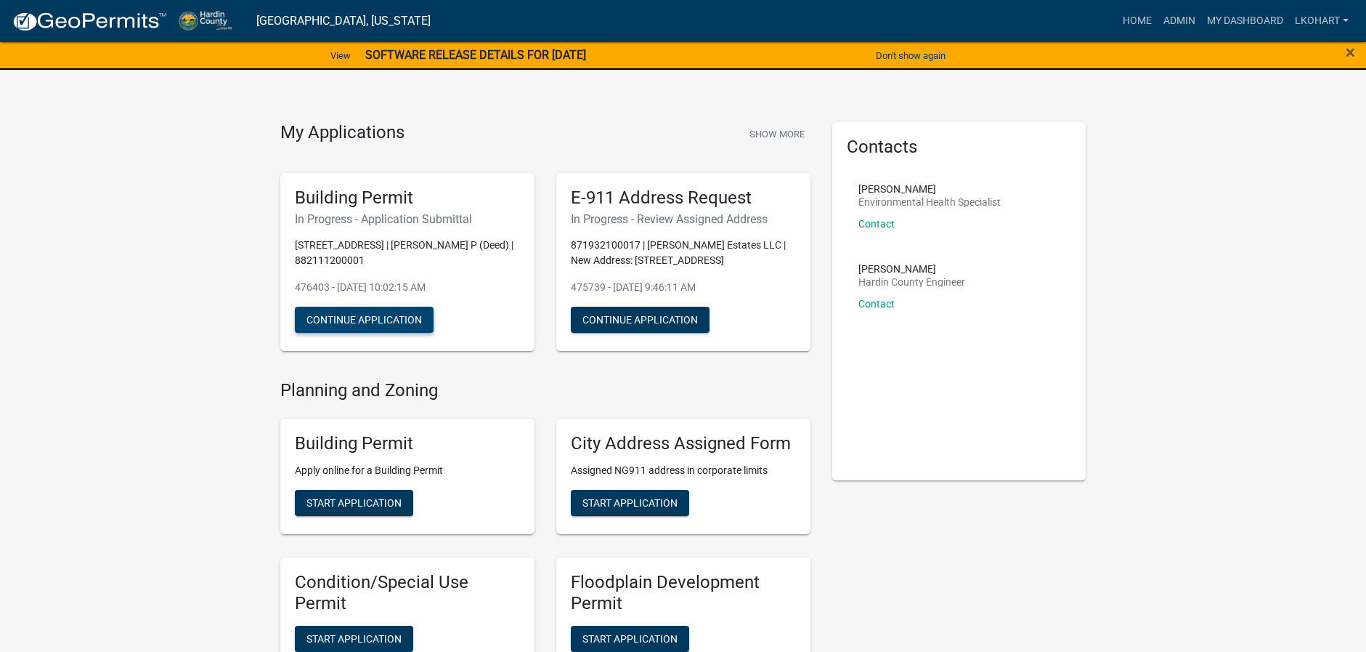
click at [365, 322] on button "Continue Application" at bounding box center [364, 320] width 139 height 26
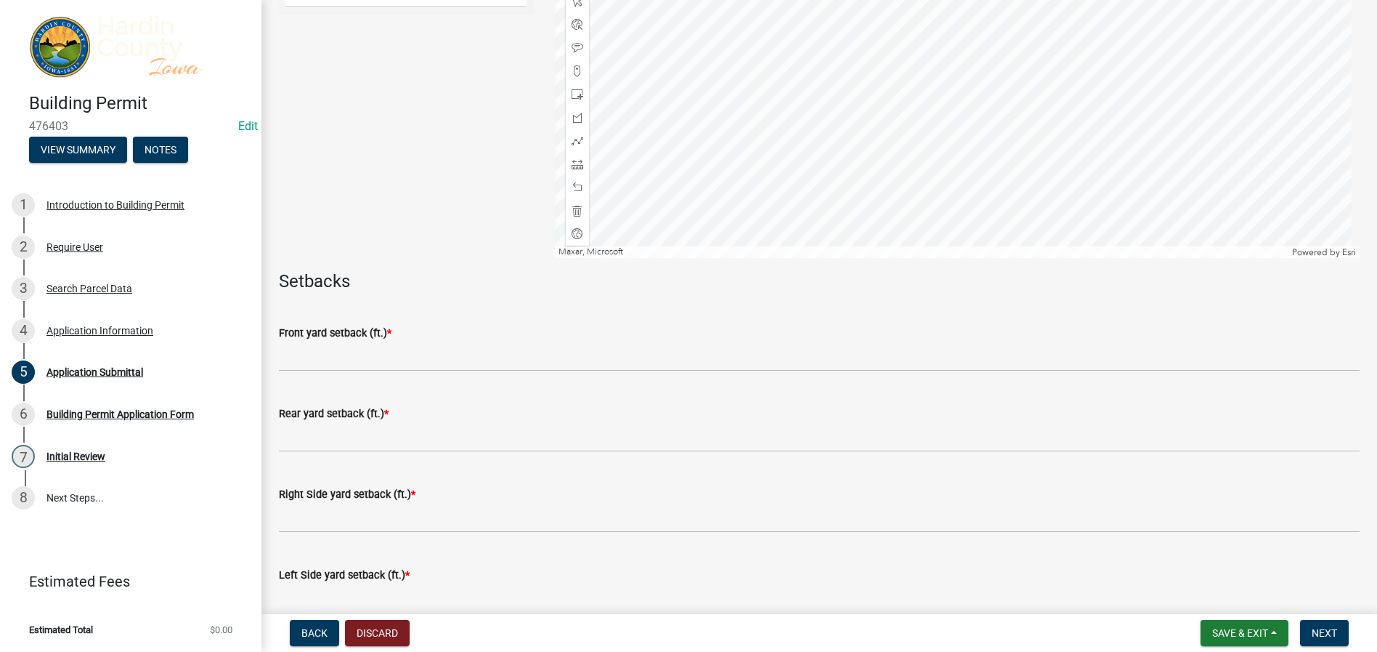
scroll to position [536, 0]
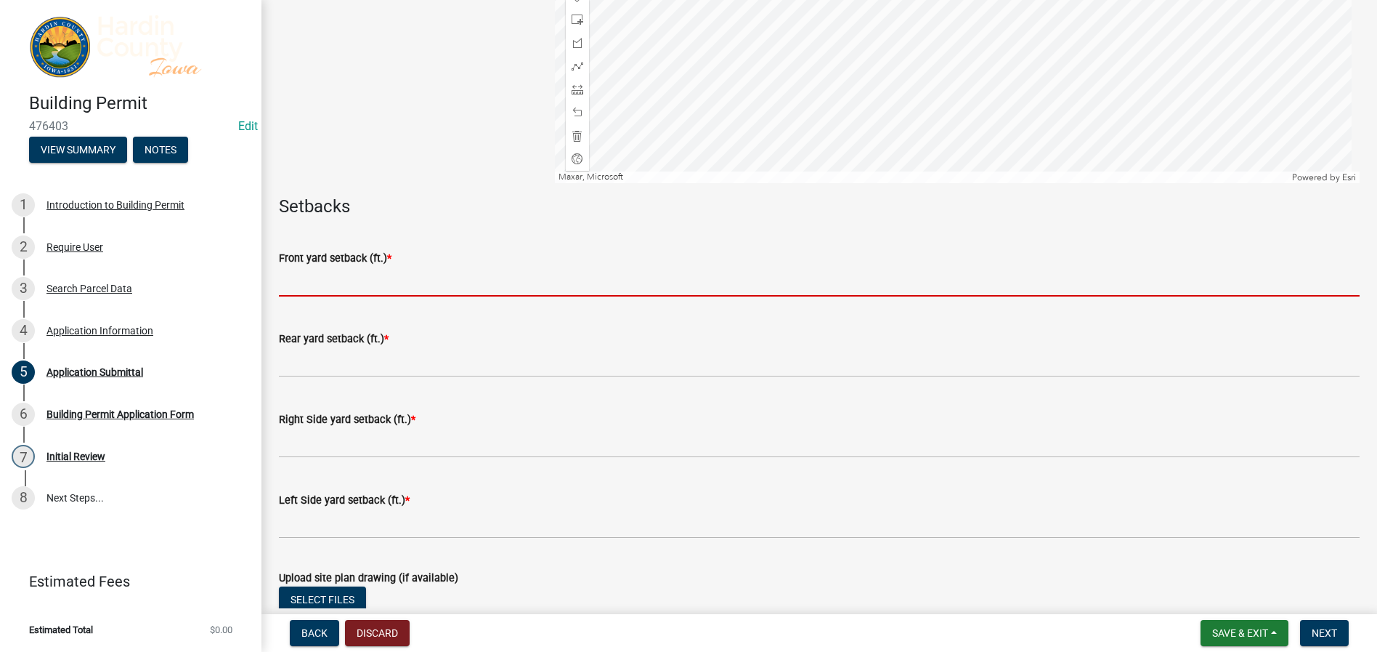
click at [305, 288] on input "text" at bounding box center [819, 282] width 1081 height 30
type input "50"
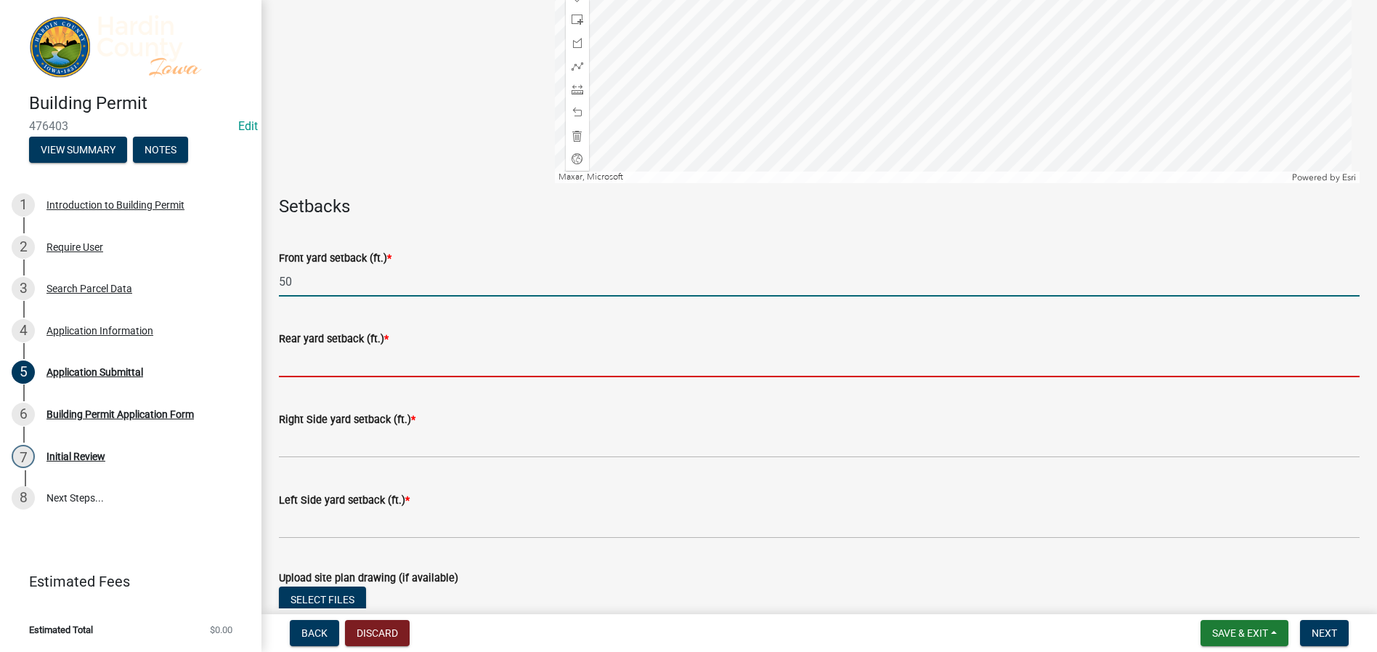
type input "172"
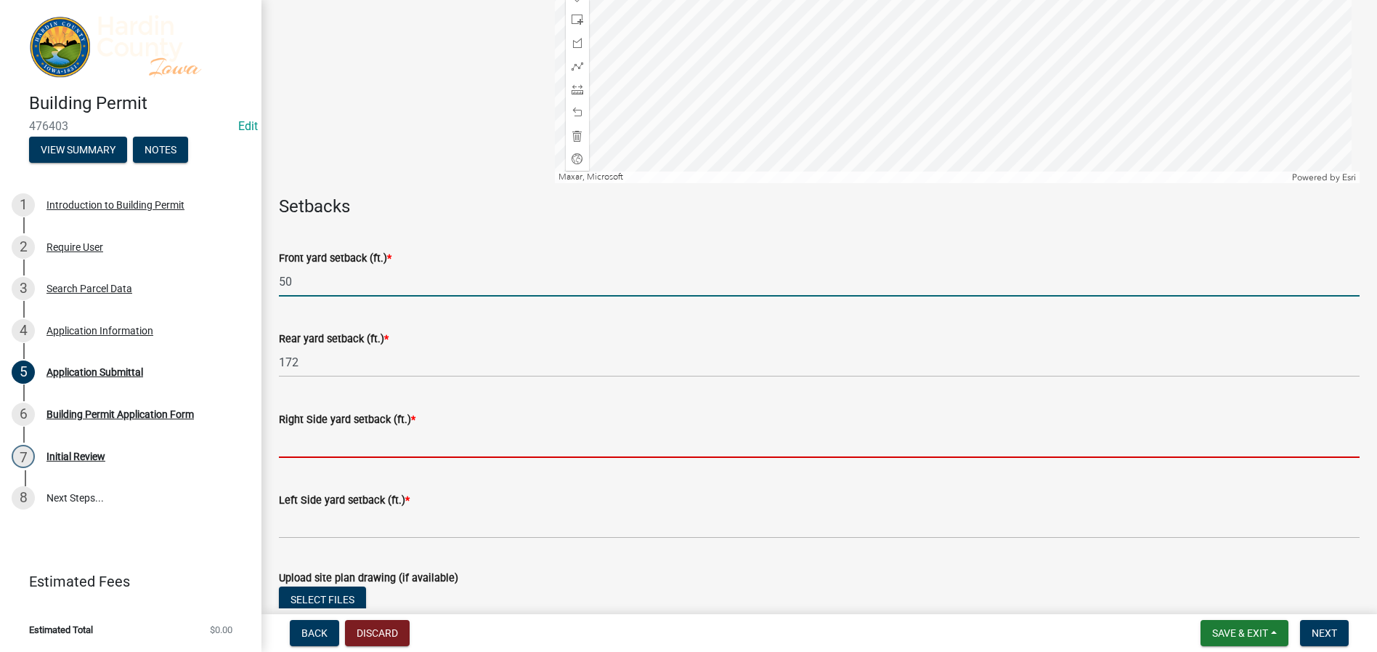
type input "132"
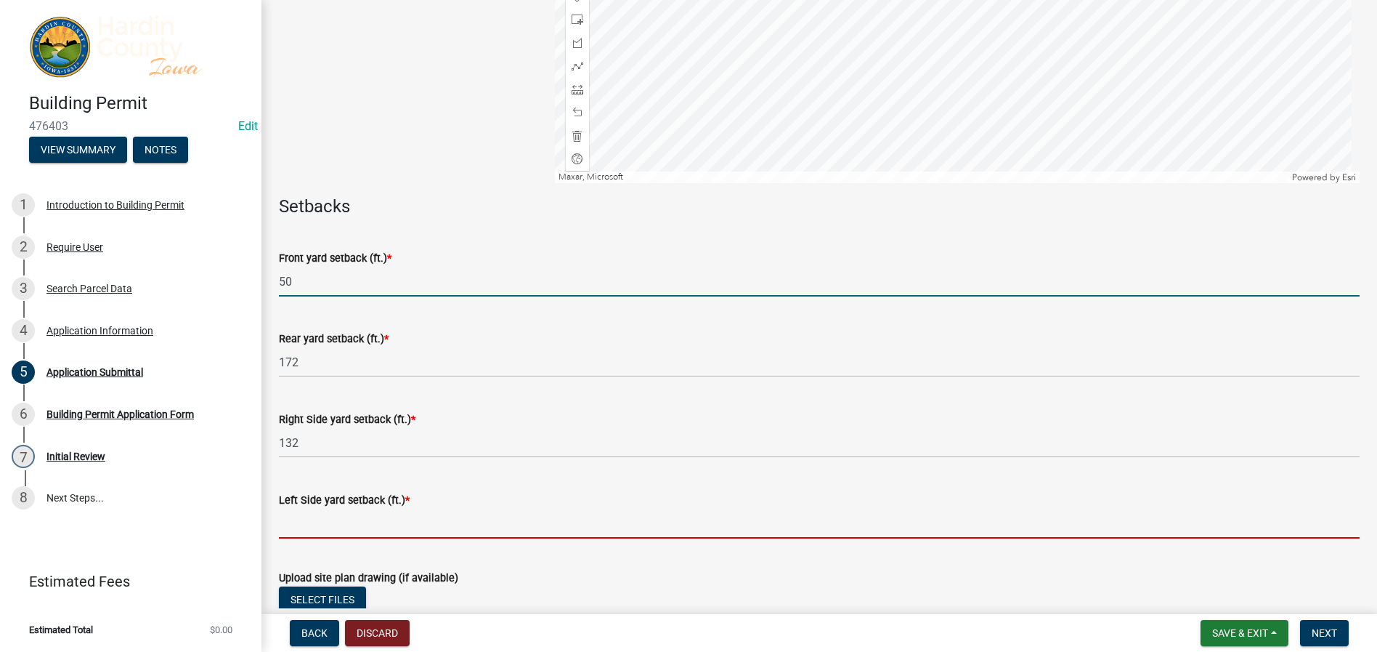
type input "118"
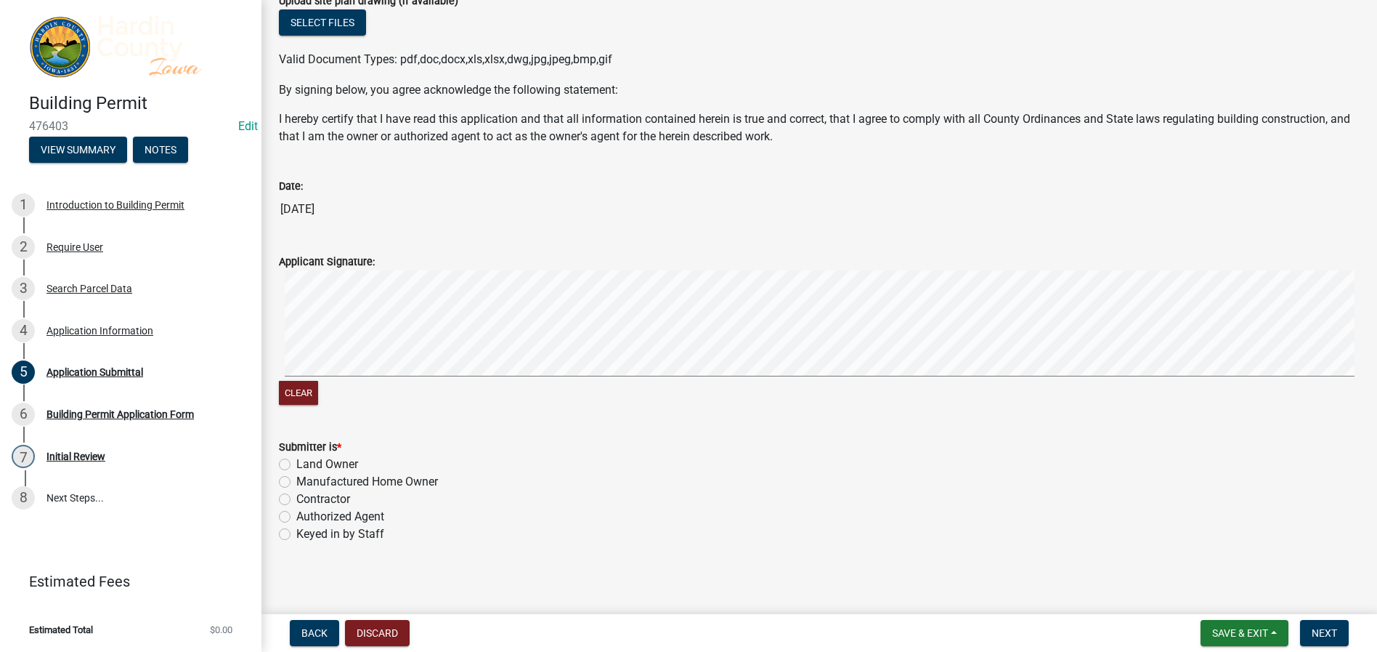
scroll to position [1117, 0]
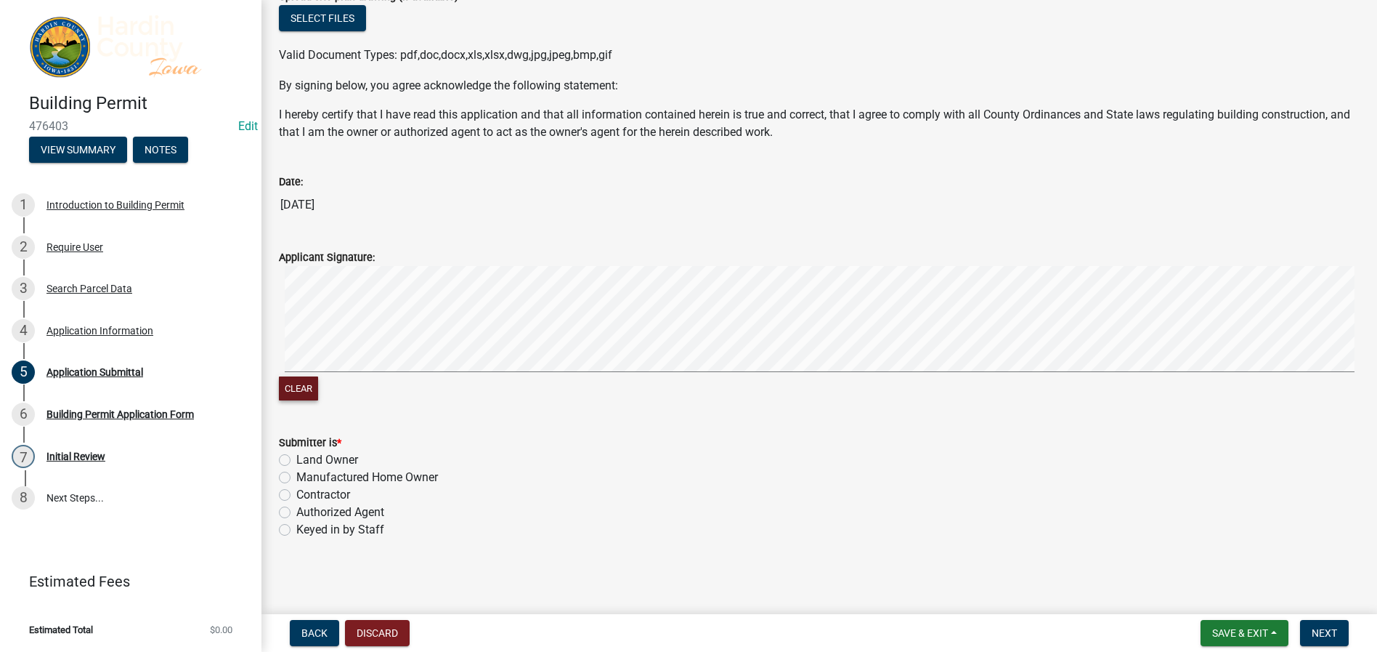
click at [299, 377] on div "Clear" at bounding box center [819, 390] width 1081 height 28
click at [306, 384] on button "Clear" at bounding box center [298, 388] width 39 height 24
click at [296, 529] on label "Keyed in by Staff" at bounding box center [340, 529] width 88 height 17
click at [296, 529] on input "Keyed in by Staff" at bounding box center [300, 525] width 9 height 9
radio input "true"
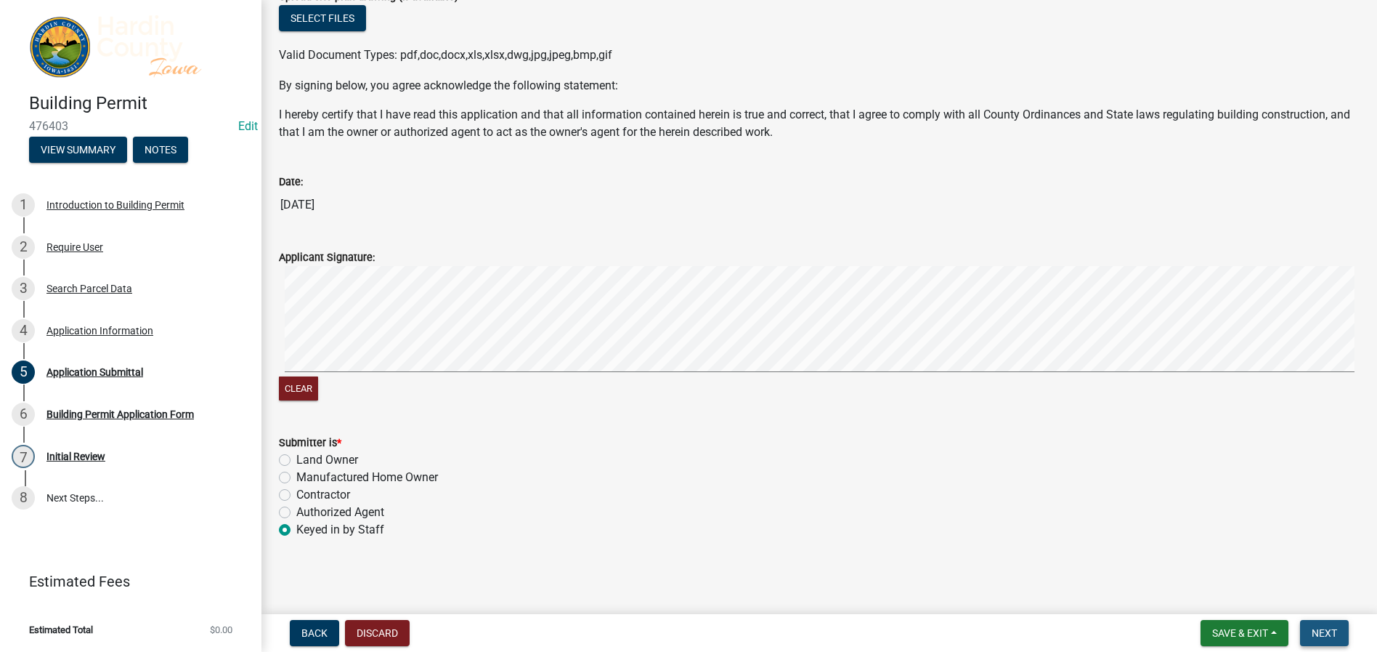
click at [1326, 631] on span "Next" at bounding box center [1324, 633] width 25 height 12
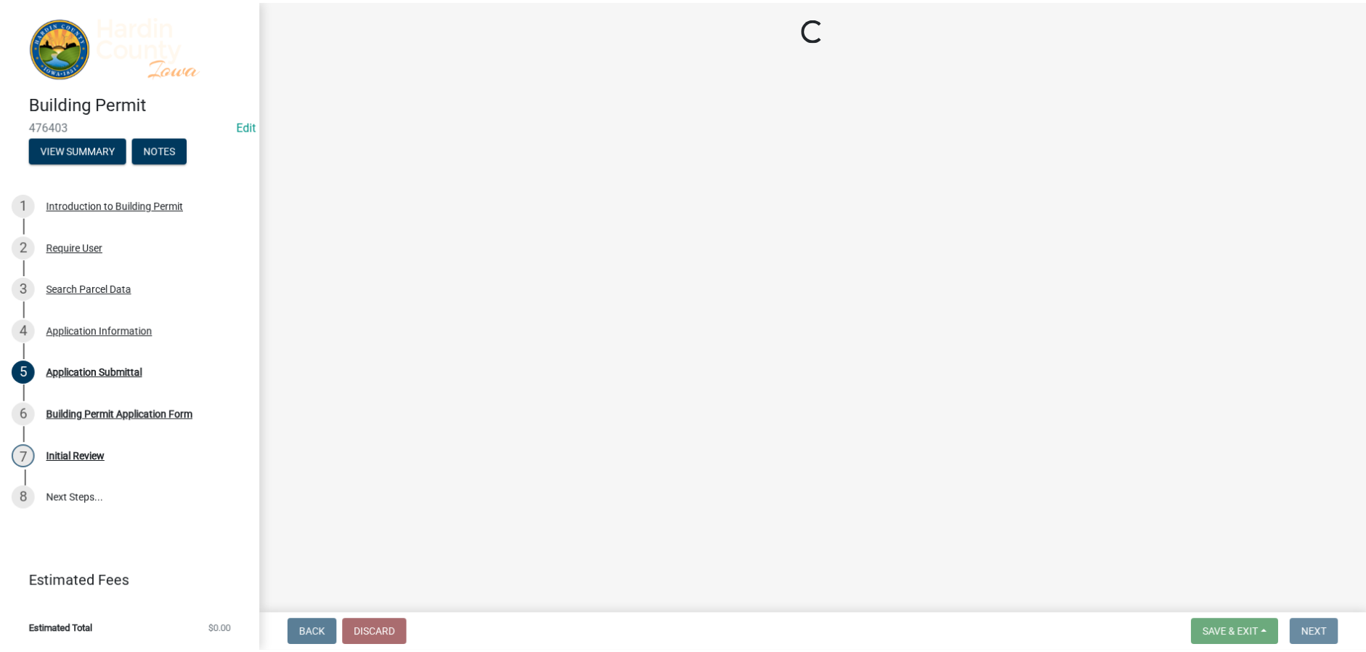
scroll to position [0, 0]
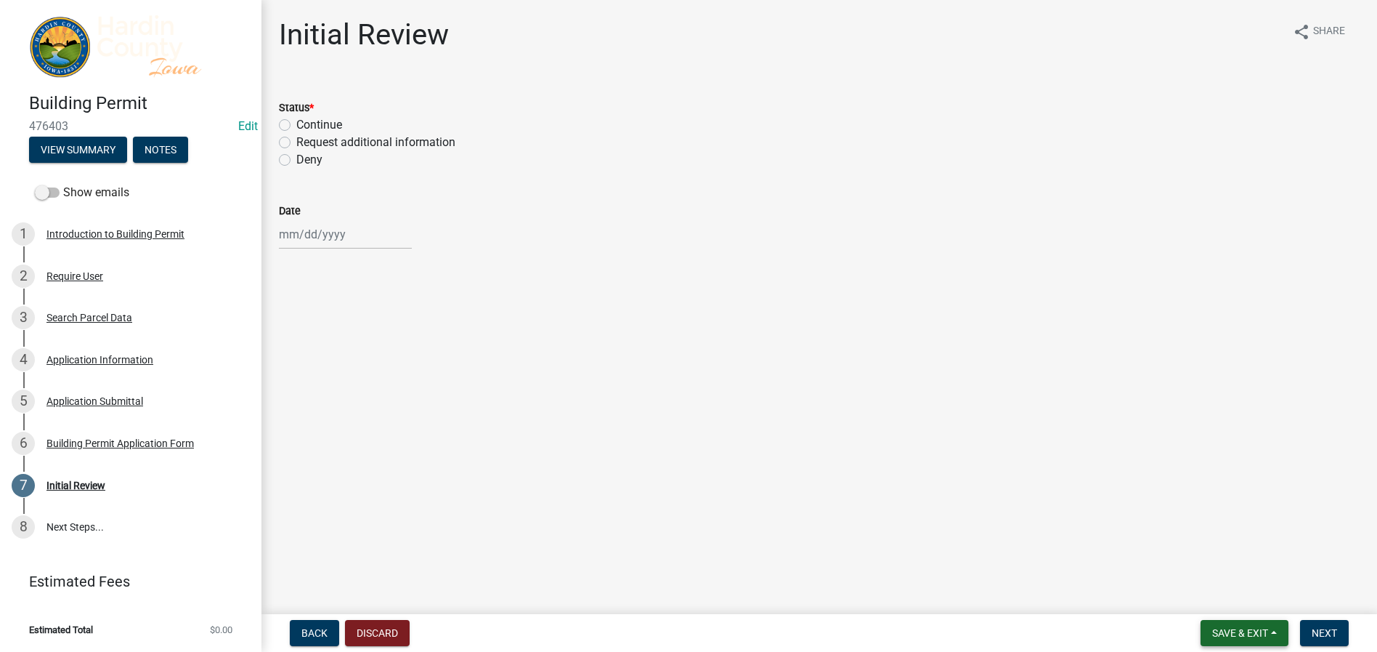
click at [1237, 628] on span "Save & Exit" at bounding box center [1240, 633] width 56 height 12
click at [1225, 599] on button "Save & Exit" at bounding box center [1230, 595] width 116 height 35
